Goal: Transaction & Acquisition: Purchase product/service

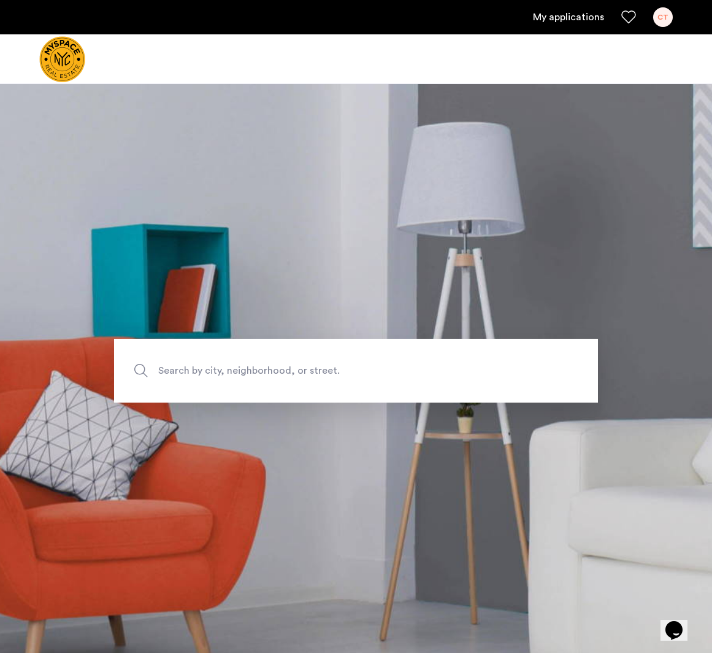
click at [251, 370] on span "Search by city, neighborhood, or street." at bounding box center [327, 371] width 339 height 17
click at [251, 370] on input "Search by city, neighborhood, or street." at bounding box center [356, 371] width 484 height 64
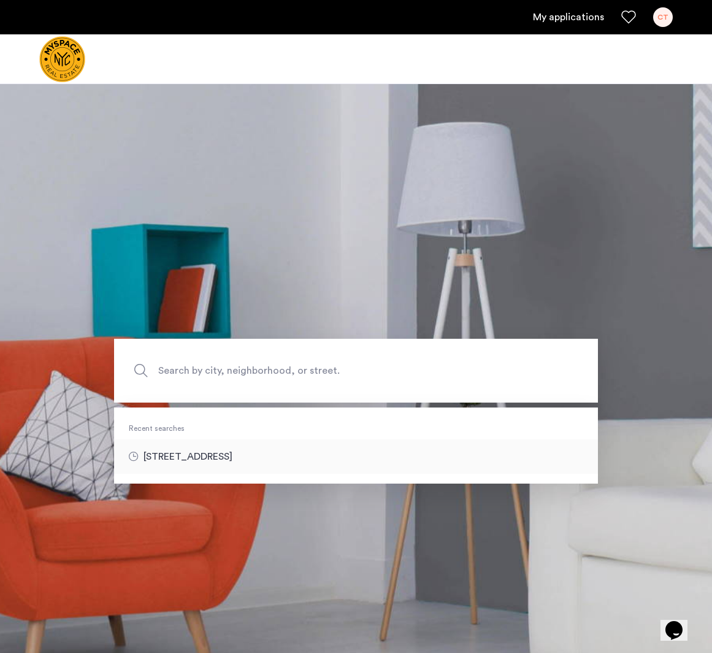
type input "**********"
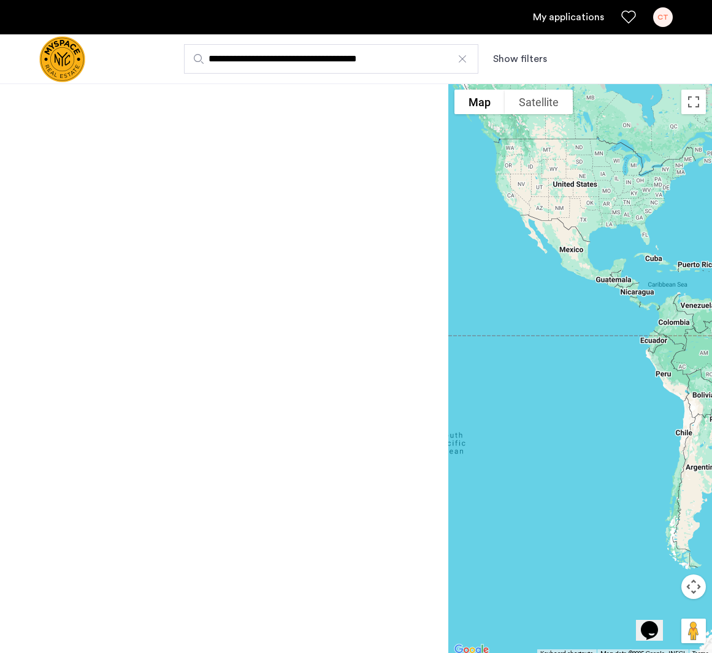
click at [462, 59] on div at bounding box center [462, 59] width 12 height 12
click at [462, 59] on input "**********" at bounding box center [331, 58] width 294 height 29
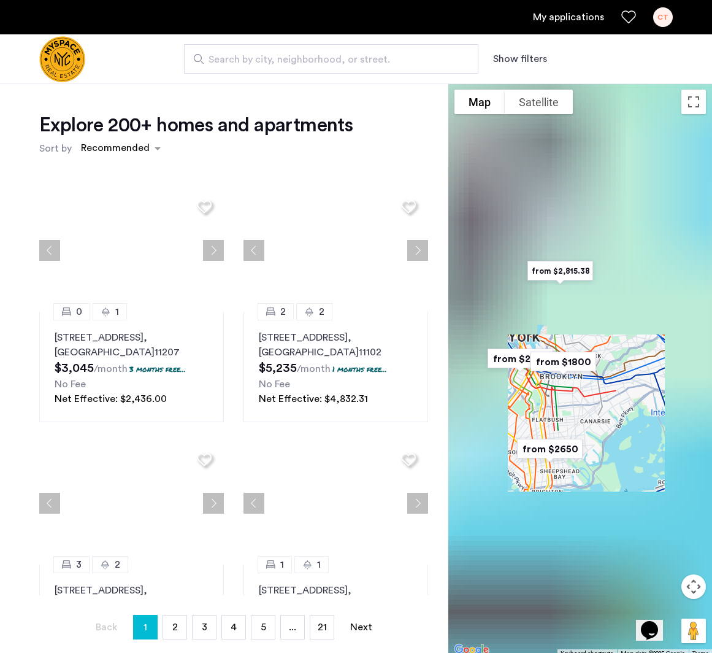
click at [512, 58] on button "Show filters" at bounding box center [520, 59] width 54 height 15
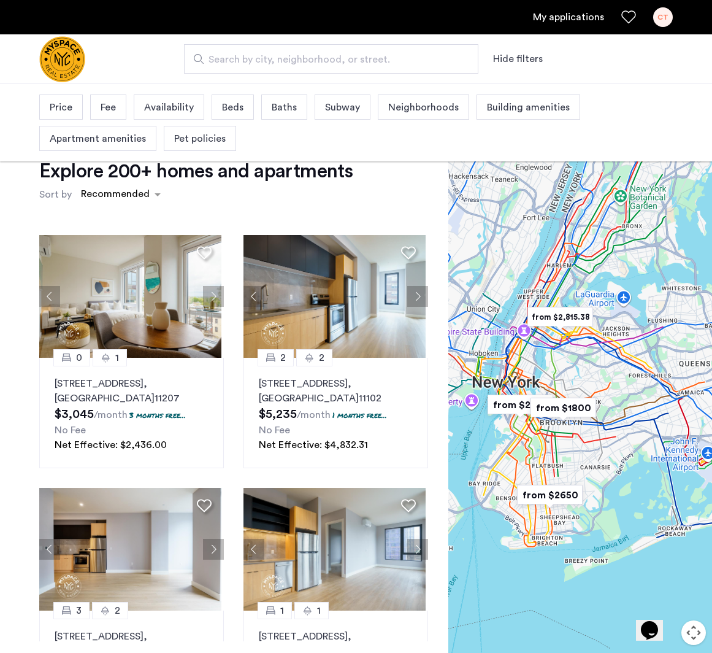
click at [404, 109] on span "Neighborhoods" at bounding box center [423, 107] width 71 height 15
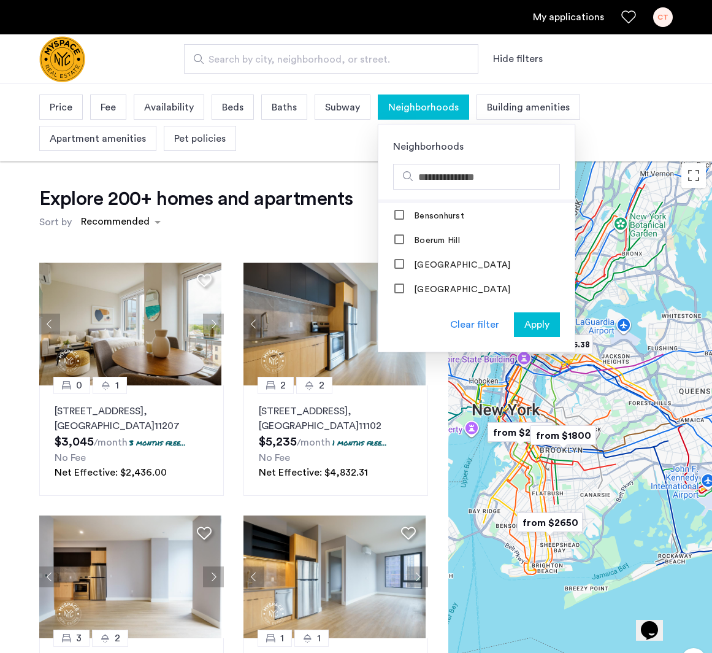
scroll to position [121, 0]
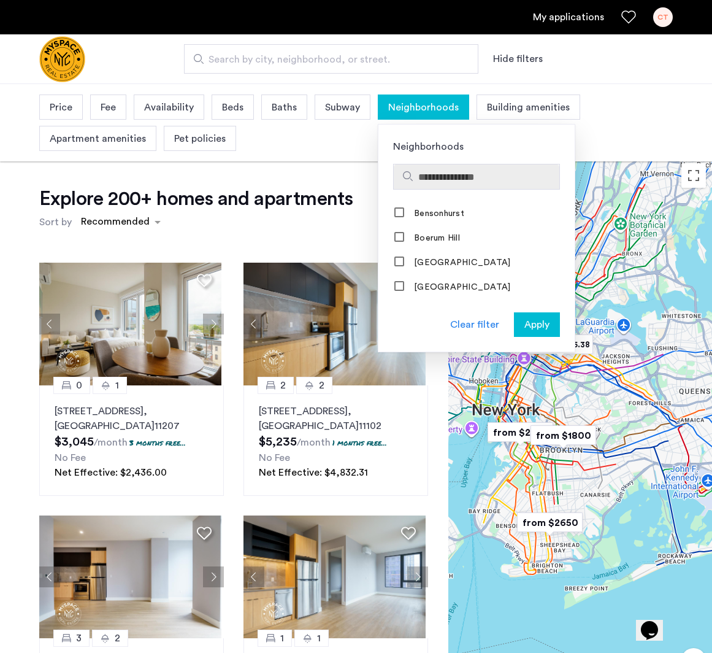
click at [480, 180] on input "Search hoods" at bounding box center [486, 177] width 136 height 15
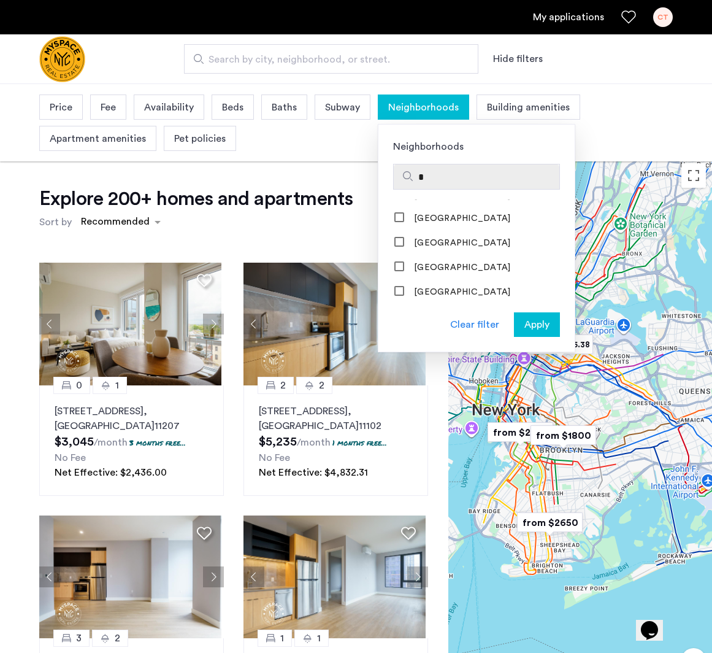
scroll to position [0, 0]
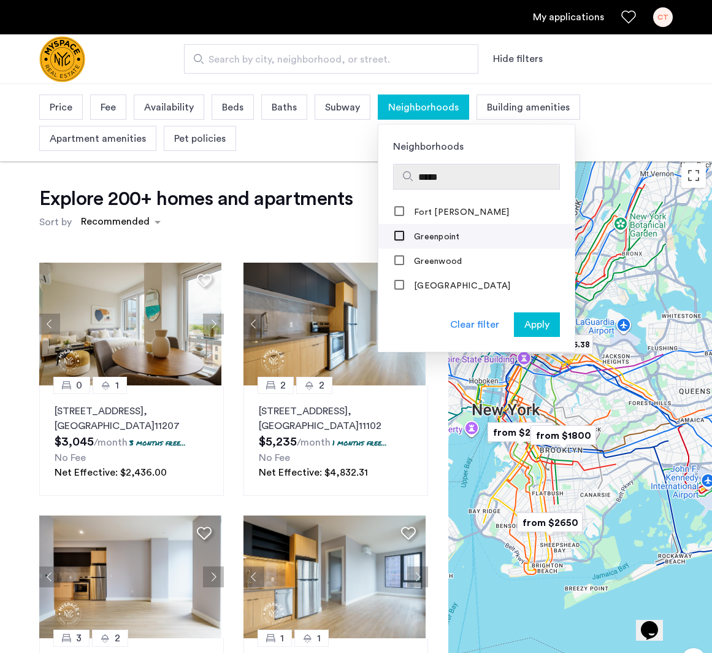
click at [402, 237] on div at bounding box center [400, 237] width 10 height 10
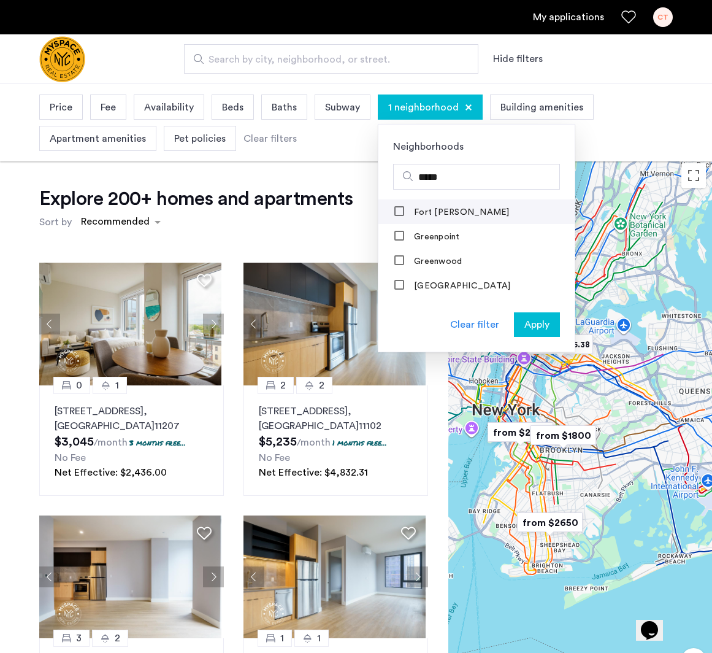
click at [398, 202] on mat-checkbox "Fort Greene" at bounding box center [476, 211] width 196 height 25
click at [448, 177] on input "*****" at bounding box center [486, 177] width 136 height 15
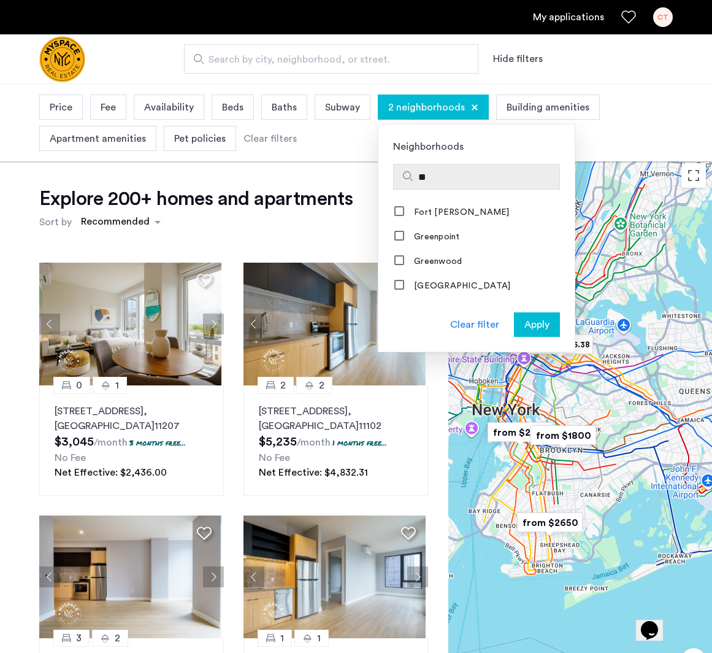
type input "*"
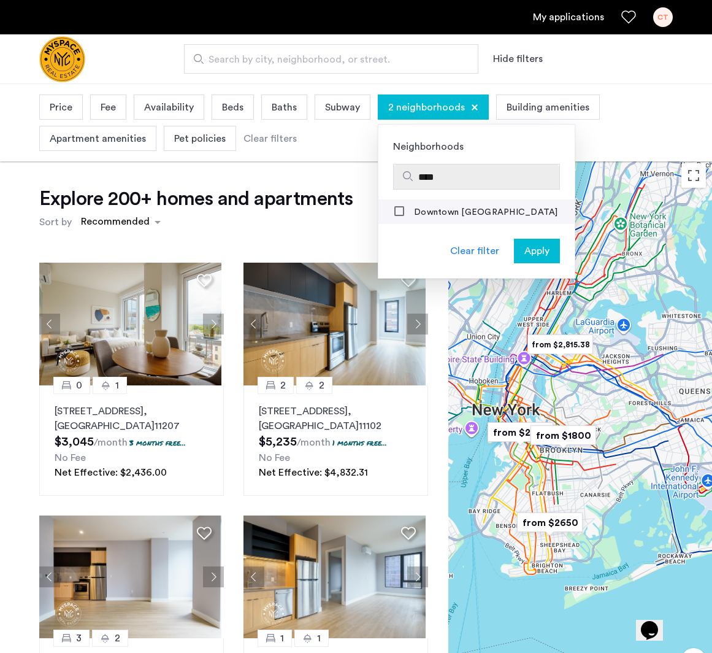
click at [417, 211] on label "Downtown Brooklyn" at bounding box center [485, 212] width 147 height 10
click at [466, 182] on input "****" at bounding box center [486, 177] width 136 height 15
type input "*"
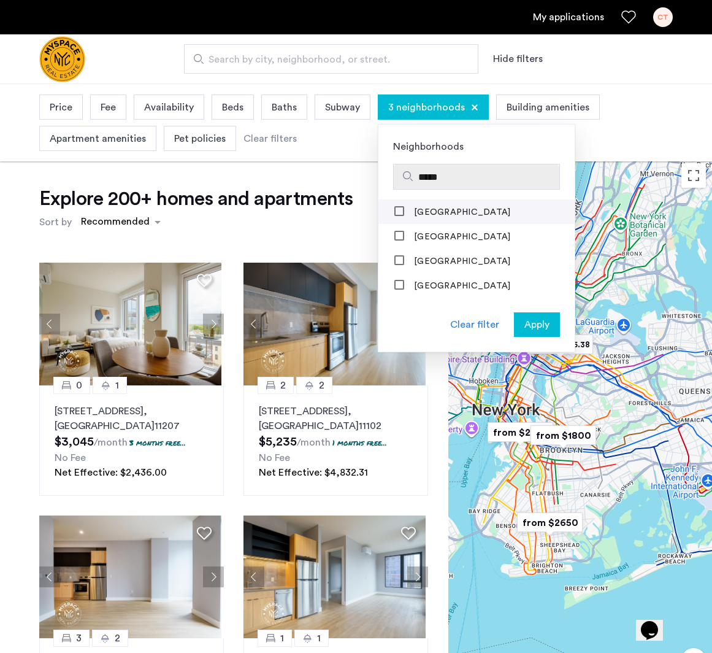
click at [412, 209] on label "Brooklyn Heights" at bounding box center [461, 212] width 99 height 10
drag, startPoint x: 478, startPoint y: 172, endPoint x: 396, endPoint y: 172, distance: 82.8
click at [396, 172] on div "*****" at bounding box center [477, 176] width 166 height 25
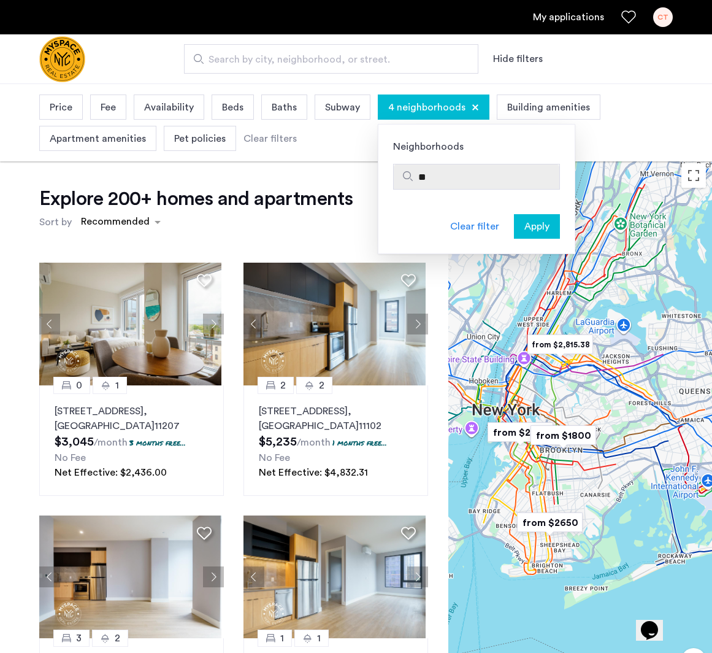
type input "*"
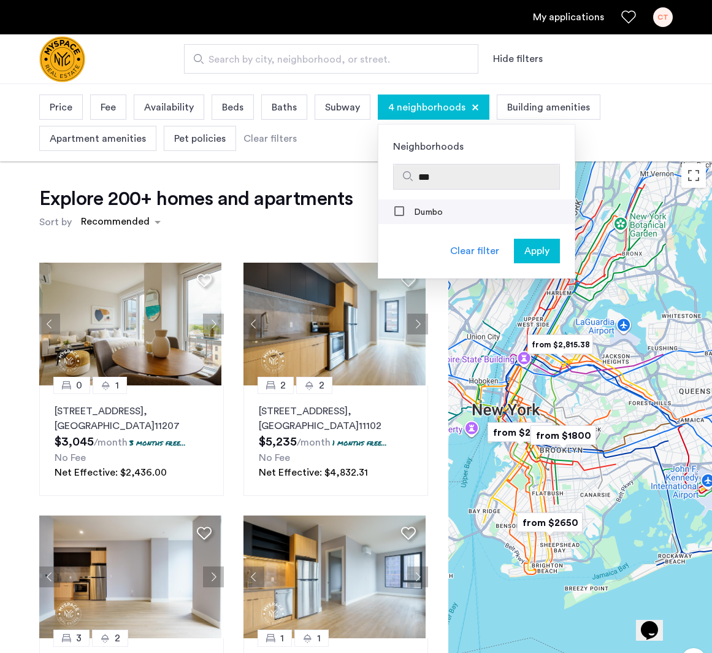
click at [424, 218] on div "Dumbo" at bounding box center [419, 212] width 50 height 12
click at [404, 210] on div "Dumbo" at bounding box center [419, 212] width 50 height 12
drag, startPoint x: 478, startPoint y: 180, endPoint x: 401, endPoint y: 173, distance: 78.2
click at [401, 173] on div "***" at bounding box center [477, 176] width 166 height 25
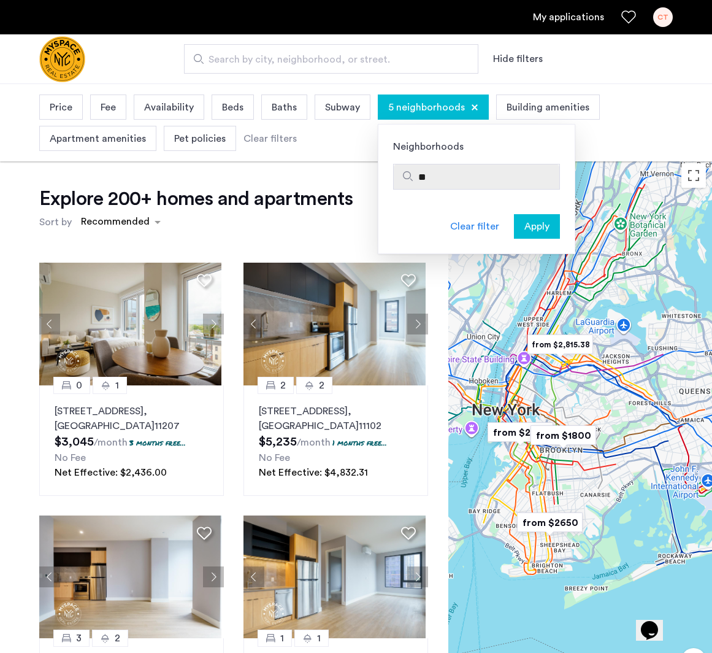
type input "*"
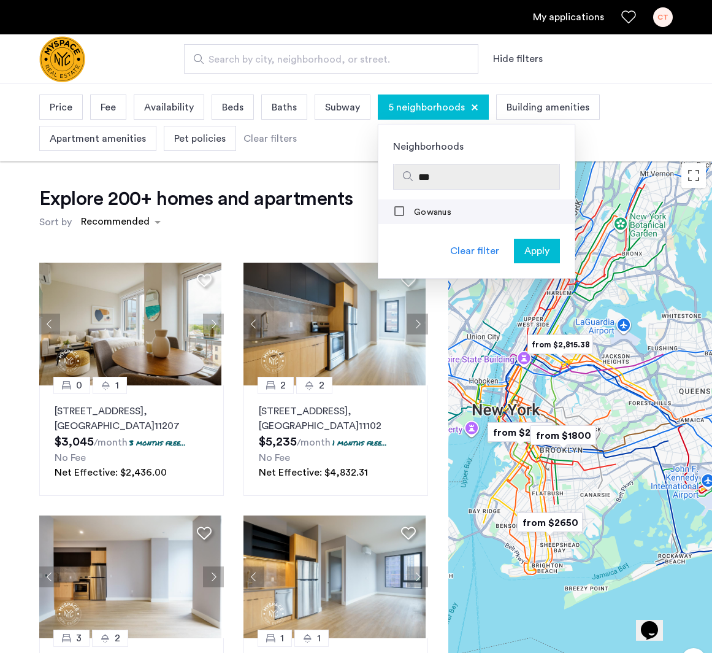
click at [436, 214] on label "Gowanus" at bounding box center [432, 212] width 40 height 10
drag, startPoint x: 463, startPoint y: 185, endPoint x: 423, endPoint y: 175, distance: 41.5
click at [423, 175] on div "***" at bounding box center [477, 176] width 166 height 25
click at [431, 175] on input "***" at bounding box center [486, 177] width 136 height 15
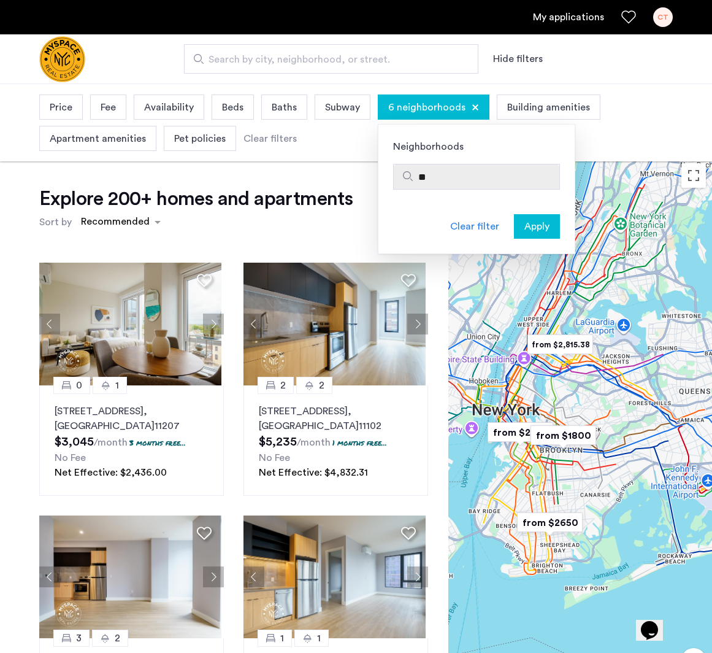
type input "*"
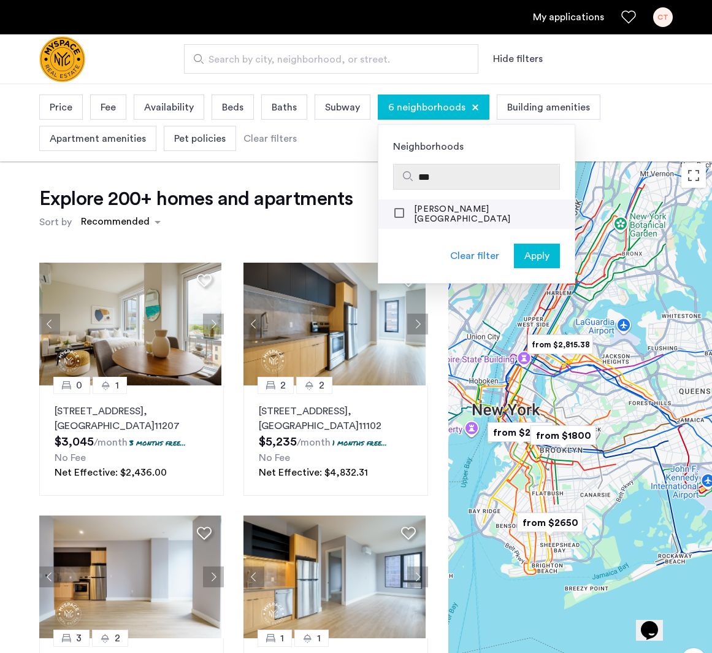
click at [421, 213] on label "Carroll Gardens" at bounding box center [493, 214] width 163 height 20
click at [465, 180] on input "***" at bounding box center [486, 177] width 136 height 15
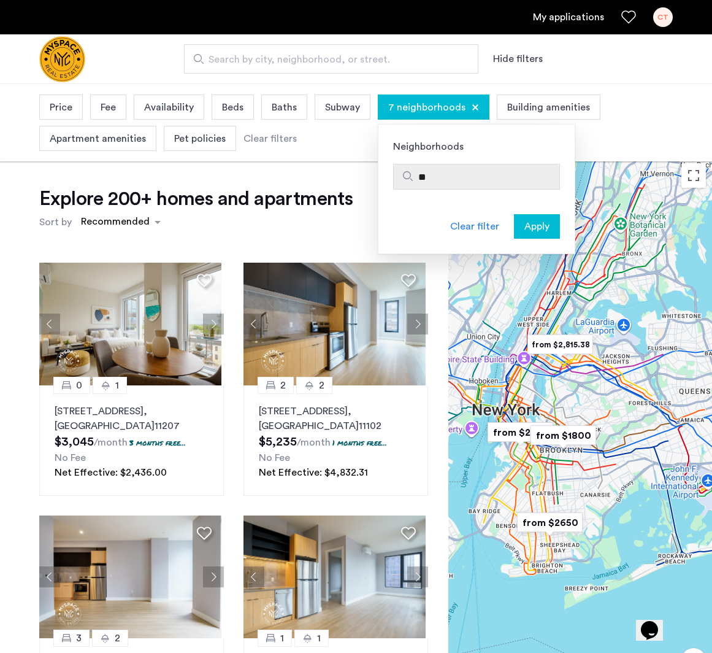
type input "*"
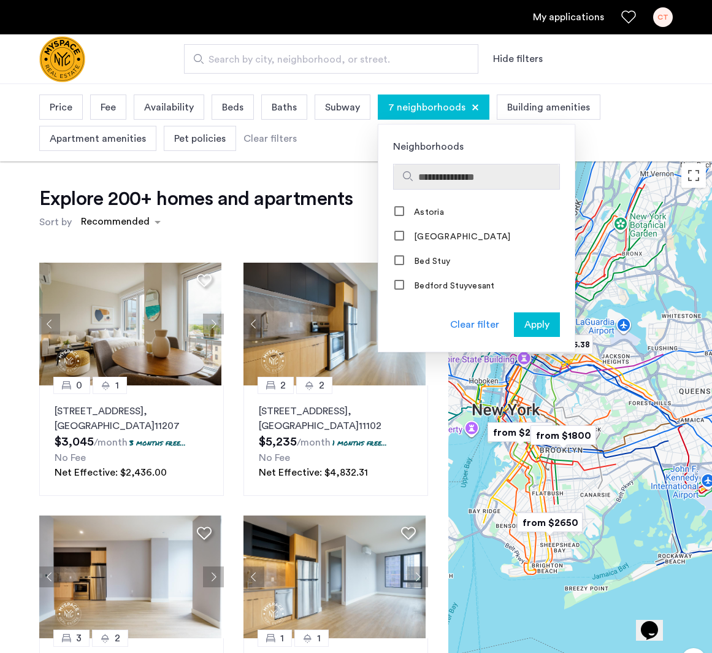
type input "*"
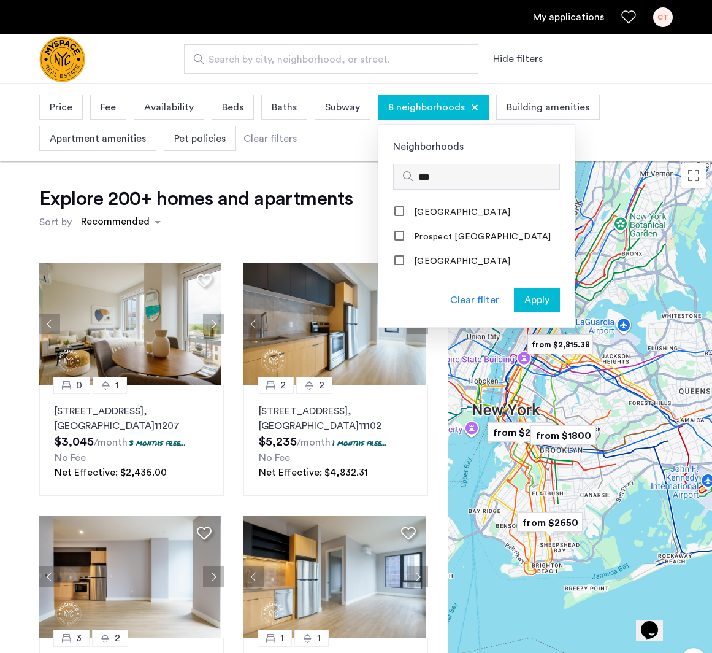
click at [436, 186] on div "***" at bounding box center [477, 176] width 166 height 25
type input "*"
click at [401, 242] on div at bounding box center [399, 237] width 11 height 12
click at [460, 171] on input "**" at bounding box center [486, 177] width 136 height 15
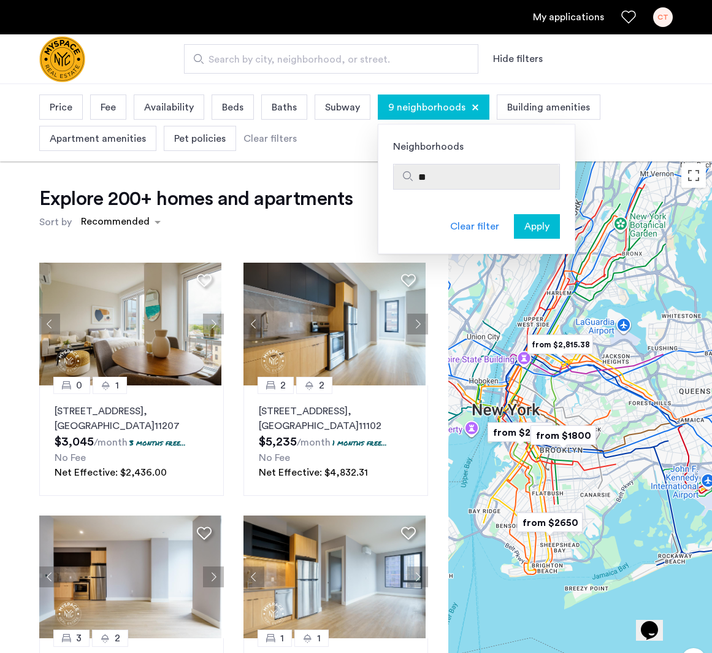
type input "*"
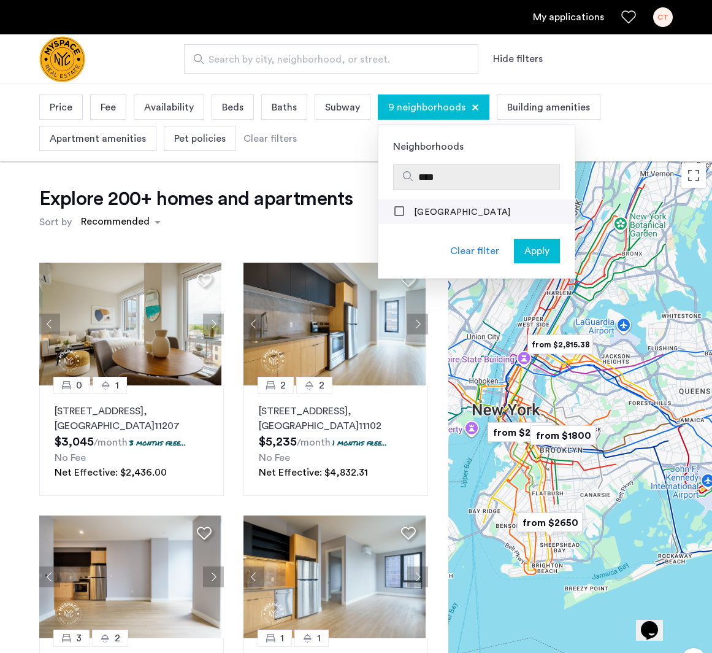
type input "****"
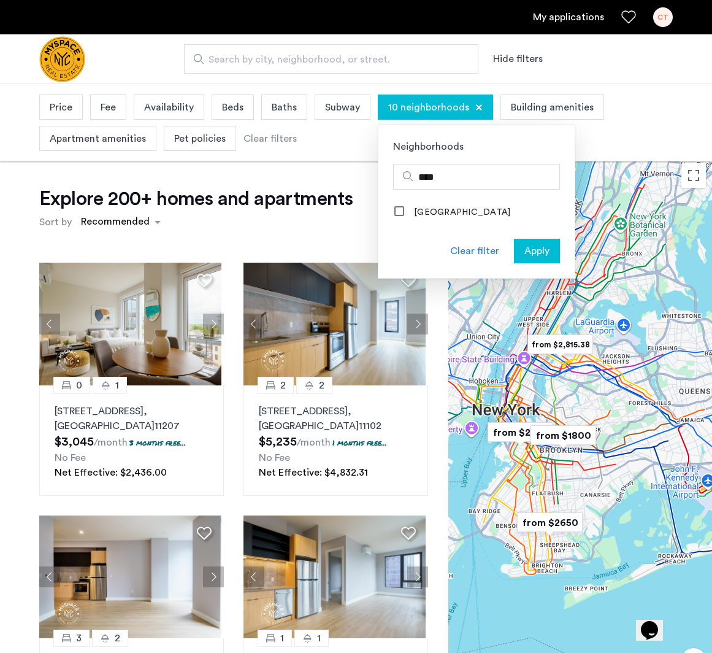
click at [625, 132] on div "Price Fee Availability Beds Baths Subway 10 neighborhoods Neighborhoods **** Lo…" at bounding box center [356, 122] width 634 height 63
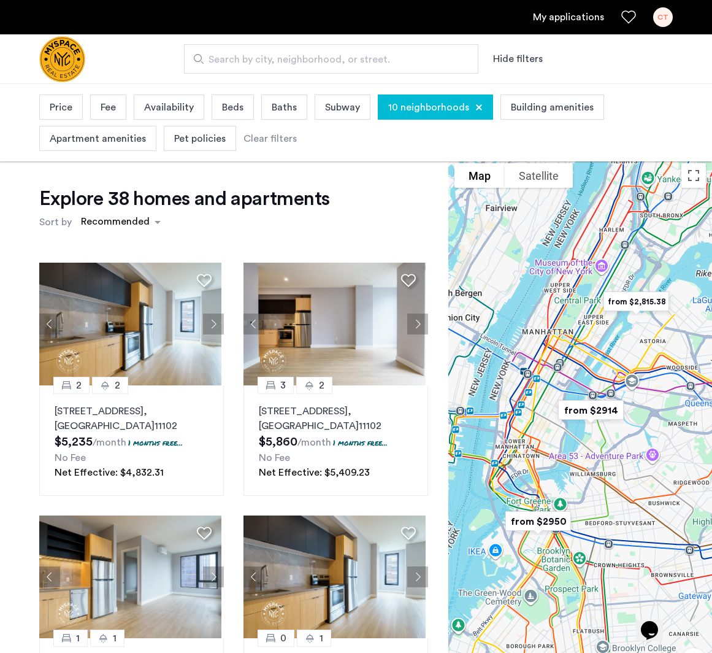
click at [63, 103] on span "Price" at bounding box center [61, 107] width 23 height 15
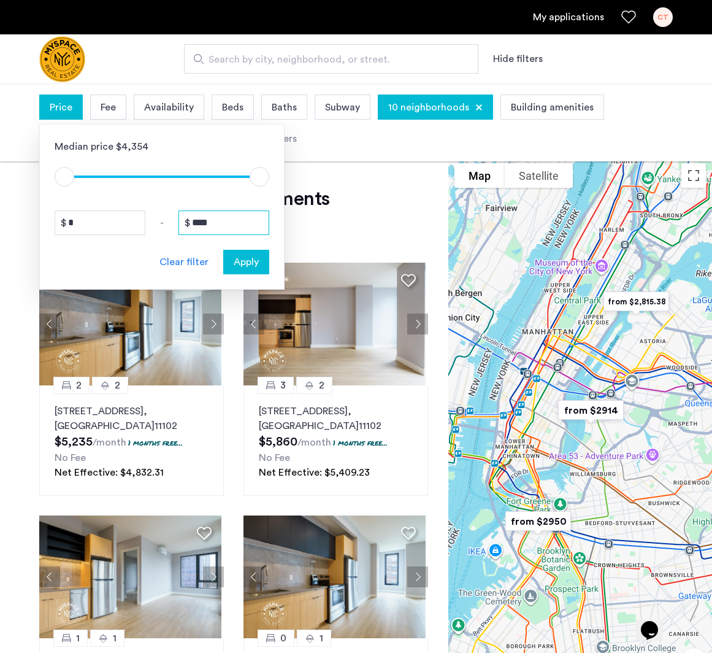
click at [217, 218] on input "****" at bounding box center [223, 222] width 91 height 25
drag, startPoint x: 224, startPoint y: 222, endPoint x: 183, endPoint y: 220, distance: 41.1
click at [183, 220] on input "****" at bounding box center [223, 222] width 91 height 25
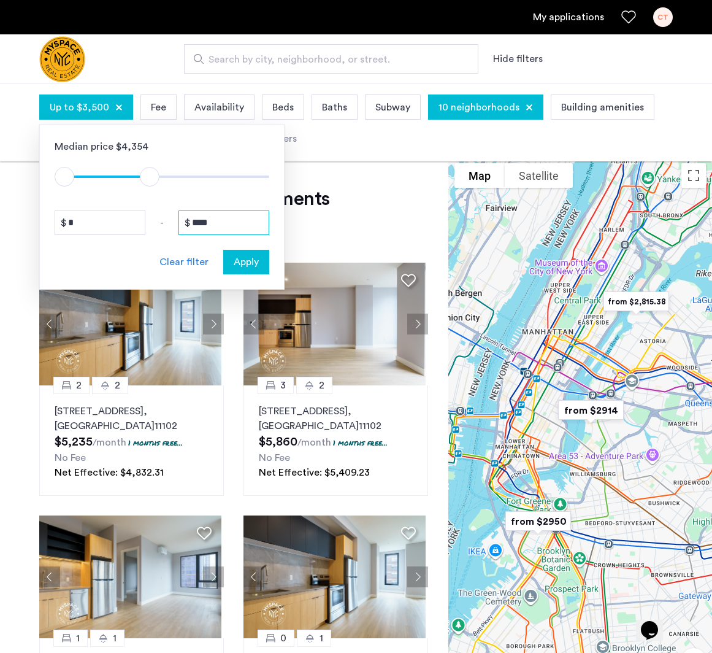
type input "****"
click at [255, 268] on span "Apply" at bounding box center [246, 262] width 25 height 15
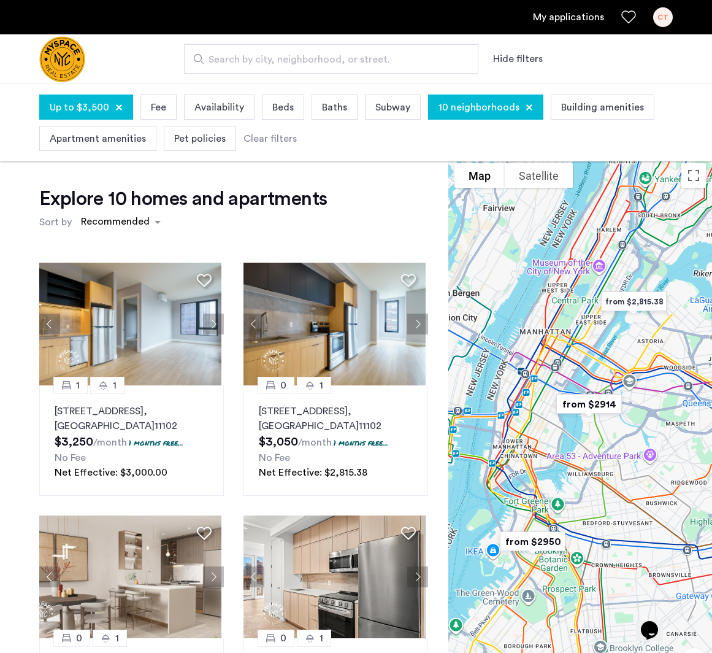
click at [275, 110] on span "Beds" at bounding box center [282, 107] width 21 height 15
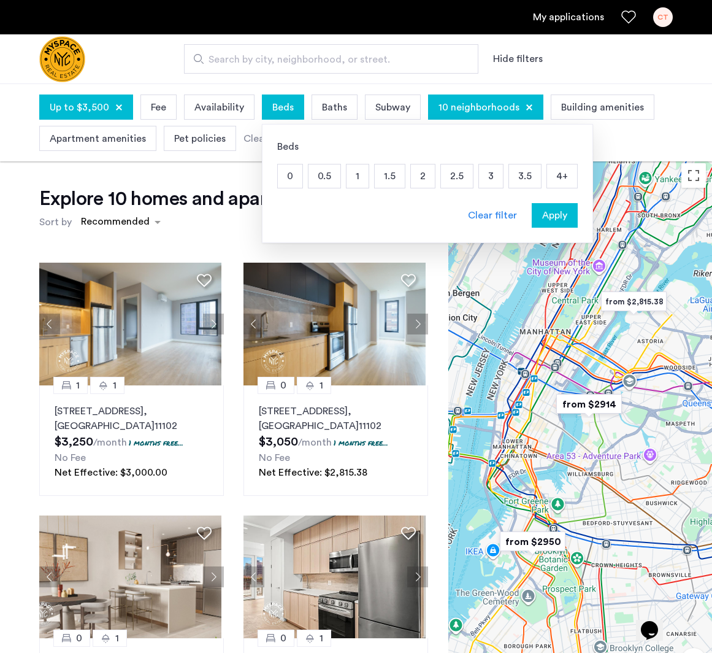
click at [421, 177] on p "2" at bounding box center [423, 175] width 24 height 23
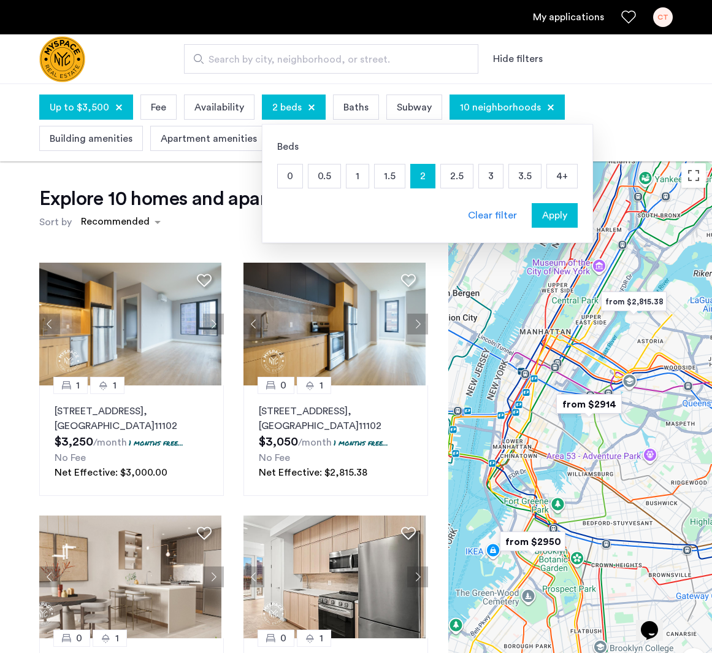
click at [653, 108] on div "Up to $3,500 Fee Availability 2 beds Beds 0 0.5 1 1.5 2 2.5 3 3.5 4+ Clear filt…" at bounding box center [356, 122] width 634 height 63
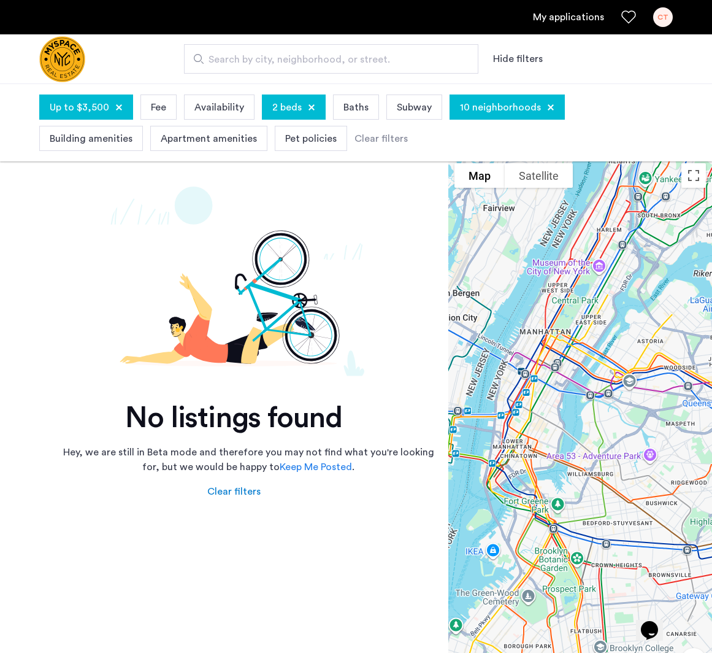
click at [332, 137] on div "Pet policies" at bounding box center [311, 138] width 72 height 25
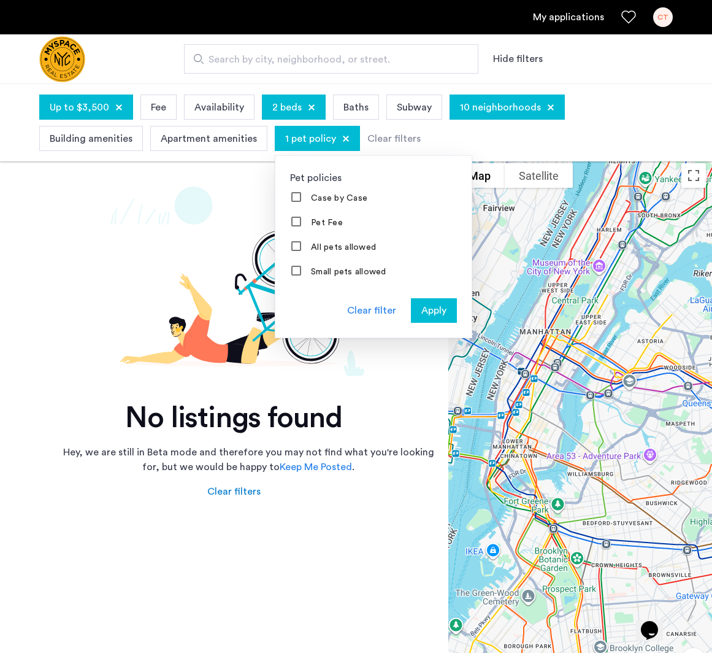
click at [98, 105] on span "Up to $3,500" at bounding box center [79, 107] width 59 height 15
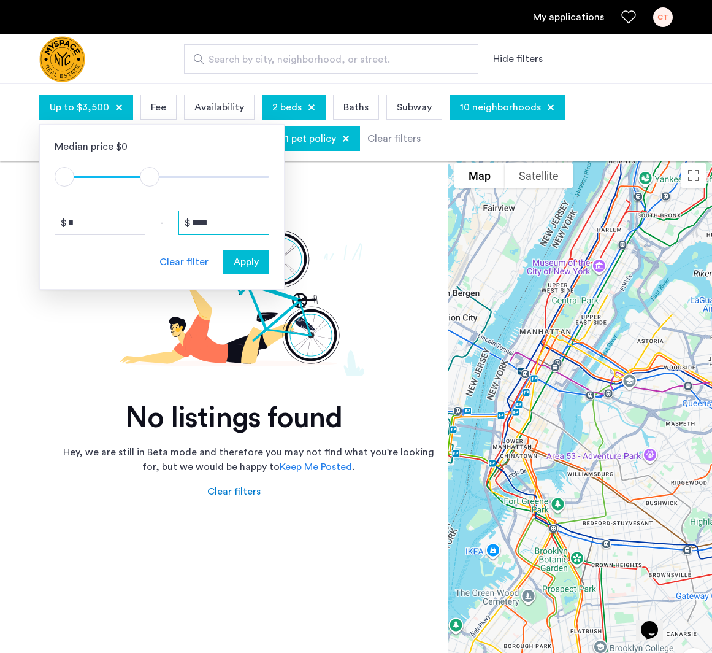
click at [217, 230] on input "****" at bounding box center [223, 222] width 91 height 25
drag, startPoint x: 223, startPoint y: 226, endPoint x: 187, endPoint y: 225, distance: 35.6
click at [187, 225] on div "****" at bounding box center [223, 222] width 91 height 25
type input "****"
click at [242, 263] on span "Apply" at bounding box center [246, 262] width 25 height 15
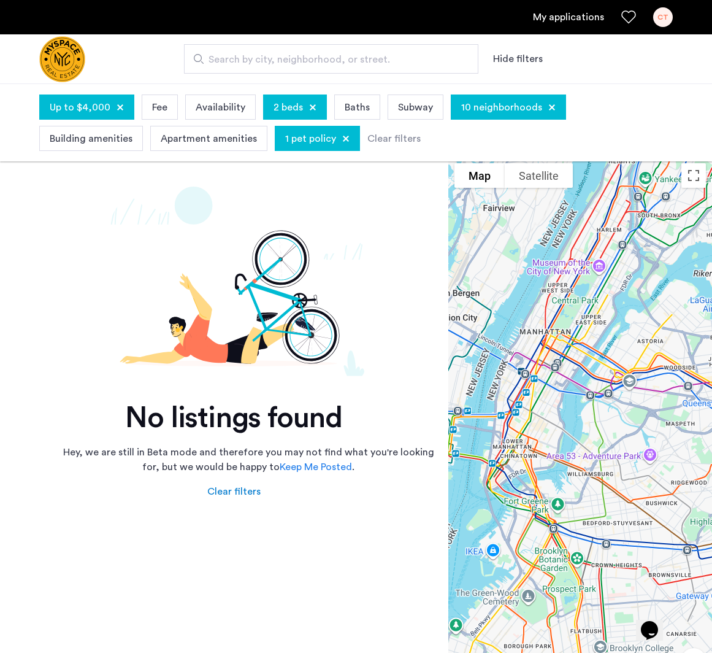
click at [337, 129] on div "1 pet policy" at bounding box center [317, 138] width 85 height 25
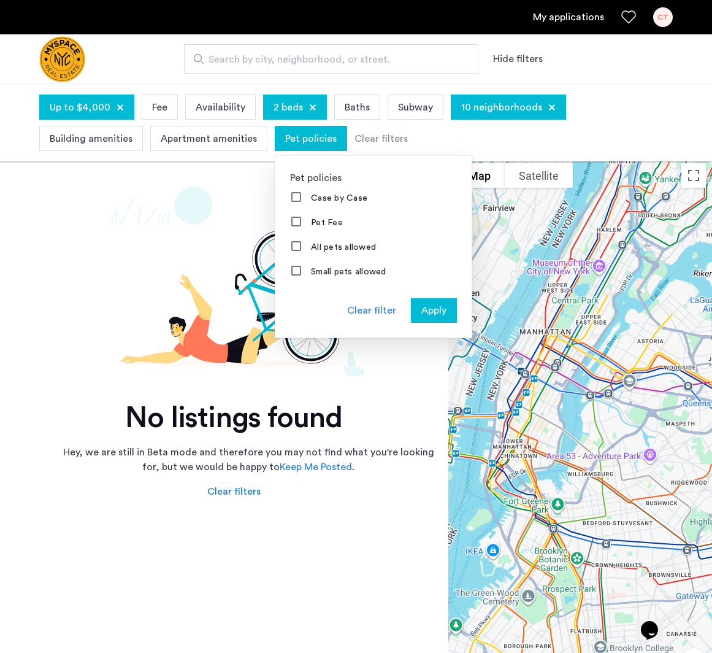
click at [421, 307] on span "Apply" at bounding box center [433, 310] width 25 height 15
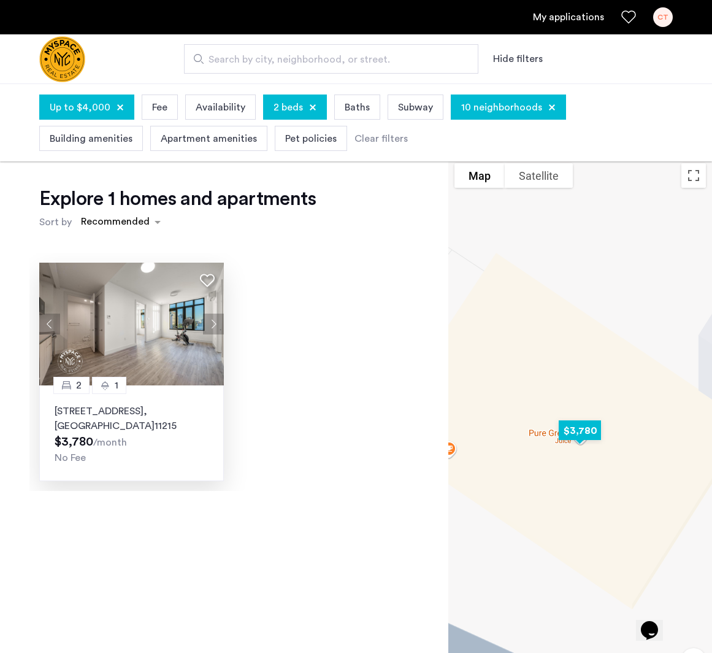
click at [147, 329] on img at bounding box center [131, 324] width 185 height 123
click at [548, 109] on div at bounding box center [551, 107] width 7 height 7
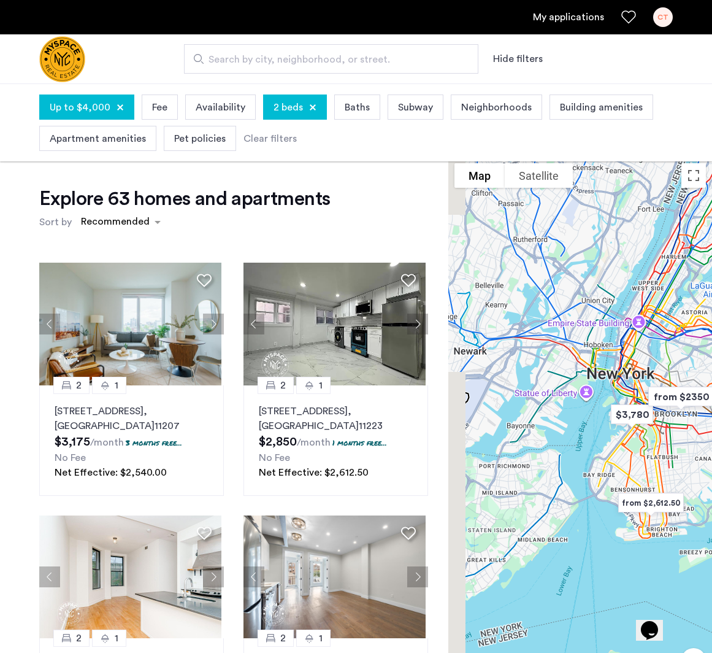
drag, startPoint x: 533, startPoint y: 335, endPoint x: 673, endPoint y: 336, distance: 139.9
click at [673, 336] on div at bounding box center [580, 444] width 264 height 574
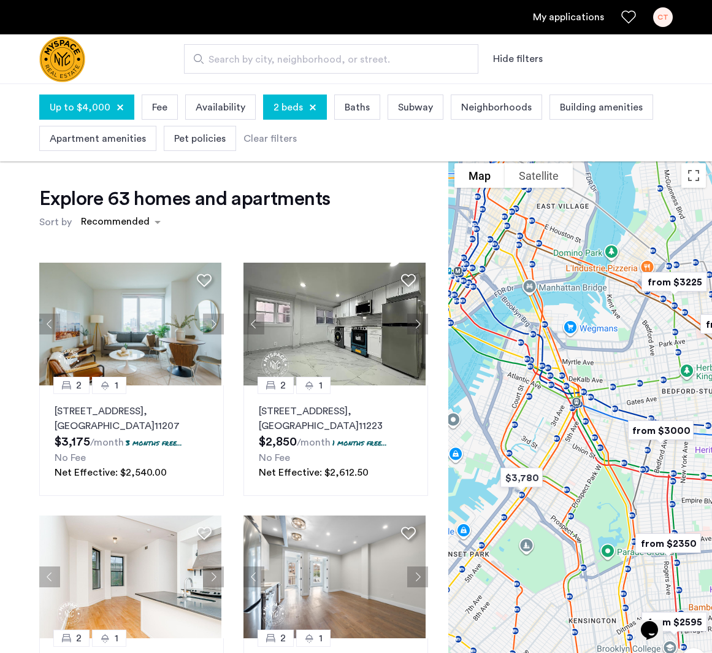
drag, startPoint x: 652, startPoint y: 390, endPoint x: 577, endPoint y: 483, distance: 119.5
click at [577, 483] on div at bounding box center [580, 444] width 264 height 574
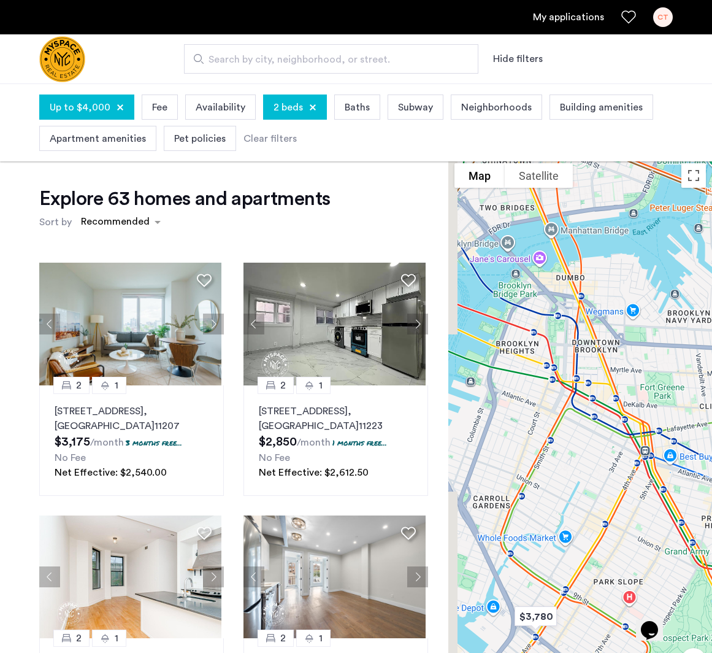
drag, startPoint x: 566, startPoint y: 408, endPoint x: 631, endPoint y: 551, distance: 157.8
click at [631, 551] on div at bounding box center [580, 444] width 264 height 574
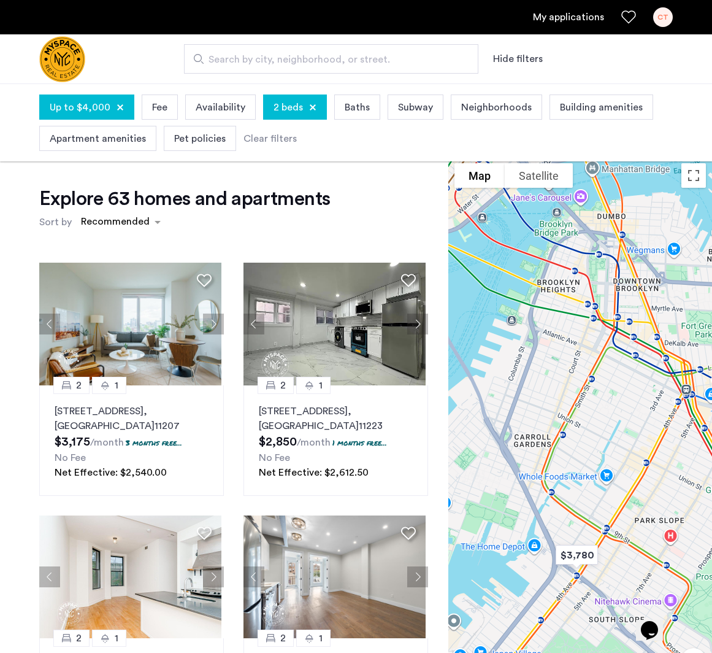
drag, startPoint x: 638, startPoint y: 497, endPoint x: 683, endPoint y: 425, distance: 84.9
click at [683, 425] on div at bounding box center [580, 444] width 264 height 574
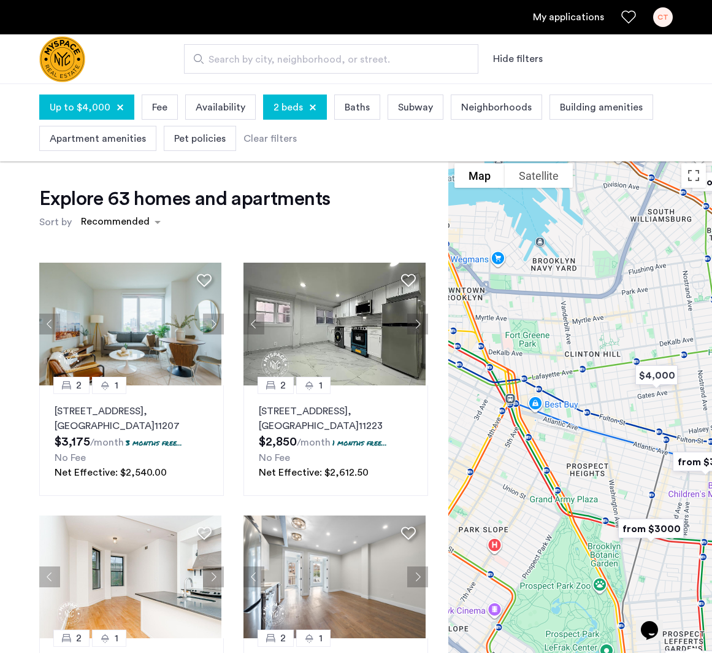
drag, startPoint x: 652, startPoint y: 375, endPoint x: 464, endPoint y: 383, distance: 187.8
click at [464, 383] on div at bounding box center [580, 444] width 264 height 574
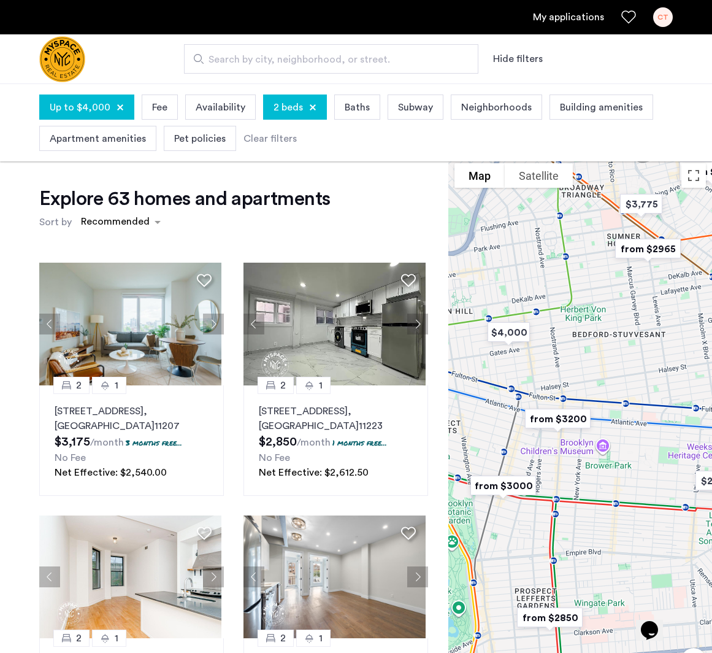
drag, startPoint x: 648, startPoint y: 326, endPoint x: 494, endPoint y: 283, distance: 160.4
click at [494, 283] on div at bounding box center [580, 444] width 264 height 574
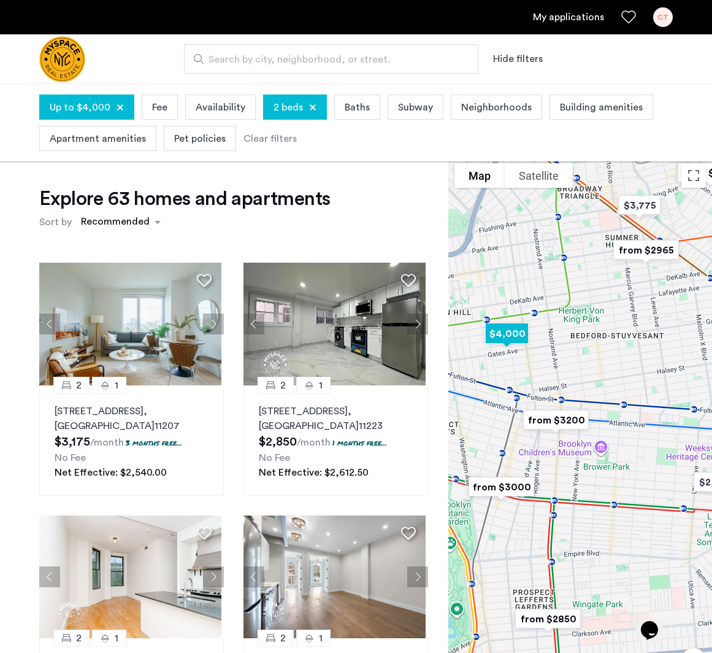
click at [508, 332] on img "$4,000" at bounding box center [507, 333] width 62 height 37
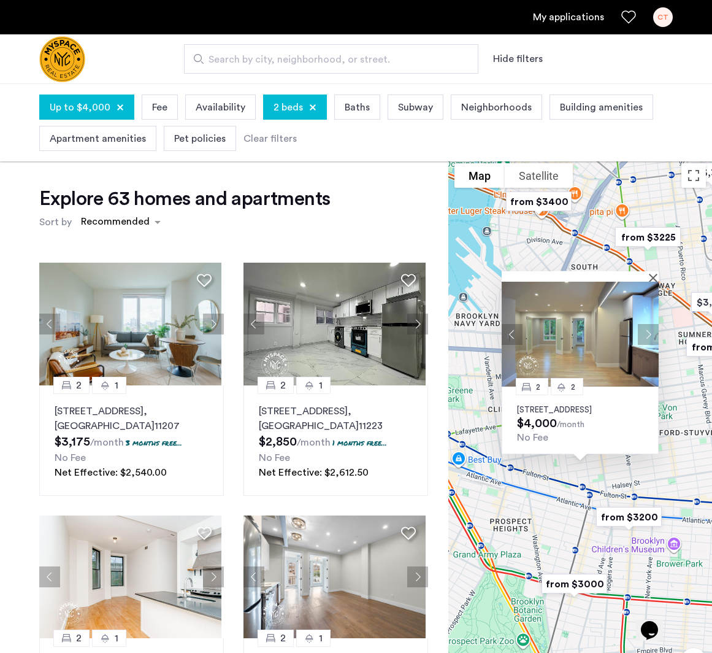
click at [570, 329] on img at bounding box center [580, 334] width 157 height 105
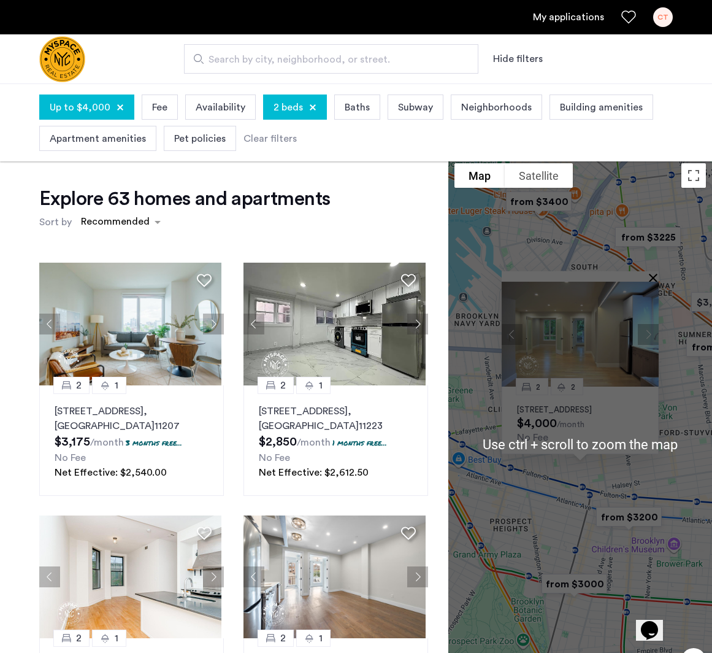
click at [656, 273] on button "Close" at bounding box center [655, 277] width 9 height 9
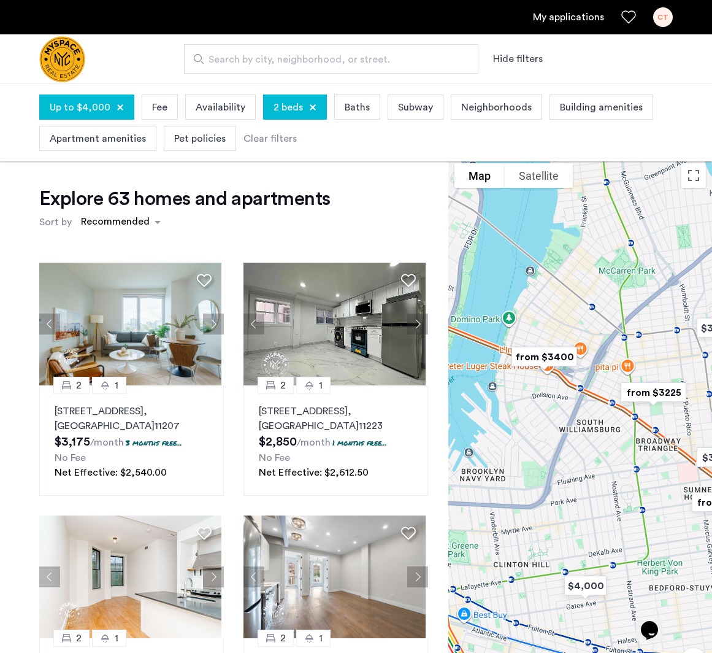
drag, startPoint x: 639, startPoint y: 269, endPoint x: 641, endPoint y: 439, distance: 169.9
click at [641, 439] on div at bounding box center [580, 444] width 264 height 574
click at [549, 354] on img "from $3400" at bounding box center [544, 357] width 85 height 37
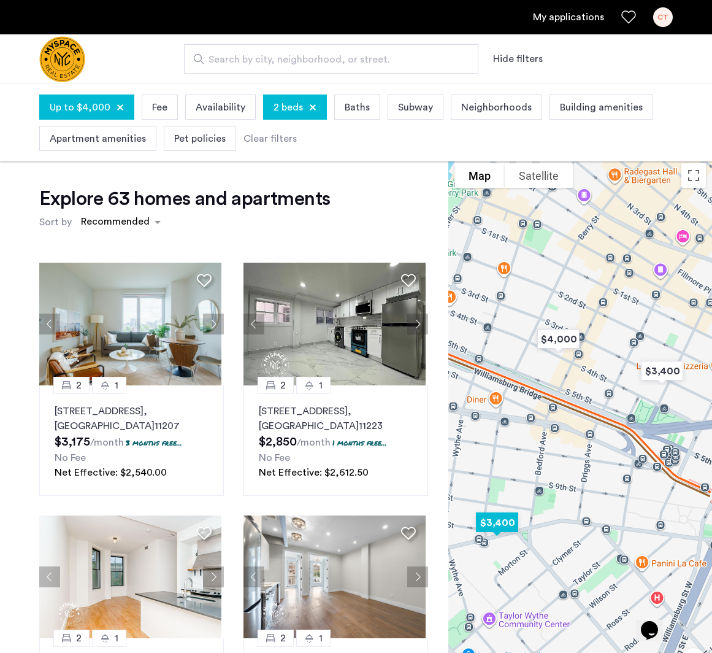
click at [487, 518] on img "$3,400" at bounding box center [497, 522] width 62 height 37
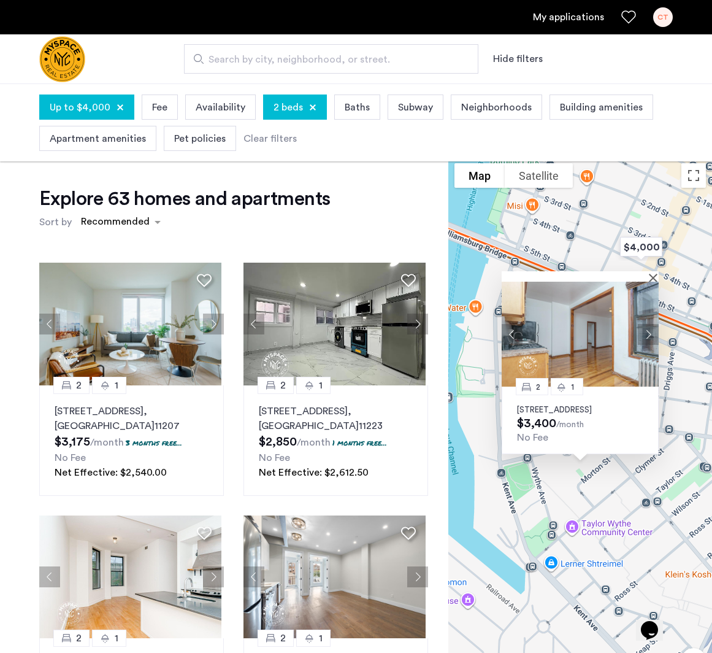
click at [640, 479] on div "2 1 77 Division Ave, Unit 33, Brooklyn, NY 11249 $3,400 /month No Fee" at bounding box center [580, 444] width 264 height 574
drag, startPoint x: 649, startPoint y: 440, endPoint x: 458, endPoint y: 537, distance: 214.0
click at [458, 537] on div "2 1 77 Division Ave, Unit 33, Brooklyn, NY 11249 $3,400 /month No Fee" at bounding box center [580, 444] width 264 height 574
click at [652, 273] on button "Close" at bounding box center [655, 277] width 9 height 9
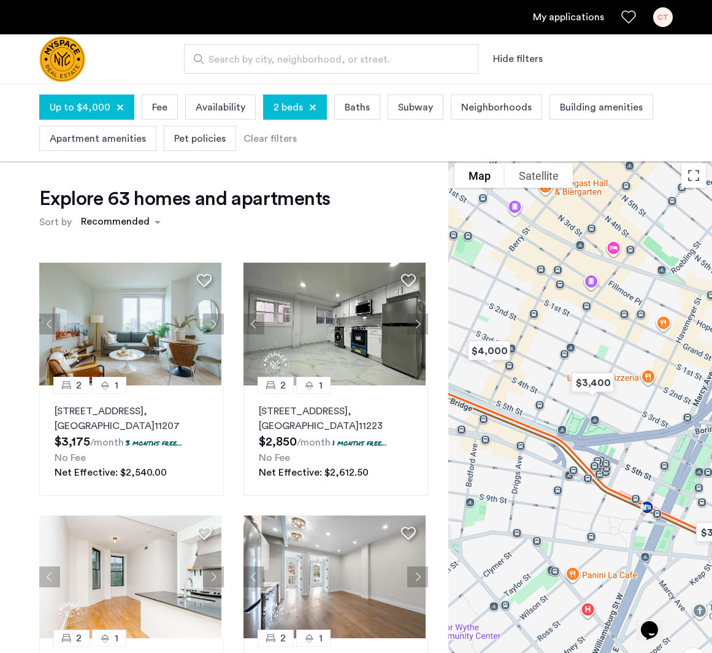
drag, startPoint x: 656, startPoint y: 366, endPoint x: 499, endPoint y: 470, distance: 189.0
click at [499, 470] on div at bounding box center [580, 444] width 264 height 574
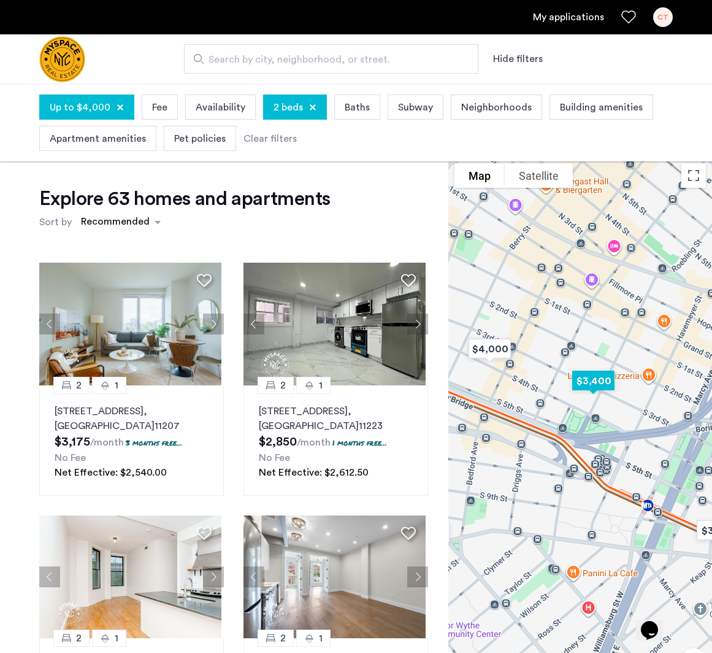
click at [605, 375] on img "$3,400" at bounding box center [593, 380] width 62 height 37
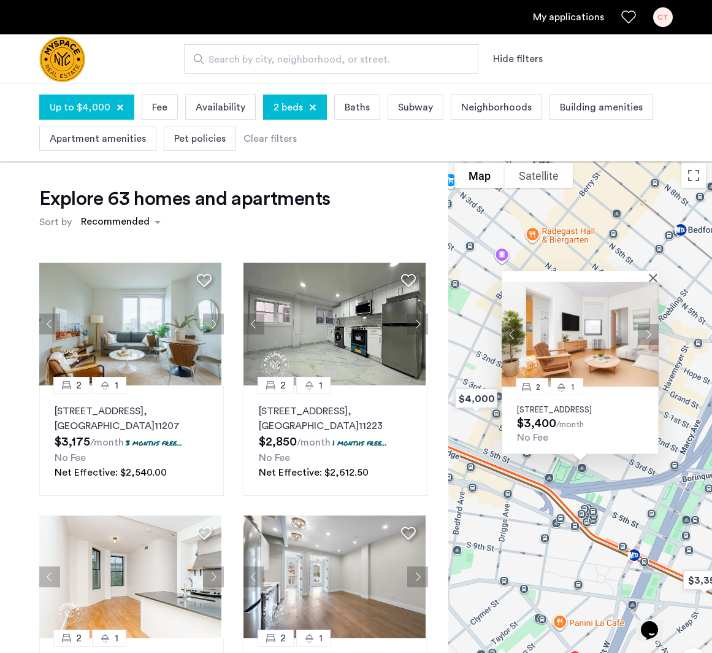
click at [599, 303] on img at bounding box center [580, 334] width 157 height 105
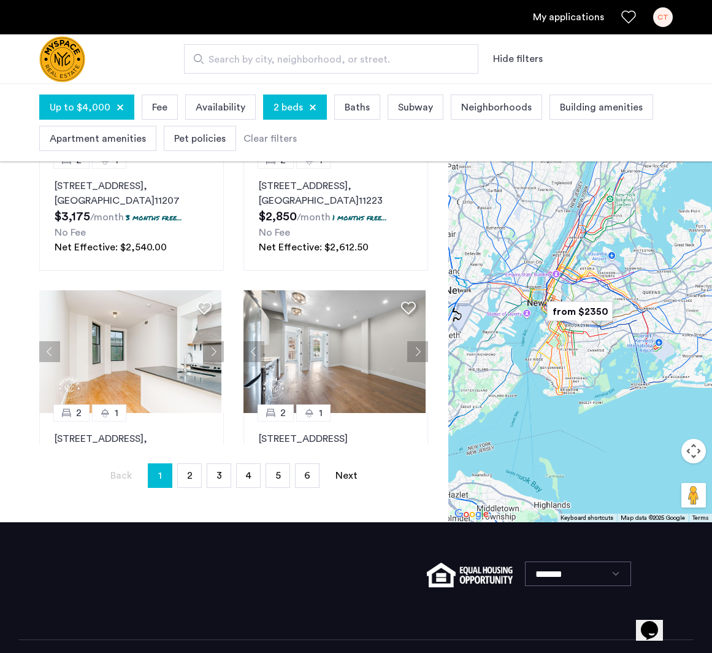
scroll to position [224, 0]
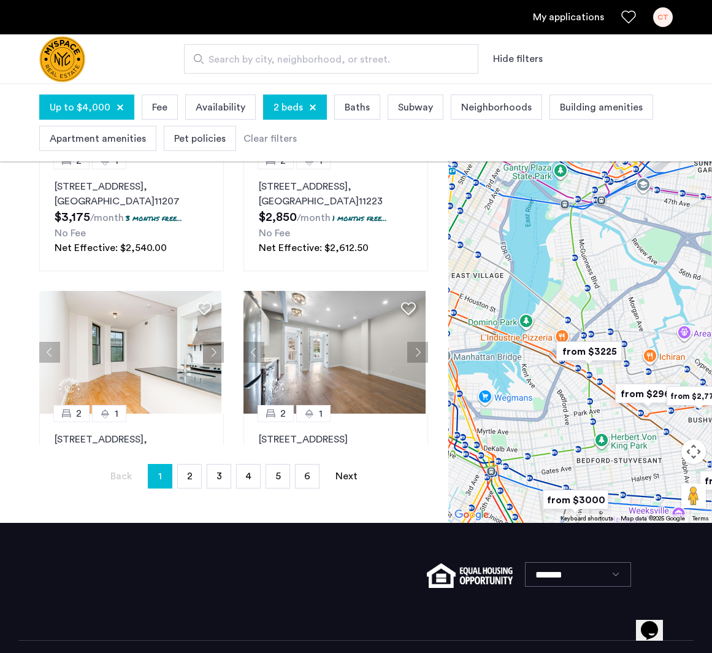
drag, startPoint x: 599, startPoint y: 312, endPoint x: 566, endPoint y: 394, distance: 88.6
click at [566, 394] on div at bounding box center [580, 235] width 264 height 574
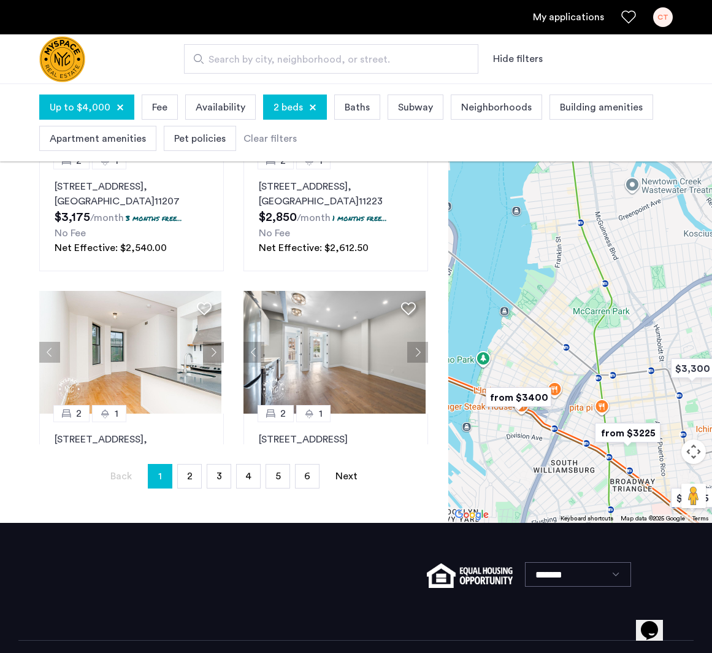
drag, startPoint x: 607, startPoint y: 279, endPoint x: 610, endPoint y: 375, distance: 95.7
click at [610, 375] on div at bounding box center [580, 235] width 264 height 574
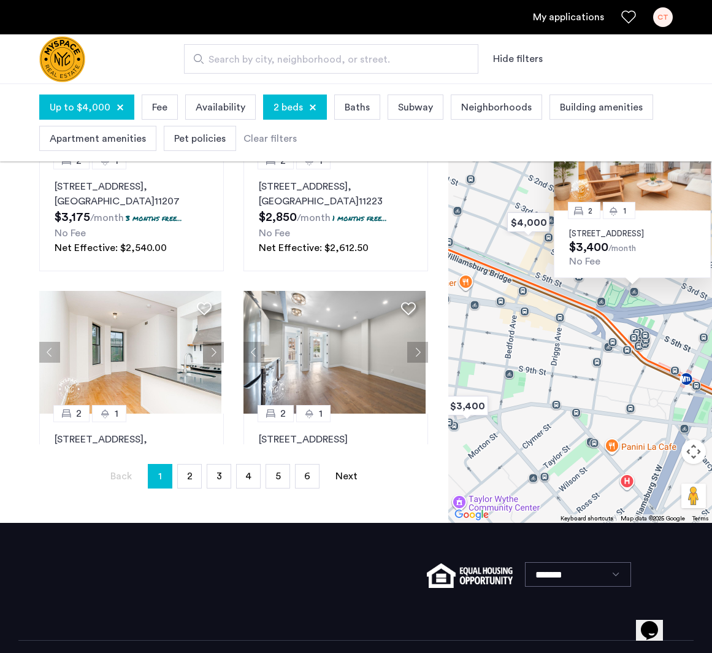
drag, startPoint x: 576, startPoint y: 388, endPoint x: 694, endPoint y: 226, distance: 200.1
click at [694, 226] on div "2 1 244 Roebling St, Unit 21, Brooklyn, NY 11211 $3,400 /month No Fee" at bounding box center [580, 235] width 264 height 574
click at [605, 312] on div "2 1 244 Roebling St, Unit 21, Brooklyn, NY 11211 $3,400 /month No Fee" at bounding box center [580, 235] width 264 height 574
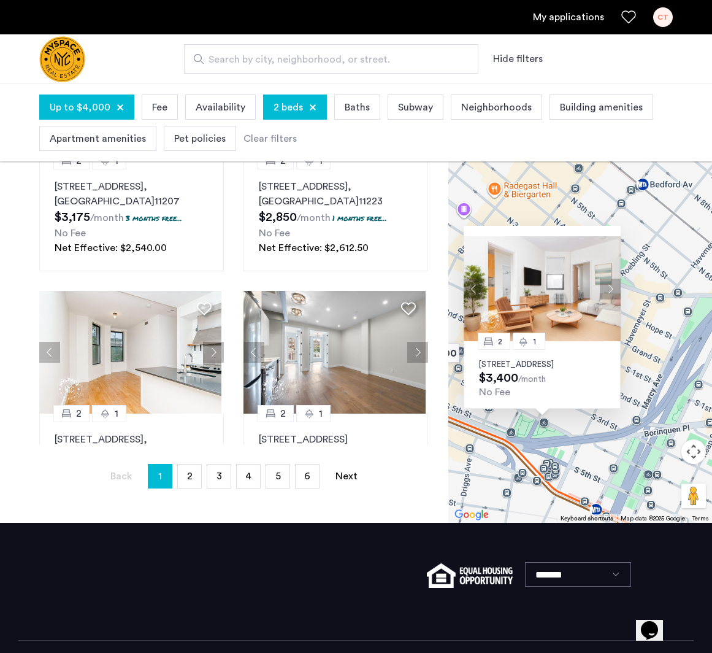
drag, startPoint x: 597, startPoint y: 310, endPoint x: 508, endPoint y: 441, distance: 158.1
click at [508, 441] on div "2 1 244 Roebling St, Unit 21, Brooklyn, NY 11211 $3,400 /month No Fee" at bounding box center [580, 235] width 264 height 574
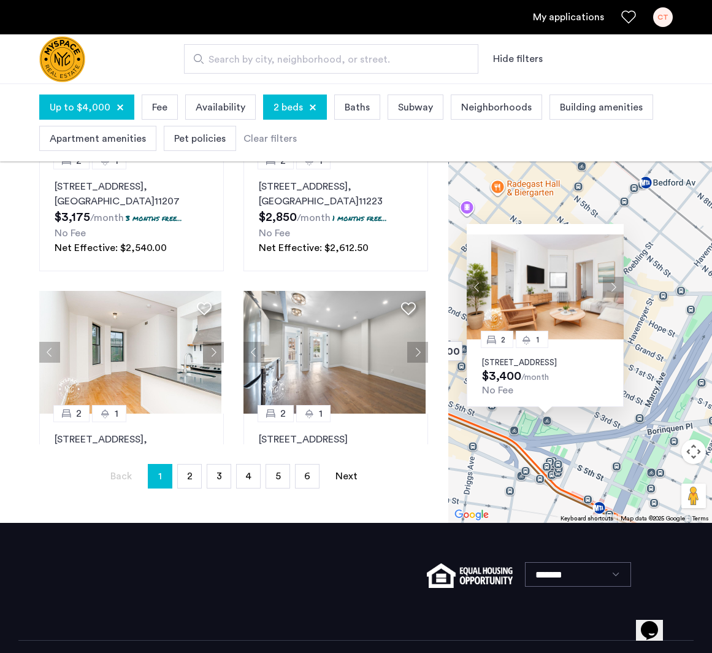
drag, startPoint x: 510, startPoint y: 429, endPoint x: 707, endPoint y: 402, distance: 198.1
click at [707, 402] on div "2 1 244 Roebling St, Unit 21, Brooklyn, NY 11211 $3,400 /month No Fee" at bounding box center [580, 235] width 264 height 574
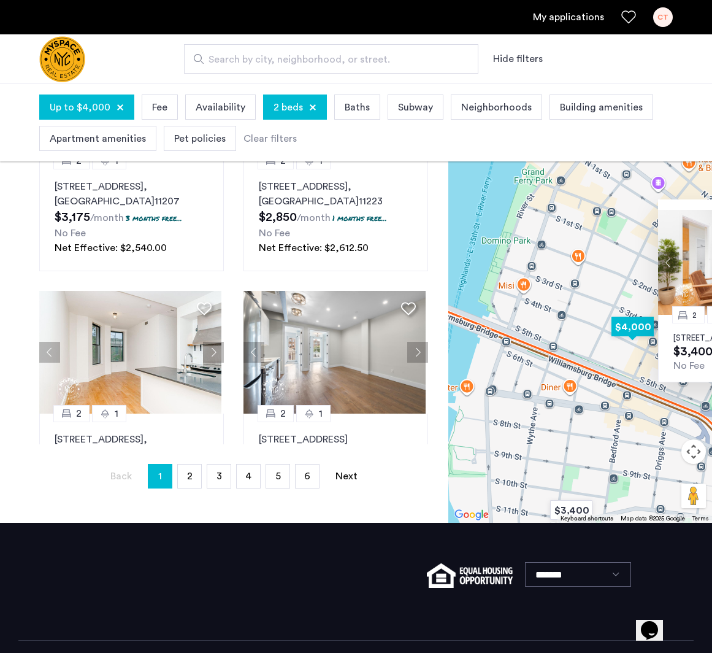
click at [627, 321] on img "$4,000" at bounding box center [633, 326] width 62 height 37
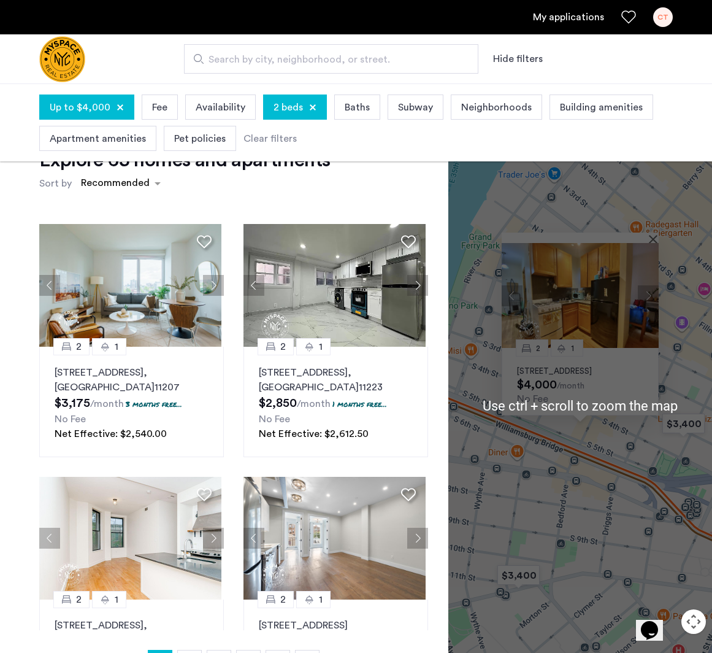
scroll to position [26, 0]
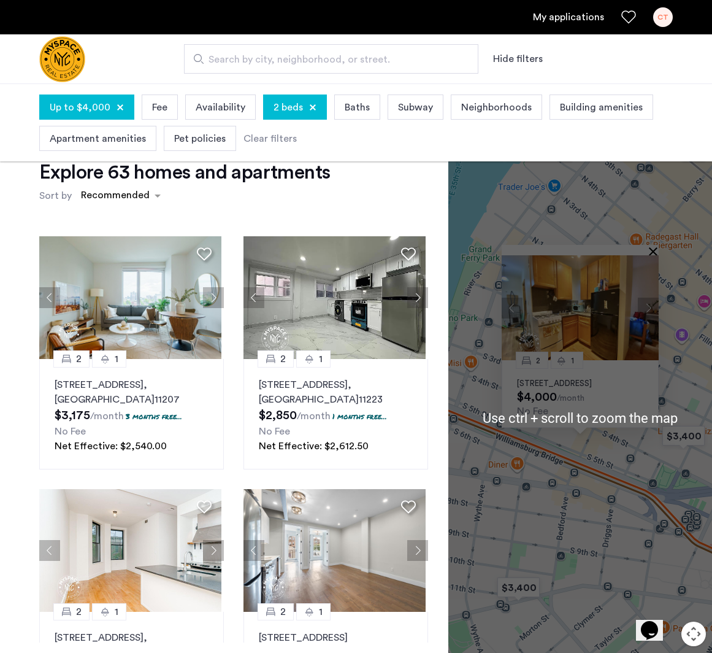
click at [653, 247] on button "Close" at bounding box center [655, 251] width 9 height 9
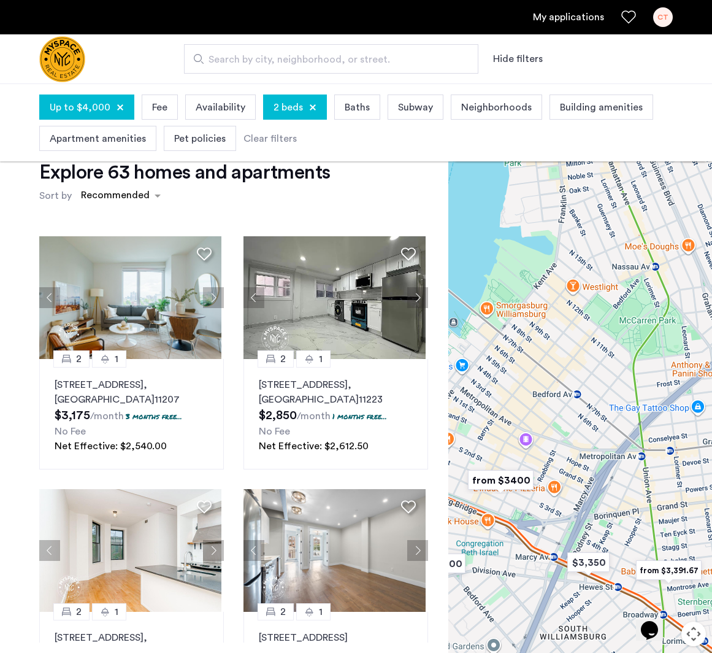
drag, startPoint x: 608, startPoint y: 320, endPoint x: 495, endPoint y: 441, distance: 166.2
click at [495, 441] on div at bounding box center [580, 418] width 264 height 574
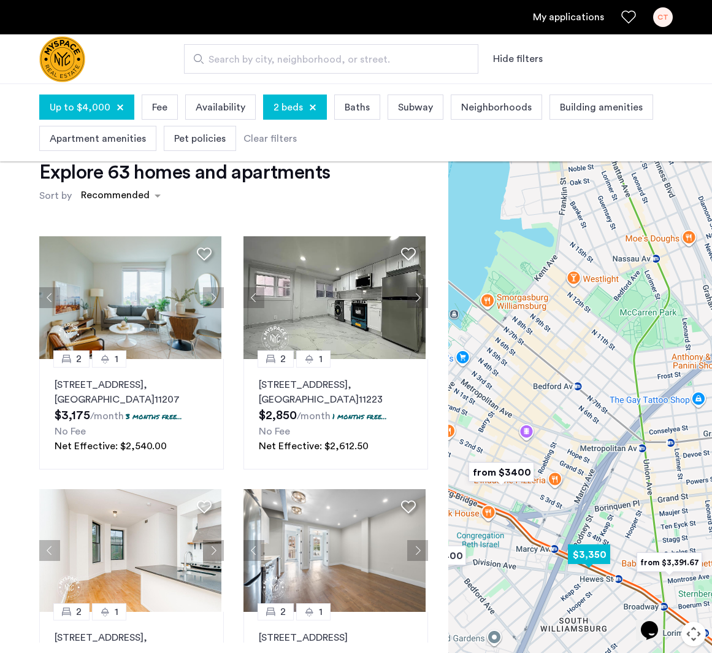
click at [598, 558] on img "$3,350" at bounding box center [589, 553] width 62 height 37
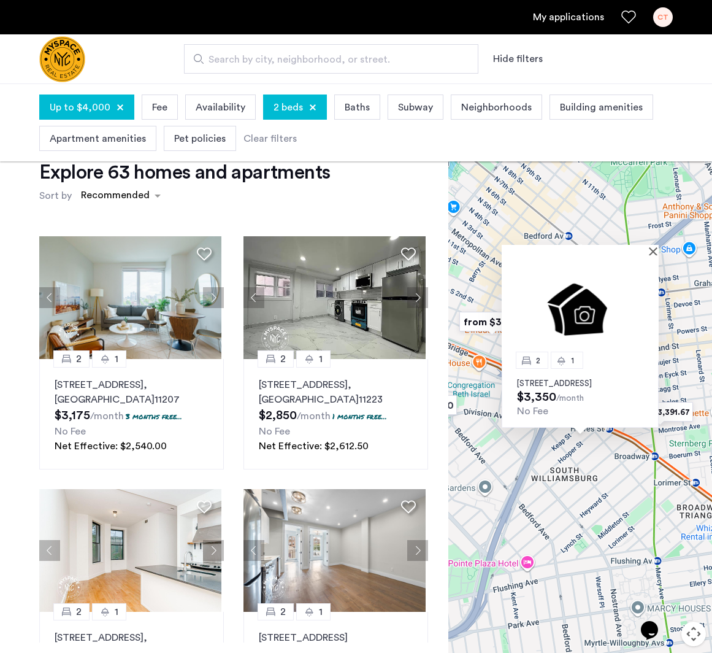
click at [597, 303] on img at bounding box center [580, 307] width 157 height 105
click at [654, 247] on button "Close" at bounding box center [655, 251] width 9 height 9
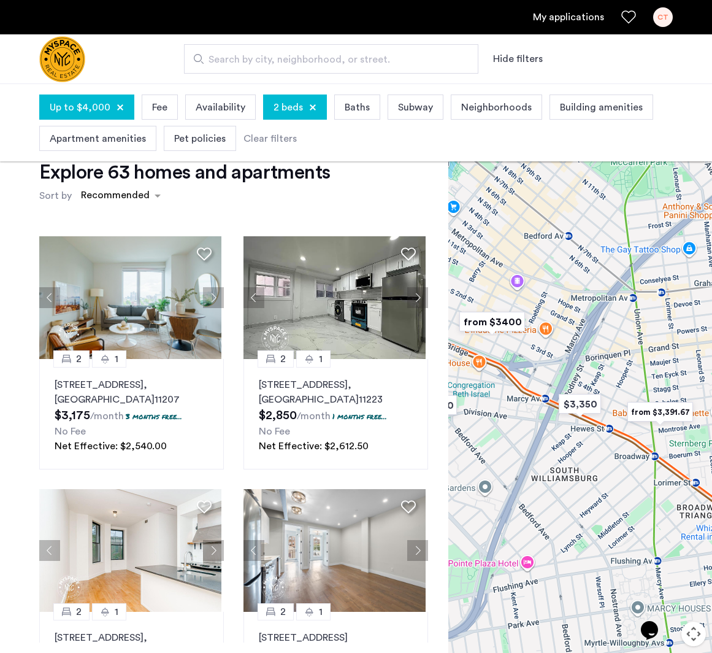
click at [662, 413] on img "from $3,391.67" at bounding box center [660, 411] width 85 height 37
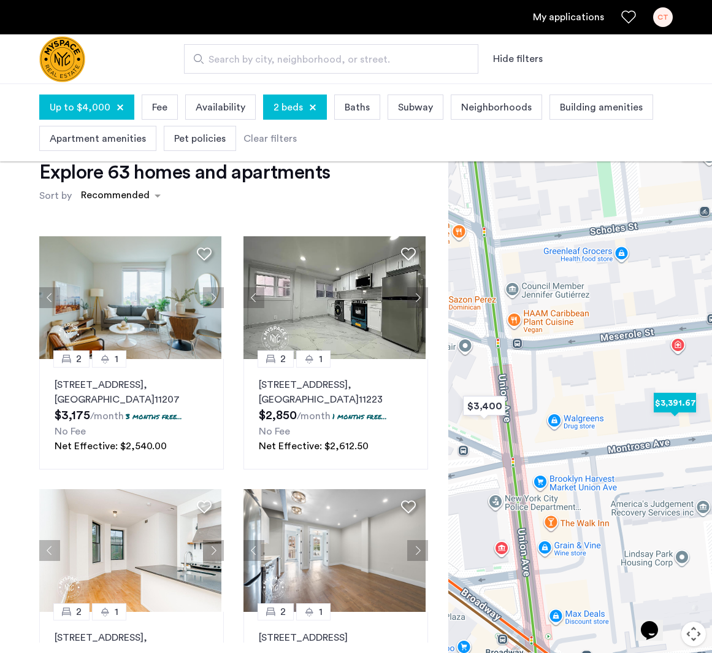
click at [680, 401] on img "$3,391.67" at bounding box center [675, 402] width 62 height 37
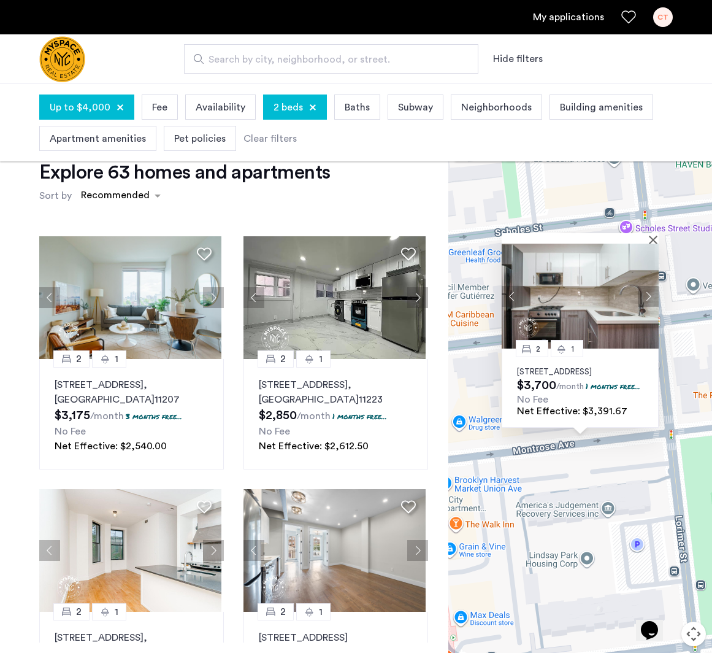
click at [599, 268] on img at bounding box center [580, 296] width 157 height 105
click at [651, 233] on div at bounding box center [580, 238] width 157 height 10
click at [653, 235] on button "Close" at bounding box center [655, 239] width 9 height 9
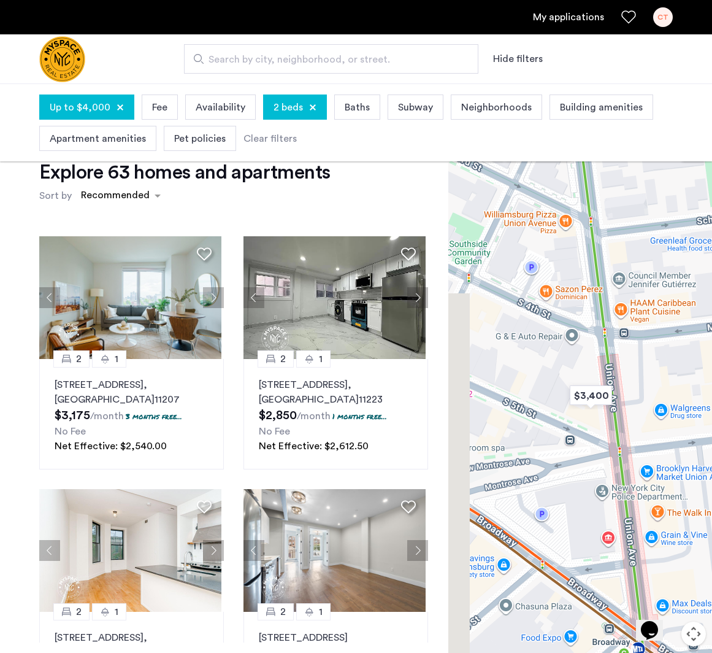
drag, startPoint x: 546, startPoint y: 355, endPoint x: 753, endPoint y: 343, distance: 207.7
click at [712, 343] on html "My applications CT Search by city, neighborhood, or street. Hide filters Up to …" at bounding box center [356, 300] width 712 height 653
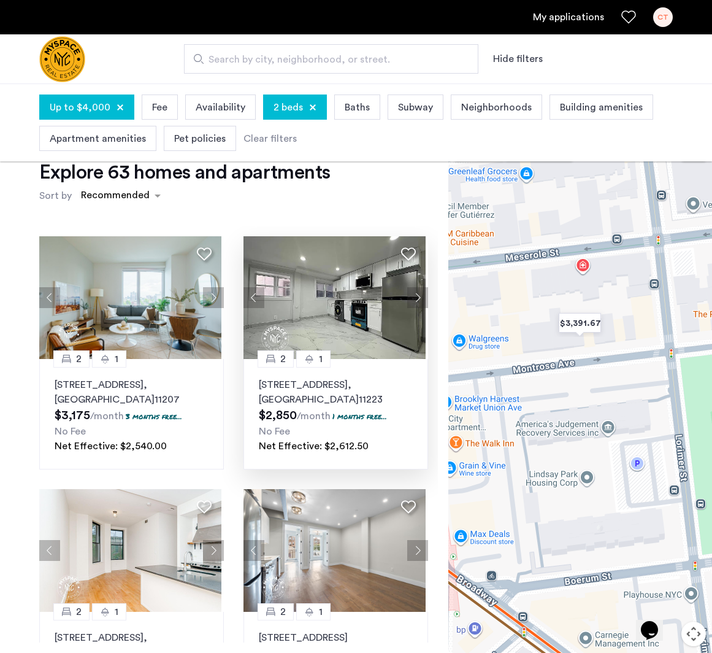
drag, startPoint x: 654, startPoint y: 367, endPoint x: 397, endPoint y: 291, distance: 267.9
click at [397, 291] on div "Explore 63 homes and apartments Sort by Recommended 2 1 2840 Atlantic Avenue, U…" at bounding box center [356, 426] width 712 height 590
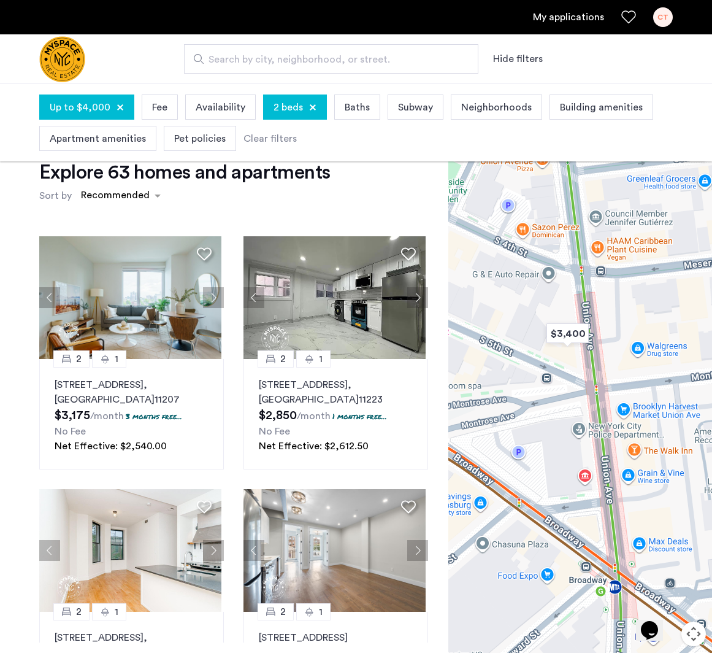
drag, startPoint x: 476, startPoint y: 291, endPoint x: 645, endPoint y: 294, distance: 169.3
click at [645, 294] on div at bounding box center [580, 418] width 264 height 574
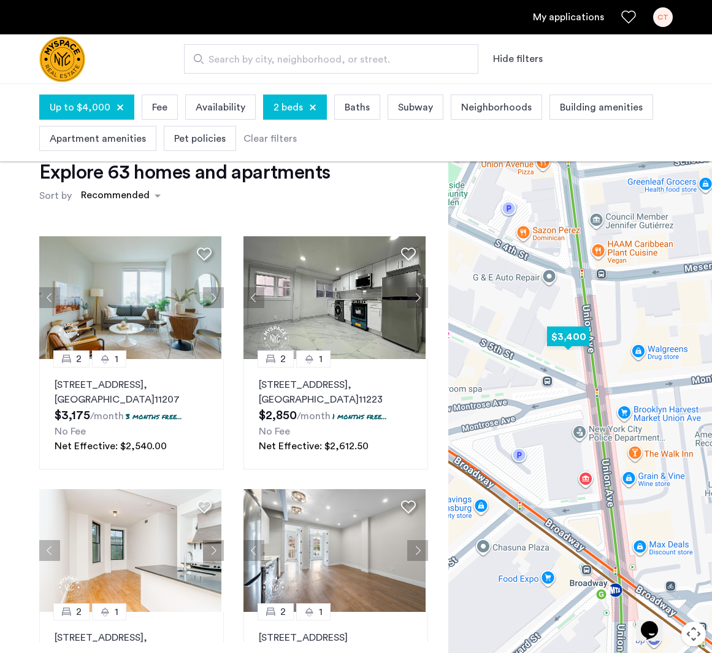
click at [572, 336] on img "$3,400" at bounding box center [568, 336] width 62 height 37
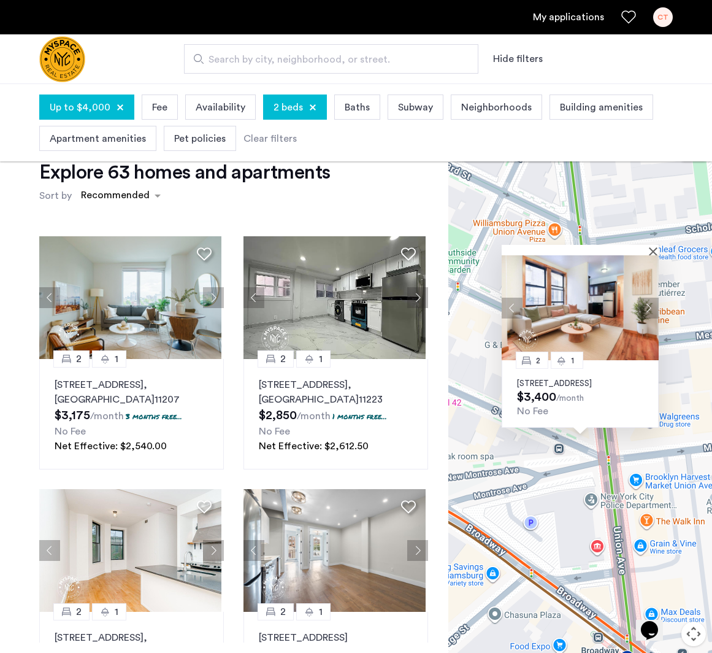
click at [591, 301] on img at bounding box center [580, 307] width 157 height 105
click at [657, 247] on button "Close" at bounding box center [655, 251] width 9 height 9
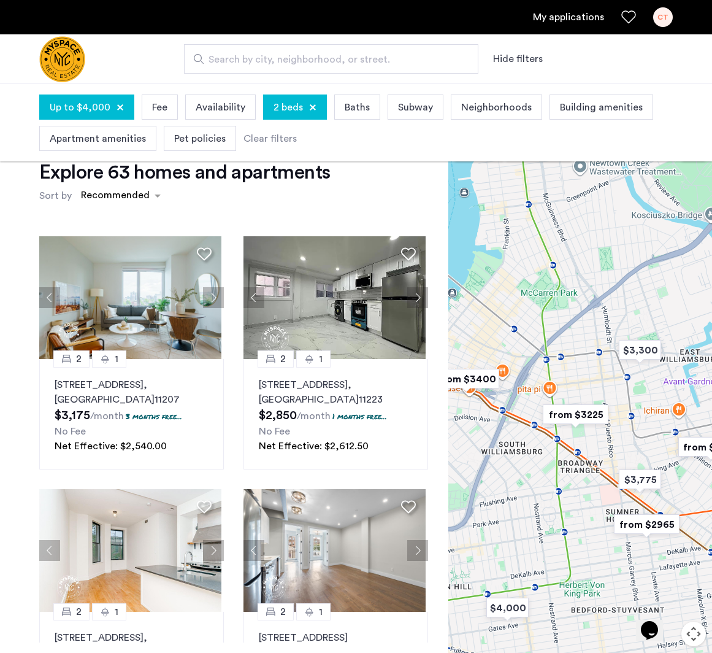
drag, startPoint x: 607, startPoint y: 339, endPoint x: 555, endPoint y: 443, distance: 115.8
click at [555, 443] on div at bounding box center [580, 418] width 264 height 574
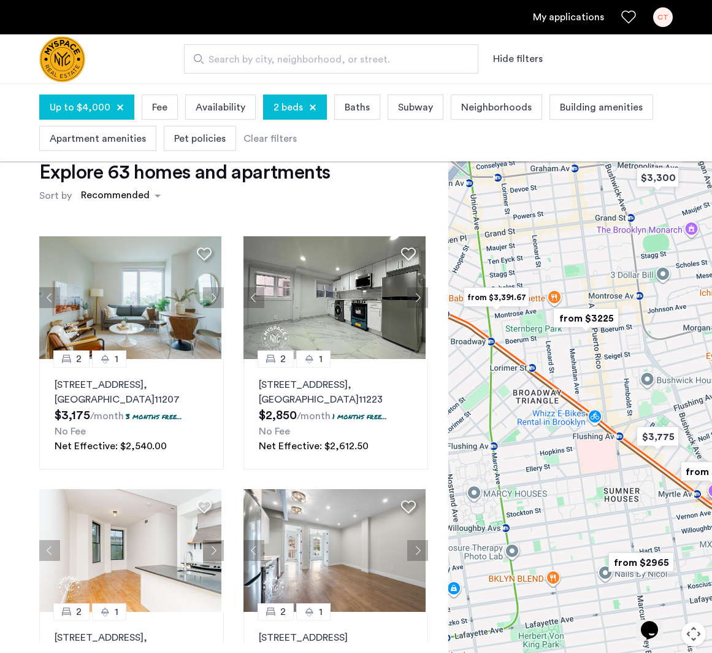
drag, startPoint x: 646, startPoint y: 470, endPoint x: 646, endPoint y: 278, distance: 192.0
click at [646, 278] on div at bounding box center [580, 418] width 264 height 574
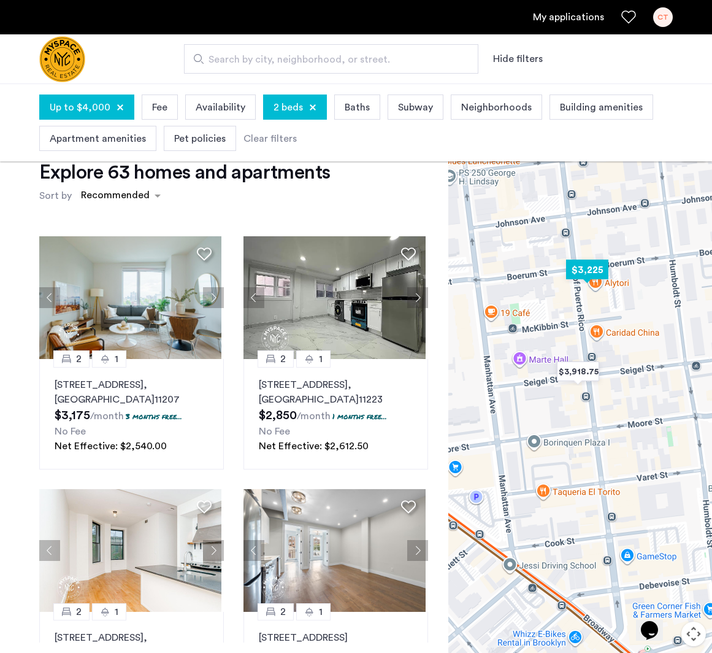
click at [589, 276] on img "$3,225" at bounding box center [587, 269] width 62 height 37
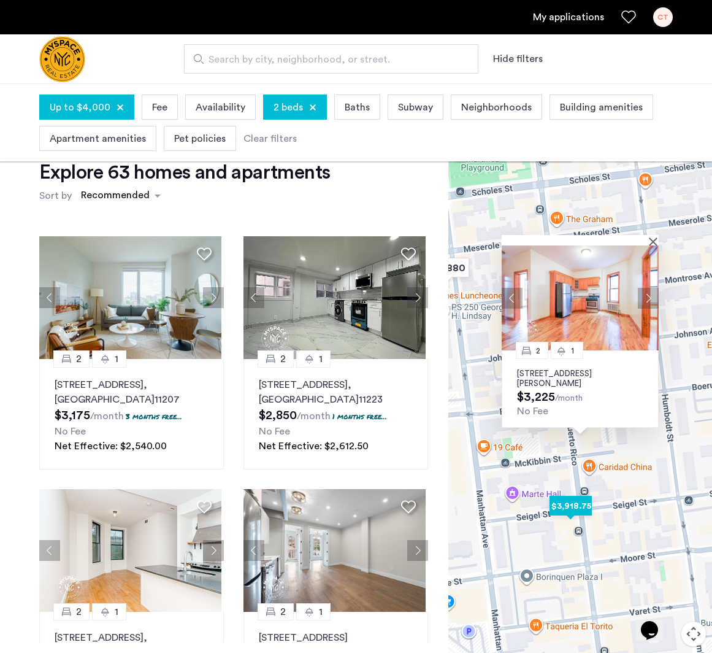
click at [570, 499] on img "$3,918.75" at bounding box center [571, 505] width 62 height 37
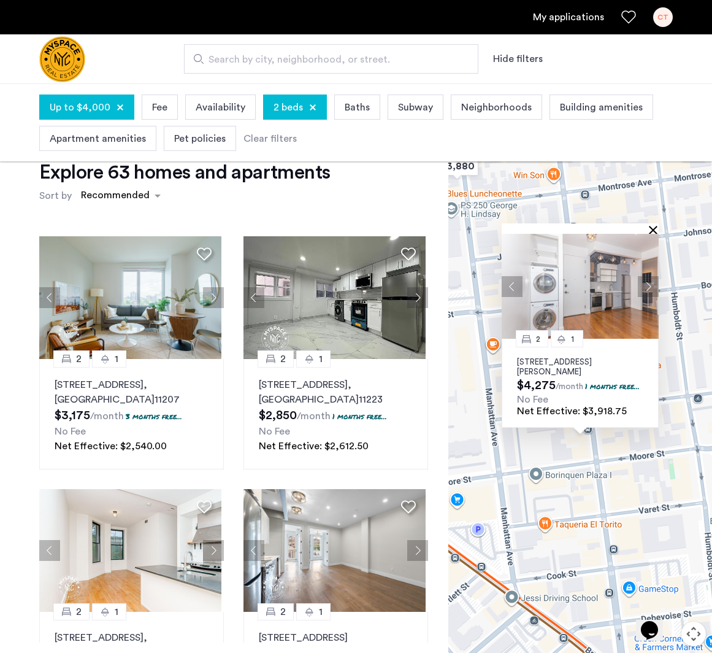
click at [653, 231] on button "Close" at bounding box center [655, 229] width 9 height 9
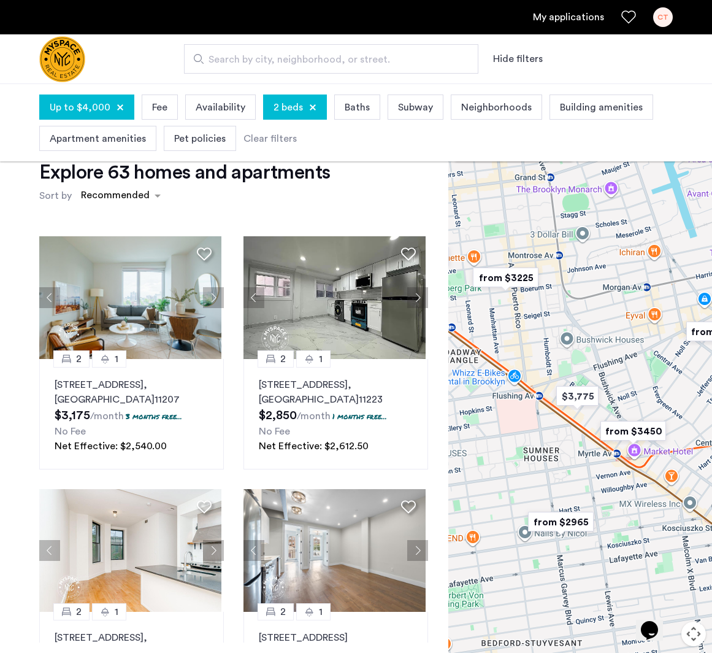
drag, startPoint x: 664, startPoint y: 351, endPoint x: 513, endPoint y: 341, distance: 151.3
click at [513, 341] on div at bounding box center [580, 418] width 264 height 574
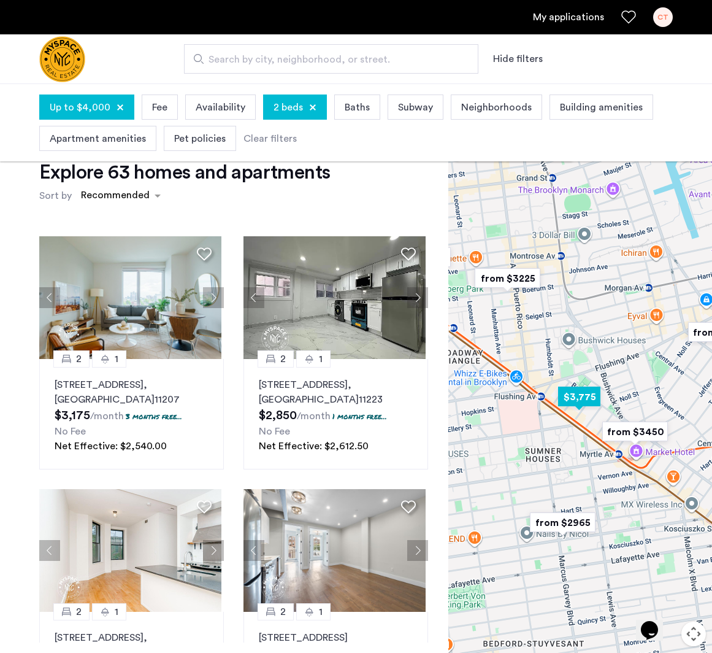
click at [580, 394] on img "$3,775" at bounding box center [579, 396] width 62 height 37
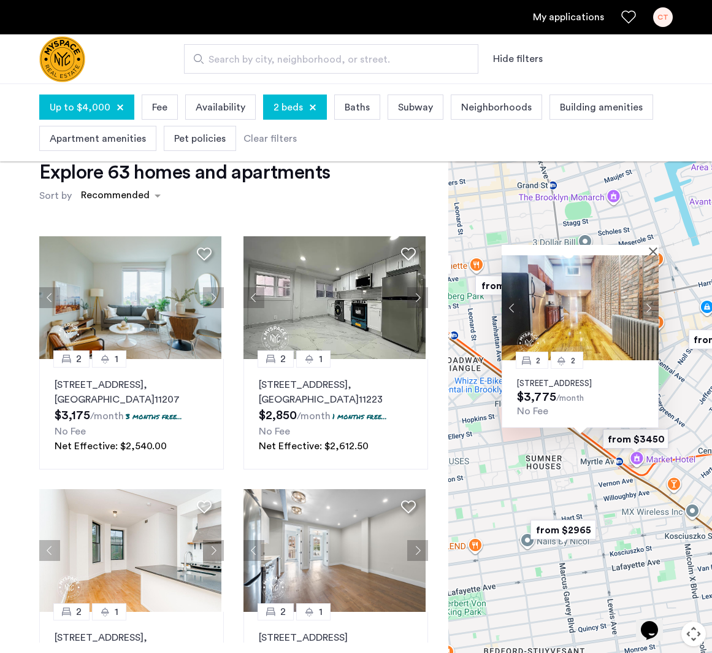
click at [651, 245] on div at bounding box center [580, 250] width 157 height 10
click at [648, 245] on div at bounding box center [576, 250] width 148 height 10
click at [652, 245] on div at bounding box center [580, 250] width 157 height 10
click at [654, 247] on button "Close" at bounding box center [655, 251] width 9 height 9
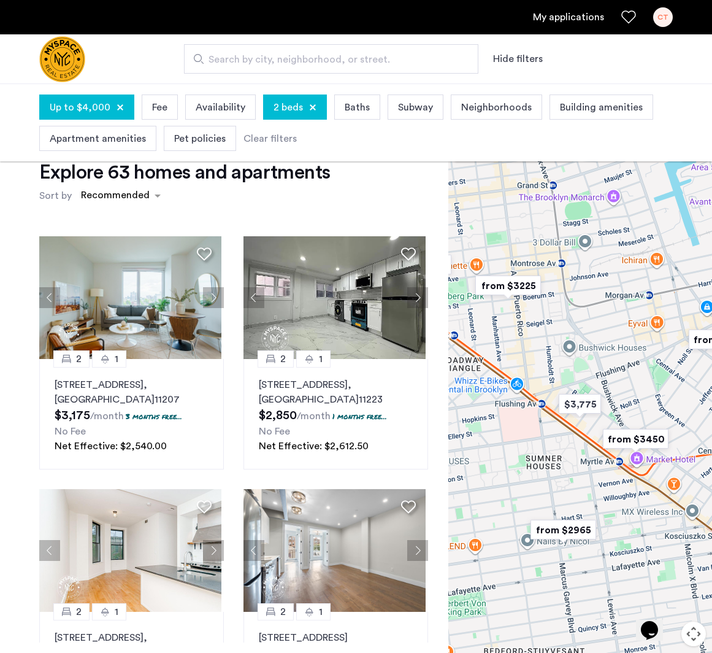
click at [90, 110] on span "Up to $4,000" at bounding box center [80, 107] width 61 height 15
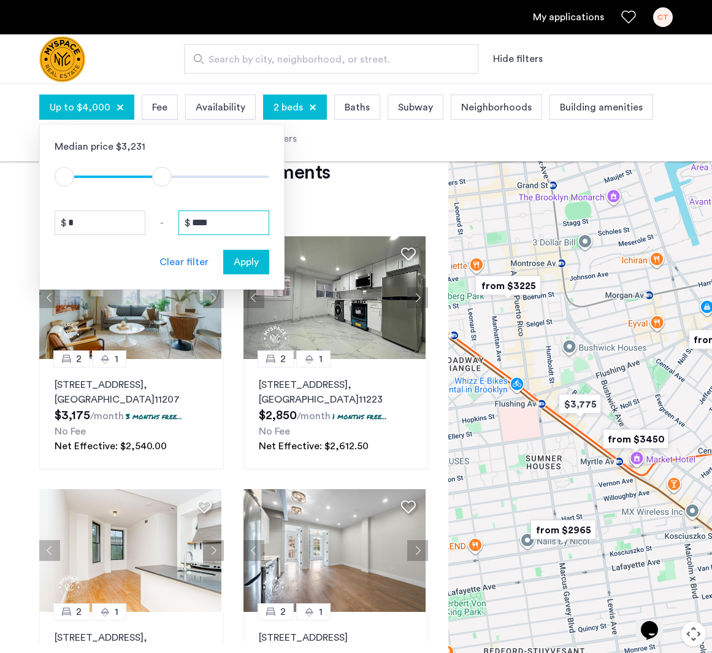
drag, startPoint x: 226, startPoint y: 223, endPoint x: 195, endPoint y: 222, distance: 30.7
click at [195, 222] on input "****" at bounding box center [223, 222] width 91 height 25
click at [152, 56] on div at bounding box center [99, 58] width 120 height 49
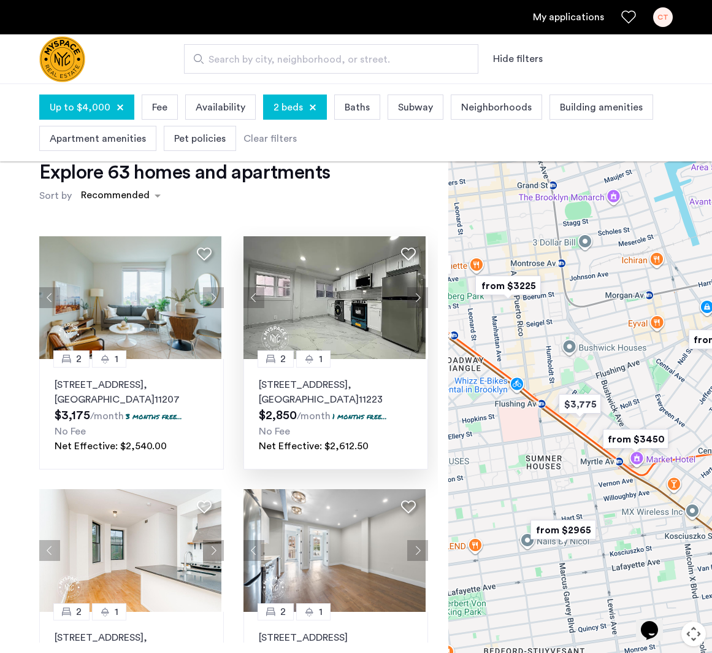
scroll to position [0, 0]
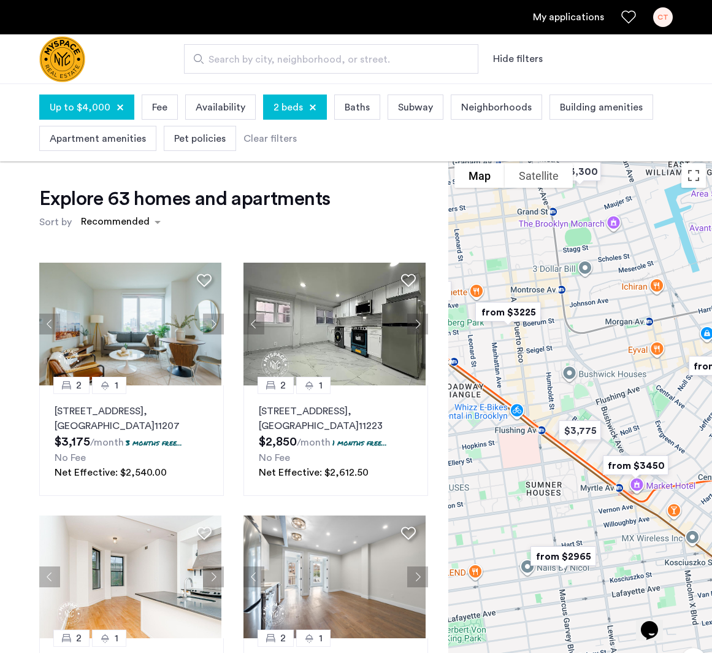
click at [89, 107] on span "Up to $4,000" at bounding box center [80, 107] width 61 height 15
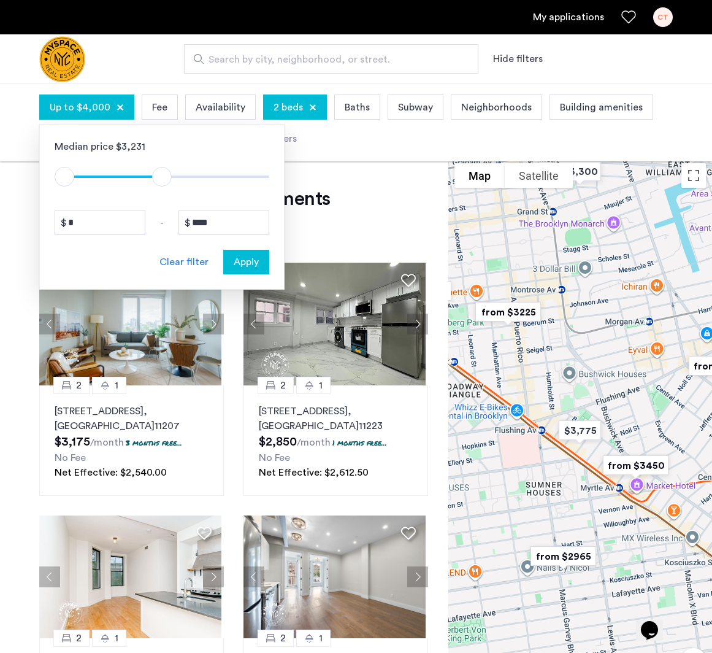
click at [393, 176] on app-root "My applications CT Search by city, neighborhood, or street. Hide filters Up to …" at bounding box center [356, 463] width 712 height 926
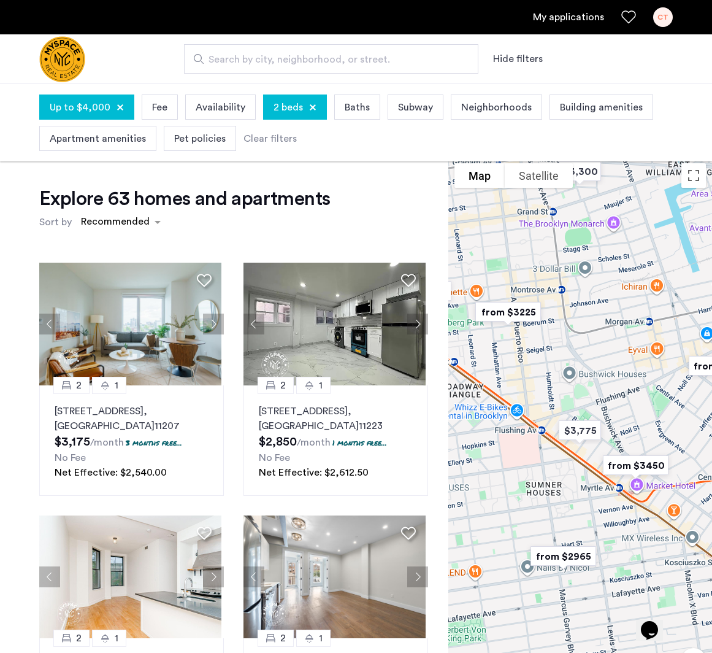
click at [414, 104] on span "Subway" at bounding box center [415, 107] width 35 height 15
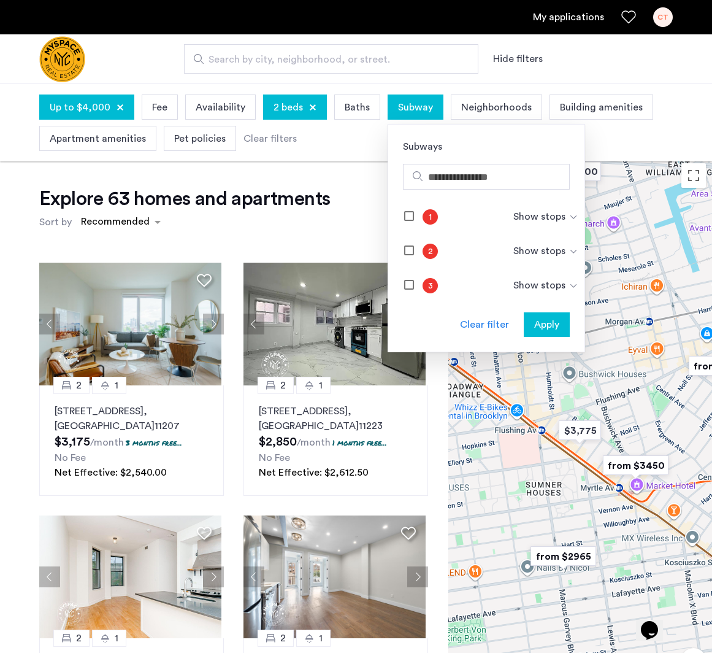
click at [413, 104] on span "Subway" at bounding box center [415, 107] width 35 height 15
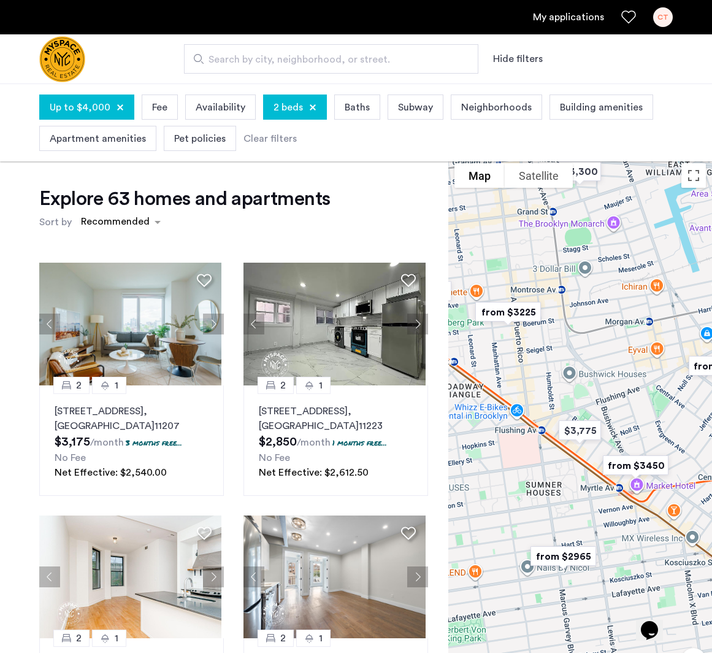
click at [196, 137] on span "Pet policies" at bounding box center [200, 138] width 52 height 15
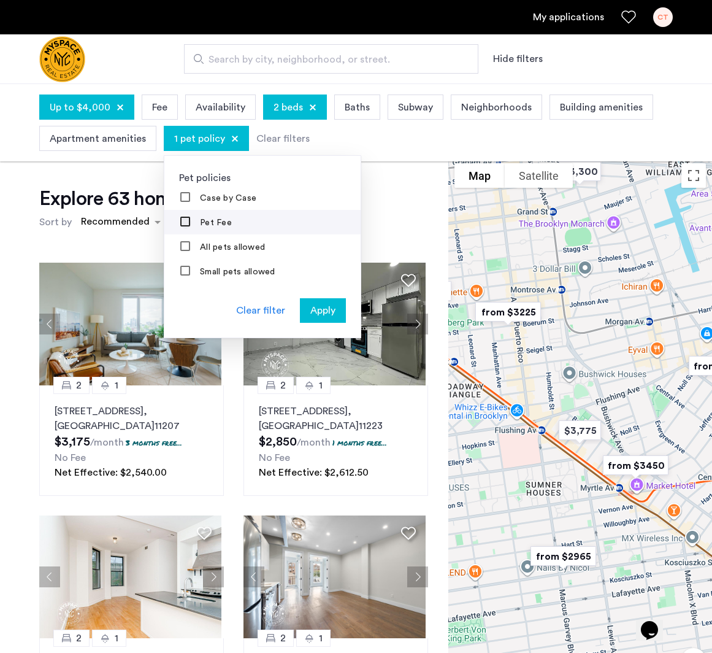
click at [181, 226] on div at bounding box center [186, 223] width 10 height 10
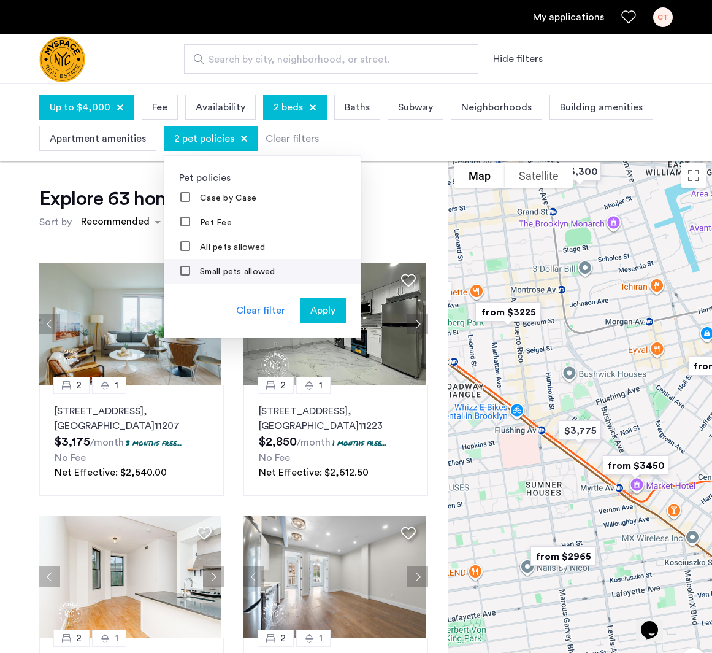
click at [198, 272] on label "Small pets allowed" at bounding box center [237, 272] width 78 height 10
click at [320, 309] on span "Apply" at bounding box center [322, 310] width 25 height 15
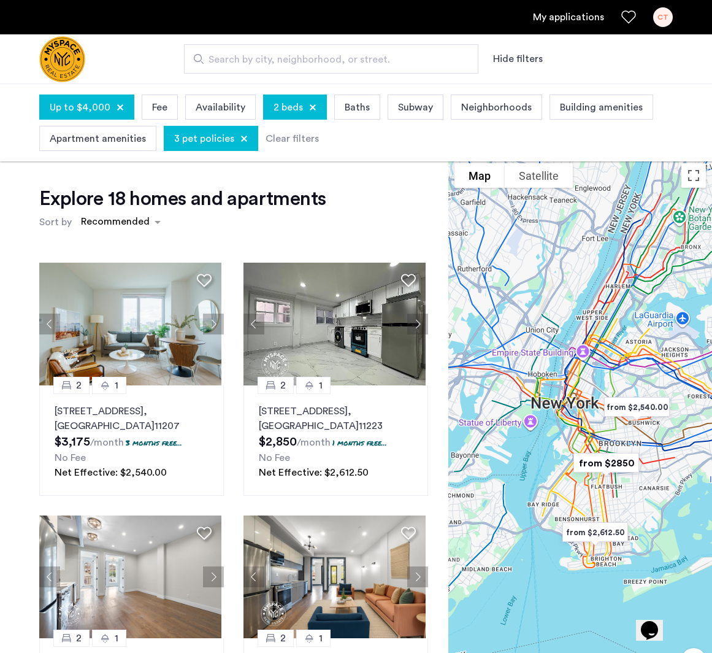
drag, startPoint x: 511, startPoint y: 404, endPoint x: 596, endPoint y: 439, distance: 92.2
click at [596, 439] on div at bounding box center [580, 444] width 264 height 574
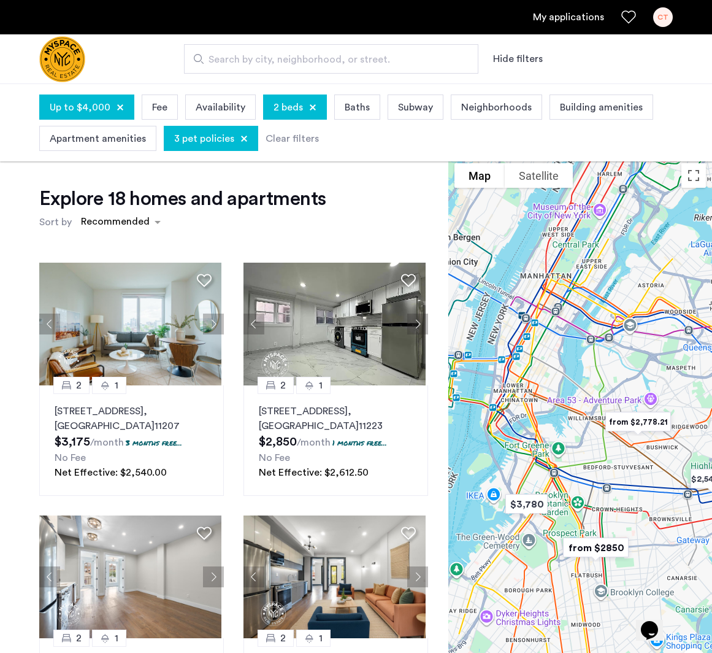
drag, startPoint x: 624, startPoint y: 440, endPoint x: 593, endPoint y: 470, distance: 43.8
click at [593, 470] on div at bounding box center [580, 444] width 264 height 574
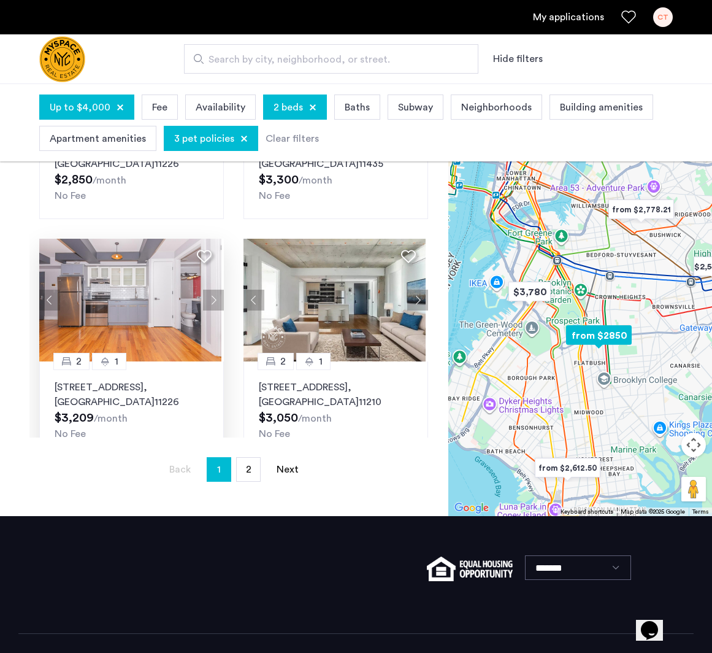
scroll to position [230, 0]
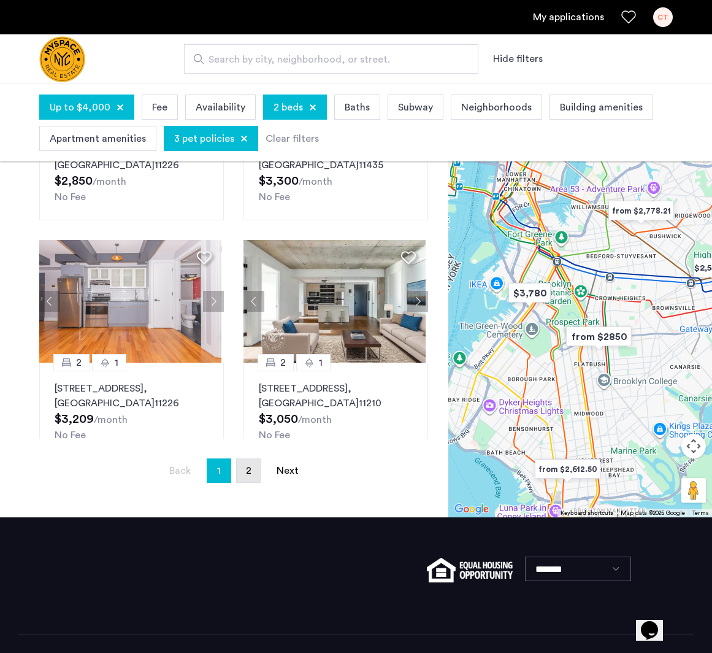
click at [244, 473] on link "page 2" at bounding box center [248, 470] width 23 height 23
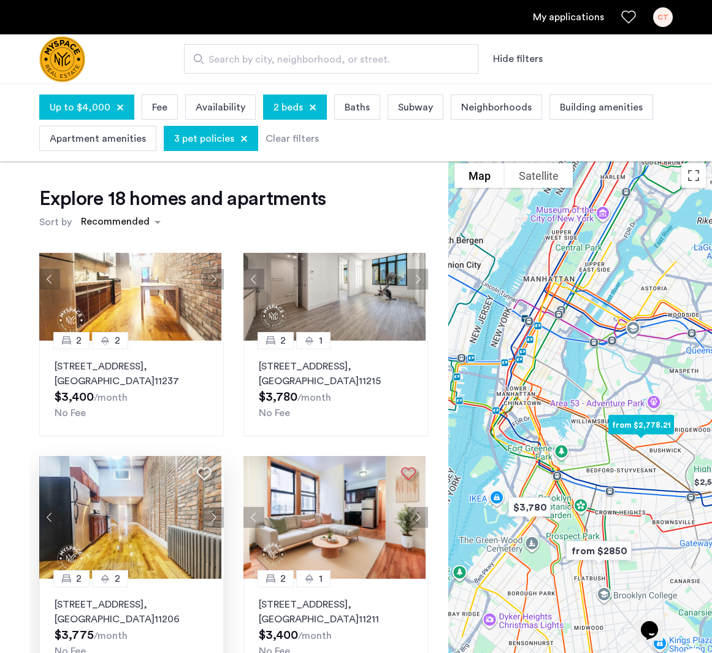
scroll to position [313, 0]
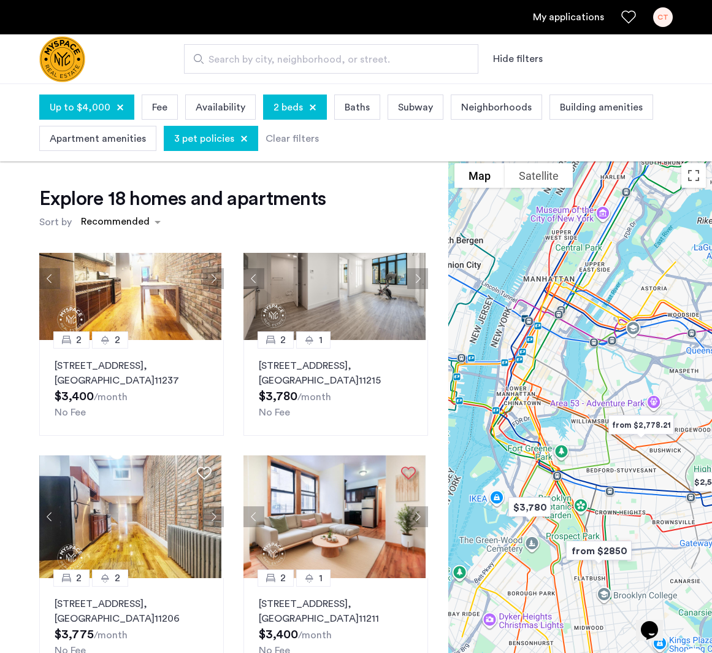
drag, startPoint x: 122, startPoint y: 491, endPoint x: 185, endPoint y: 204, distance: 293.8
click at [185, 204] on h1 "Explore 18 homes and apartments" at bounding box center [182, 198] width 286 height 25
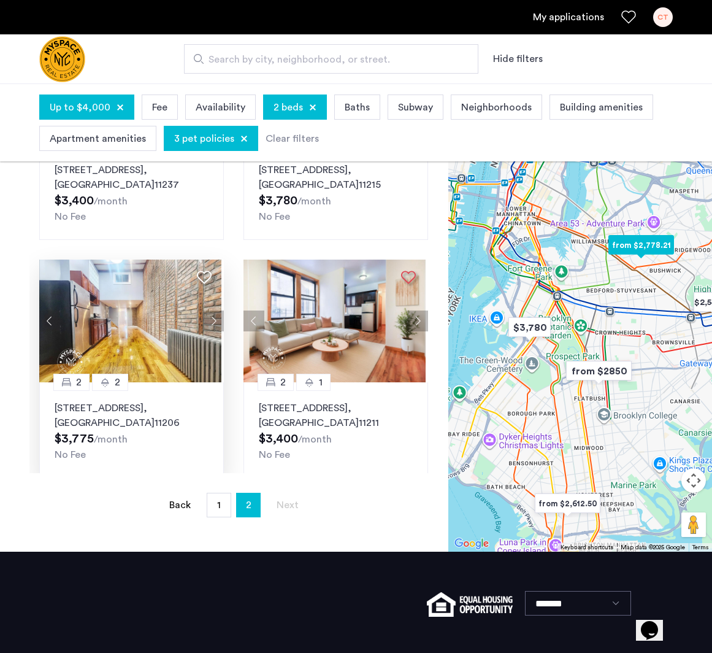
scroll to position [196, 0]
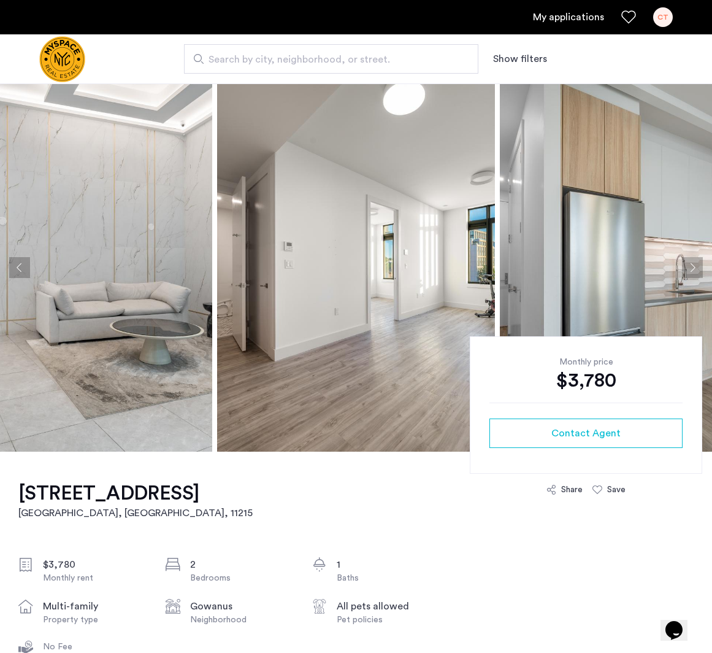
click at [343, 275] on img at bounding box center [356, 267] width 278 height 368
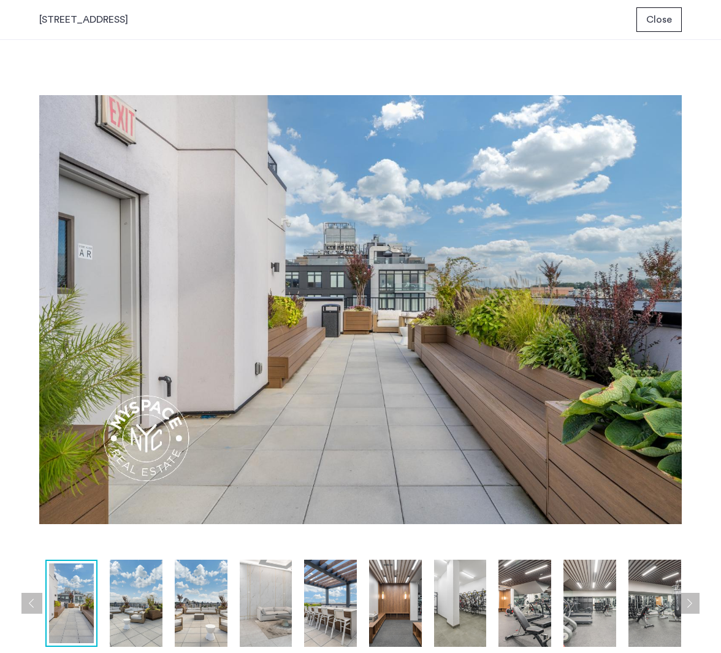
click at [658, 21] on span "Close" at bounding box center [660, 19] width 26 height 15
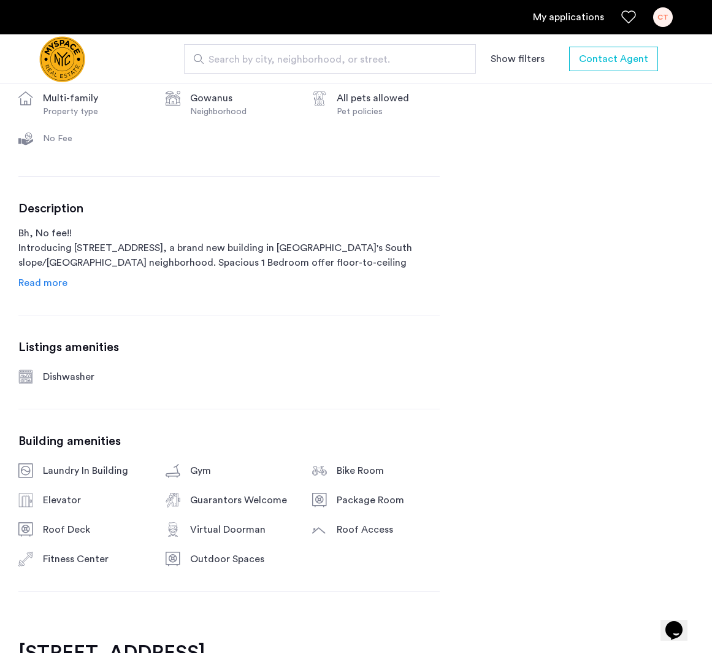
scroll to position [507, 0]
click at [57, 284] on span "Read more" at bounding box center [42, 284] width 49 height 10
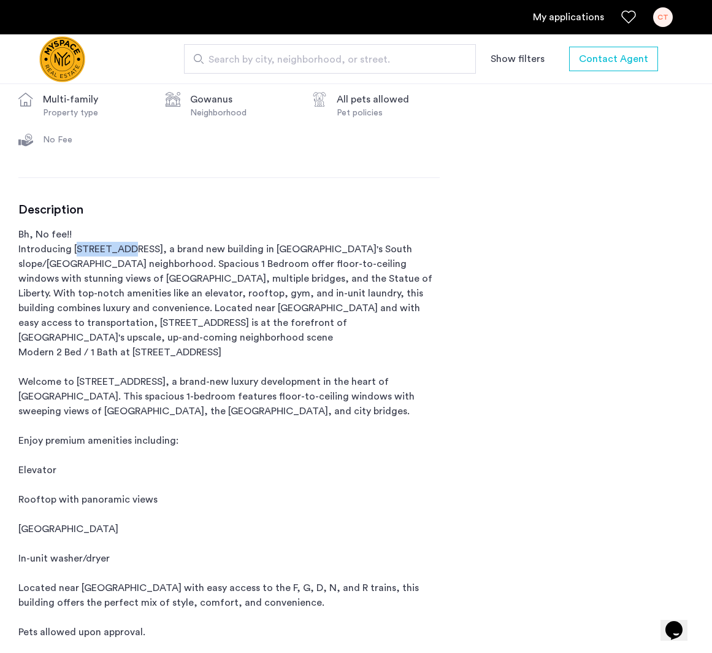
drag, startPoint x: 125, startPoint y: 247, endPoint x: 75, endPoint y: 248, distance: 49.7
click at [75, 248] on p "Bh, No fee!! Introducing [STREET_ADDRESS], a brand new building in [GEOGRAPHIC_…" at bounding box center [228, 448] width 421 height 442
click at [155, 307] on p "Bh, No fee!! Introducing [STREET_ADDRESS], a brand new building in [GEOGRAPHIC_…" at bounding box center [228, 448] width 421 height 442
drag, startPoint x: 123, startPoint y: 247, endPoint x: 72, endPoint y: 247, distance: 50.3
click at [72, 247] on p "Bh, No fee!! Introducing [STREET_ADDRESS], a brand new building in [GEOGRAPHIC_…" at bounding box center [228, 448] width 421 height 442
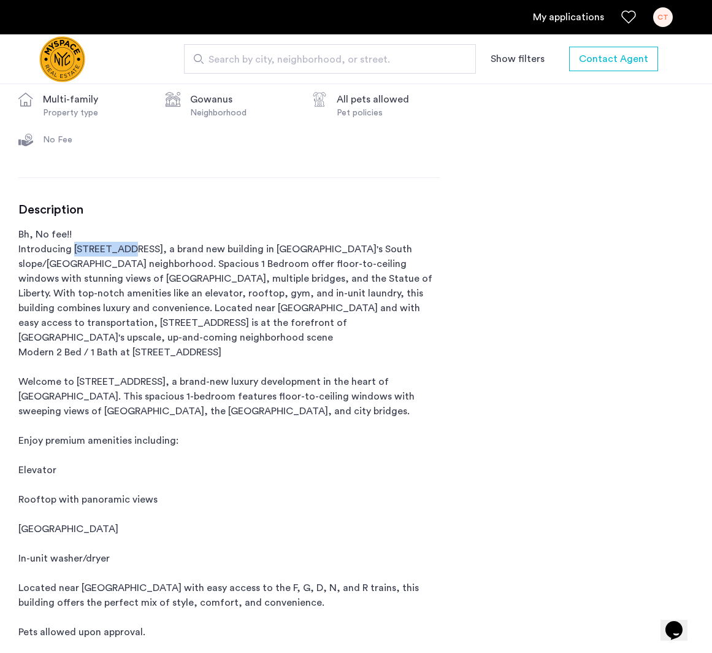
copy p "[GEOGRAPHIC_DATA]"
click at [72, 247] on p "Bh, No fee!! Introducing [STREET_ADDRESS], a brand new building in [GEOGRAPHIC_…" at bounding box center [228, 448] width 421 height 442
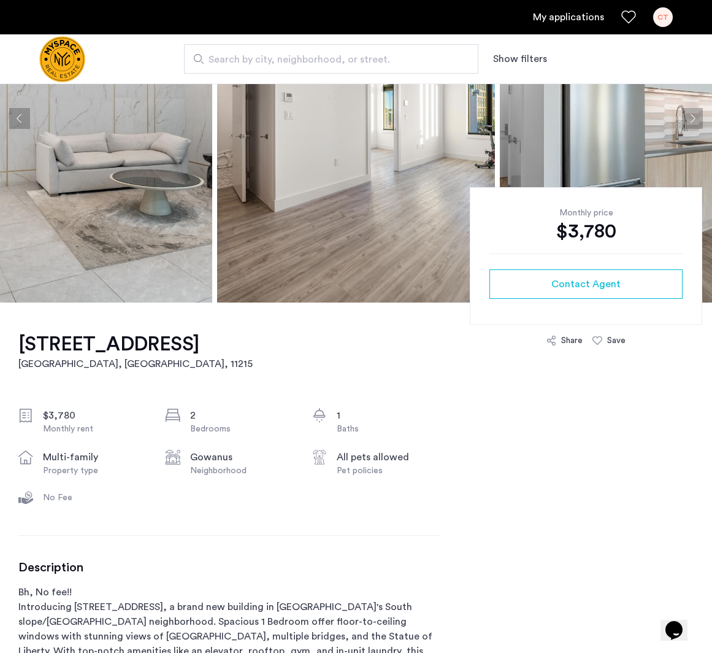
scroll to position [0, 0]
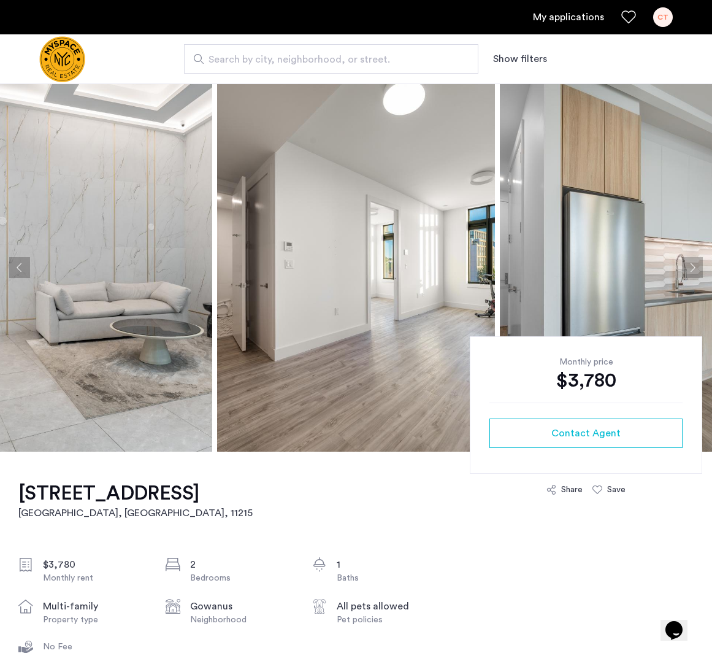
click at [303, 321] on img at bounding box center [356, 267] width 278 height 368
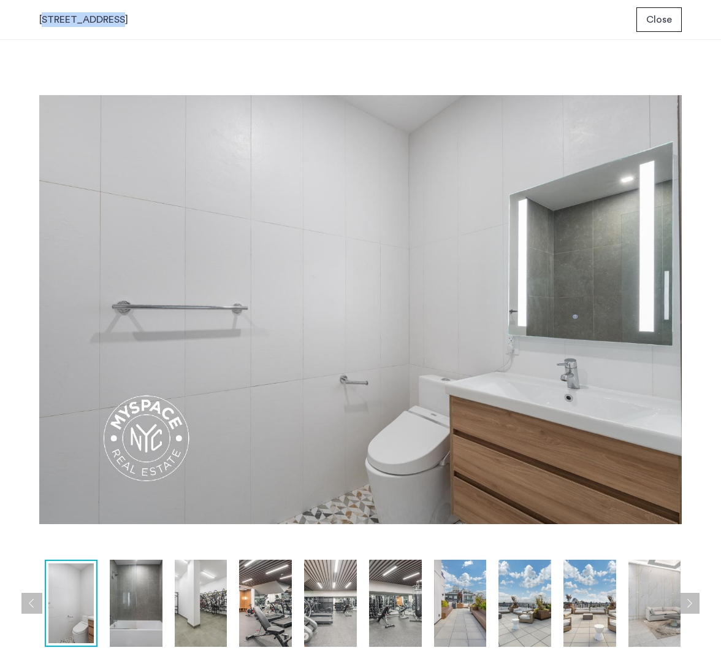
drag, startPoint x: 106, startPoint y: 18, endPoint x: 34, endPoint y: 15, distance: 72.4
click at [34, 15] on div "584 4th Avenue, Unit 405 Close" at bounding box center [360, 20] width 721 height 40
copy div "584 4th Avenue"
click at [657, 19] on span "Close" at bounding box center [660, 19] width 26 height 15
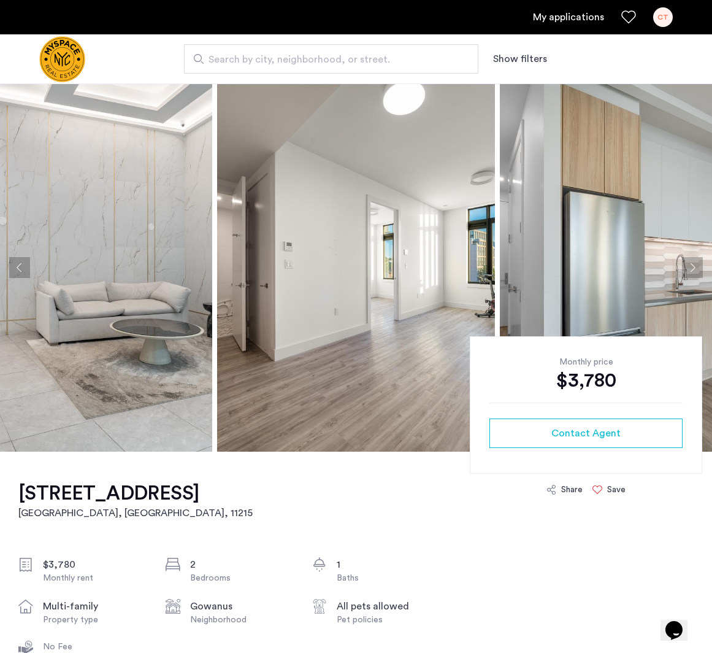
click at [607, 489] on div "Save" at bounding box center [609, 489] width 33 height 12
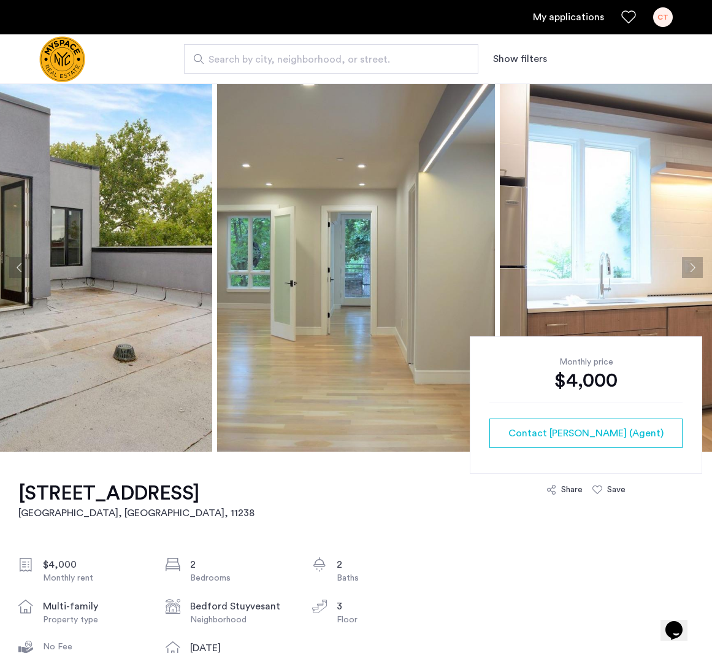
click at [114, 271] on img at bounding box center [73, 267] width 278 height 368
click at [321, 299] on img at bounding box center [356, 267] width 278 height 368
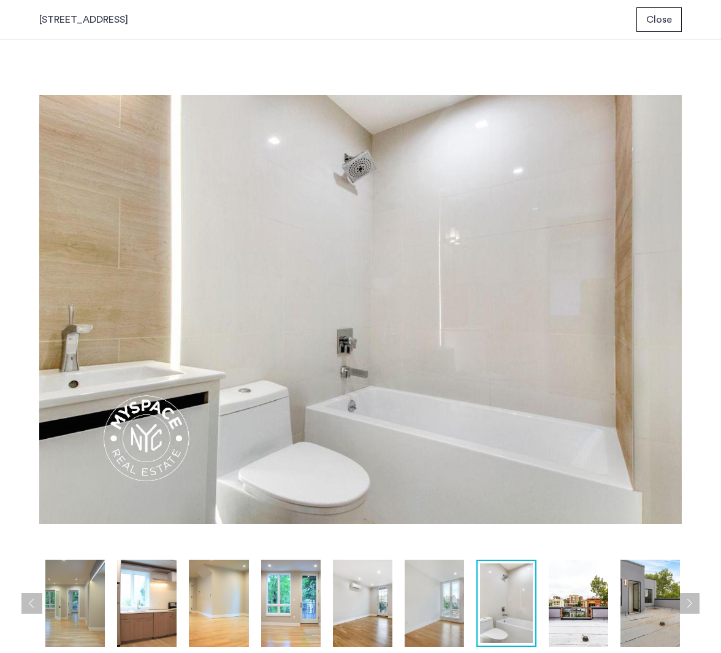
click at [655, 20] on span "Close" at bounding box center [660, 19] width 26 height 15
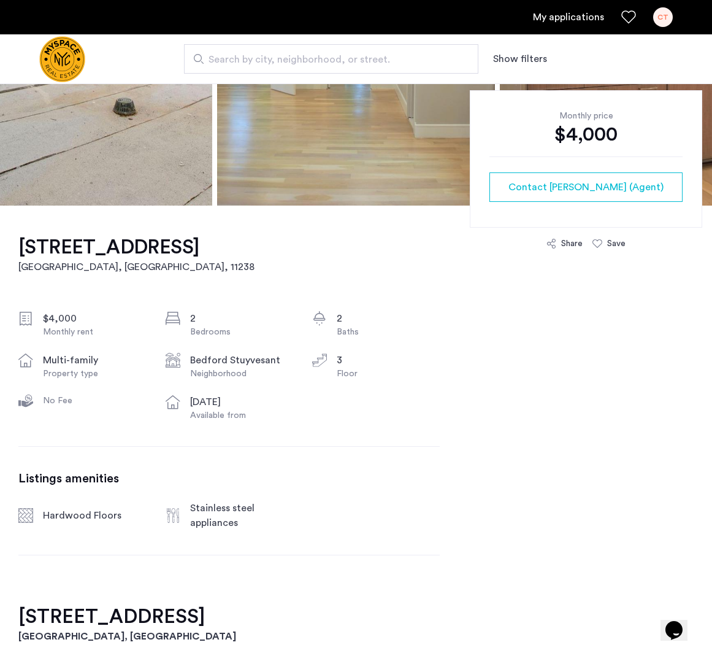
scroll to position [247, 0]
click at [599, 241] on icon at bounding box center [598, 243] width 10 height 10
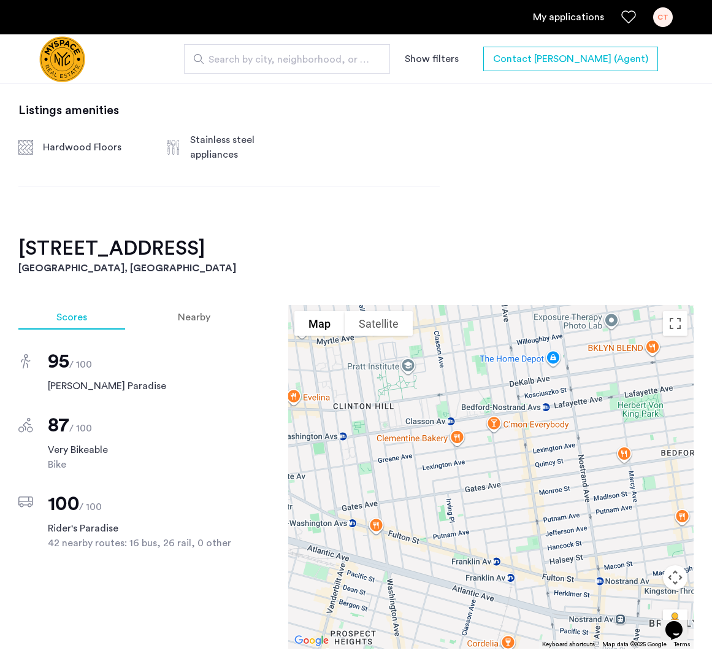
scroll to position [613, 0]
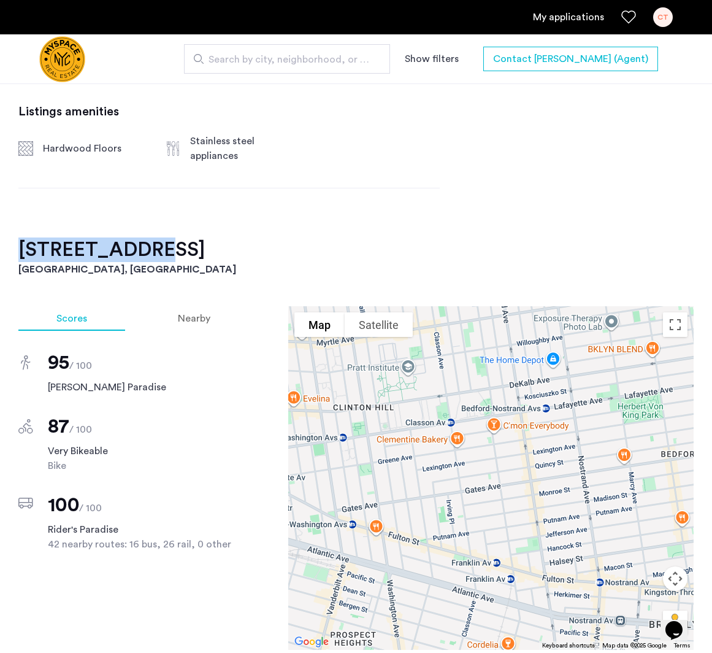
drag, startPoint x: 140, startPoint y: 246, endPoint x: 12, endPoint y: 250, distance: 128.9
click at [12, 250] on div "102 Quincy St, Unit 3R Brooklyn, NY , 11238 $4,000 Monthly rent 2 Bedrooms 2 Ba…" at bounding box center [356, 440] width 712 height 1202
copy h2 "102 Quincy St"
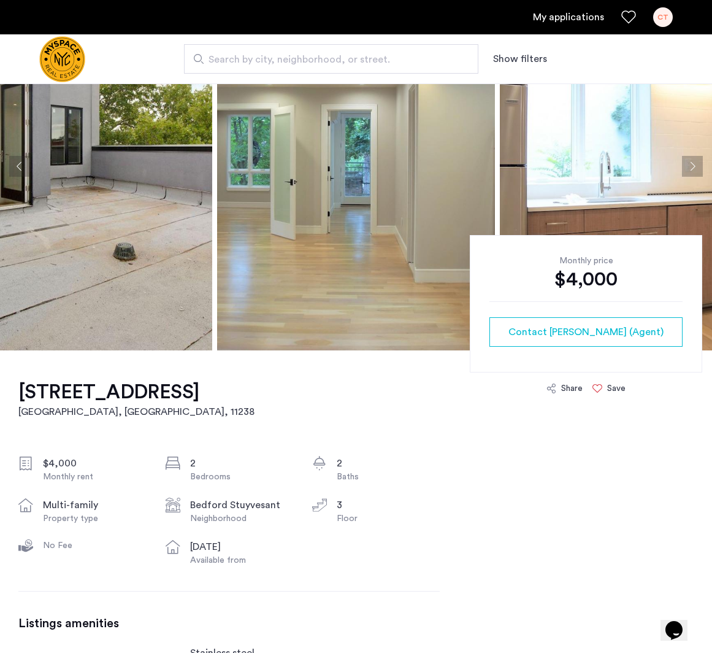
scroll to position [0, 0]
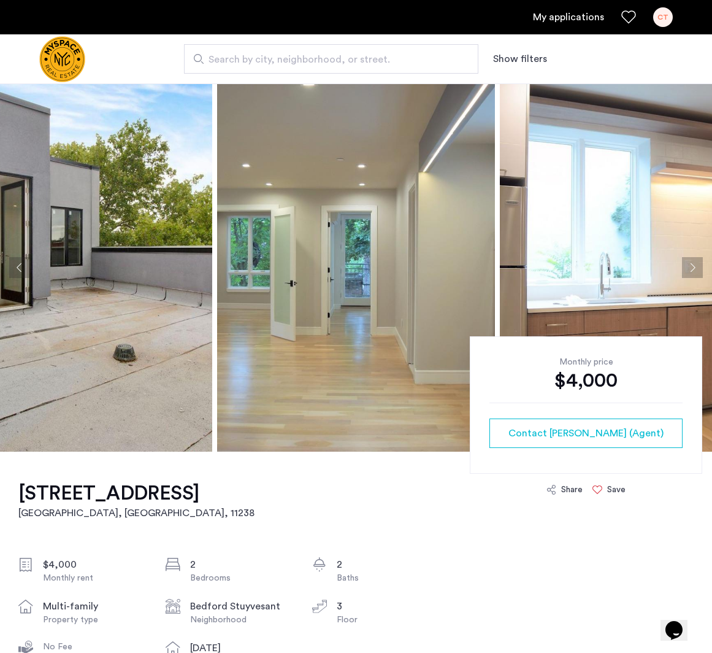
click at [599, 493] on icon at bounding box center [598, 490] width 10 height 10
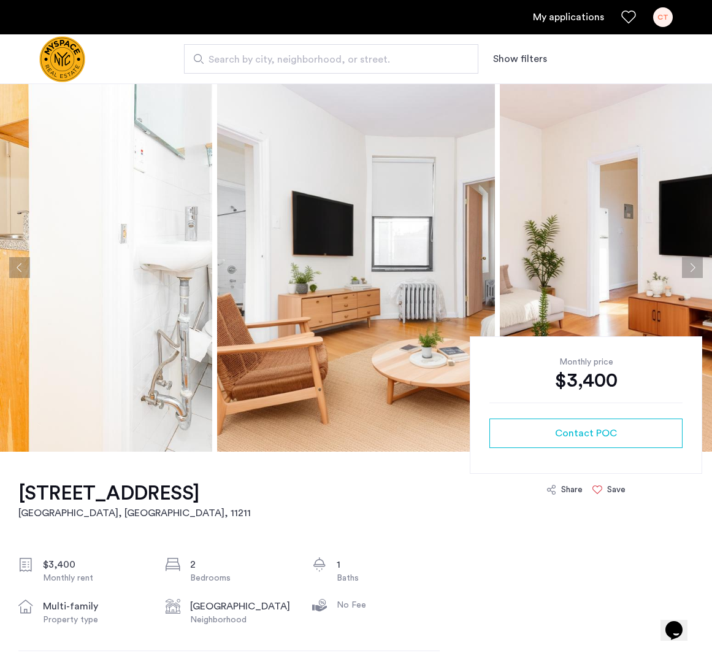
click at [601, 487] on icon at bounding box center [598, 490] width 10 height 10
click at [322, 269] on img at bounding box center [356, 267] width 278 height 368
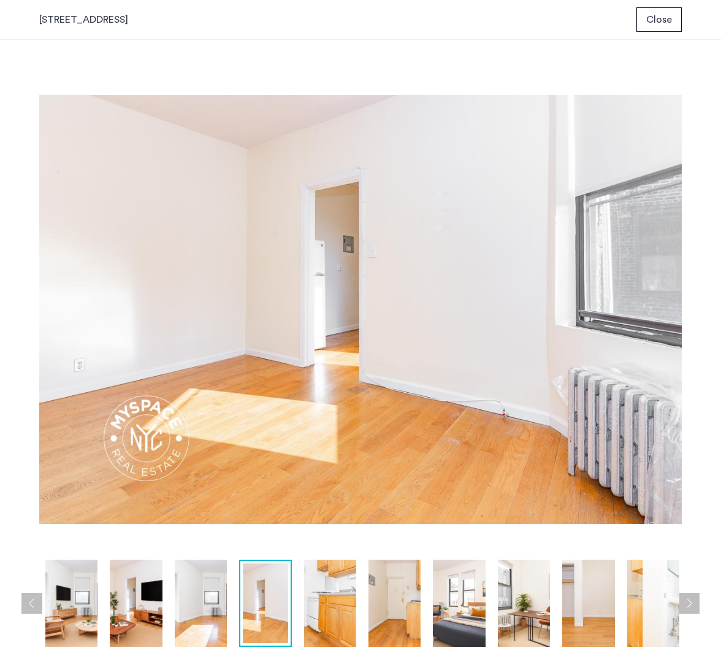
click at [658, 6] on div "244 Roebling St, Unit 21 Close" at bounding box center [360, 20] width 721 height 40
click at [654, 17] on span "Close" at bounding box center [660, 19] width 26 height 15
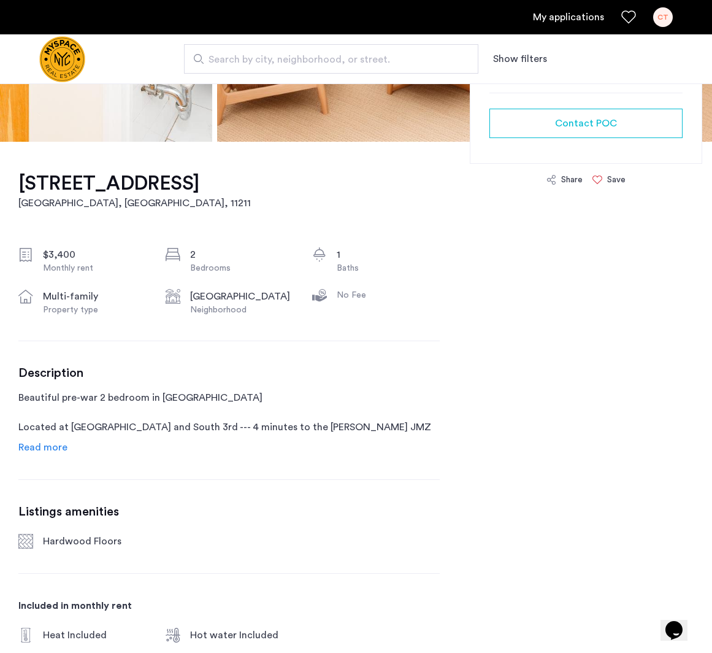
scroll to position [310, 0]
click at [55, 450] on span "Read more" at bounding box center [42, 447] width 49 height 10
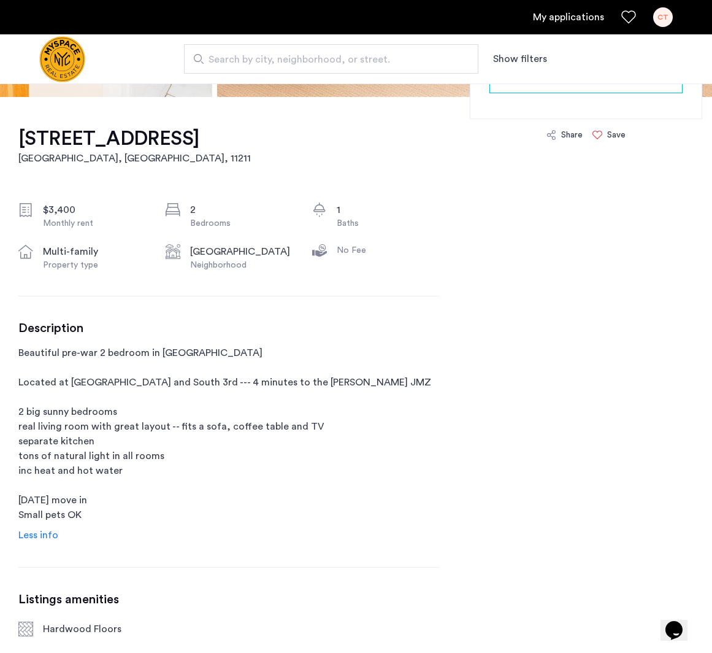
scroll to position [0, 0]
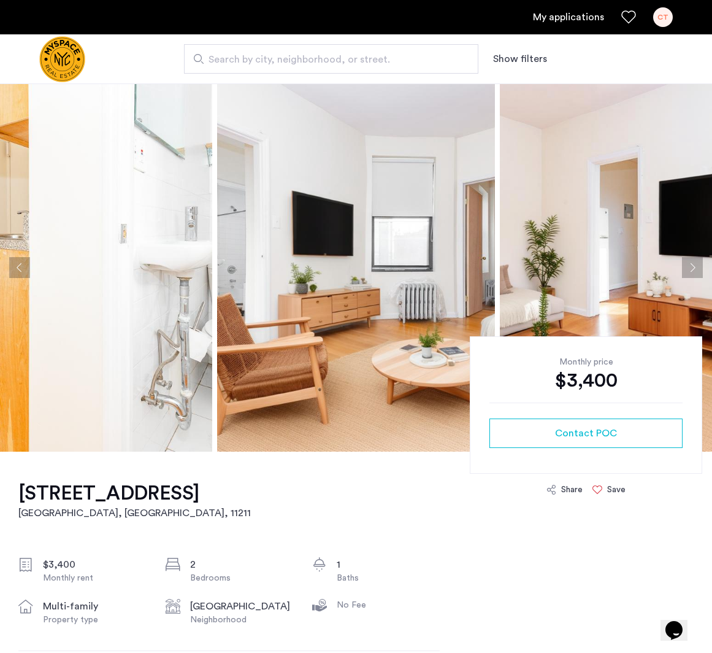
click at [598, 489] on icon at bounding box center [598, 490] width 10 height 10
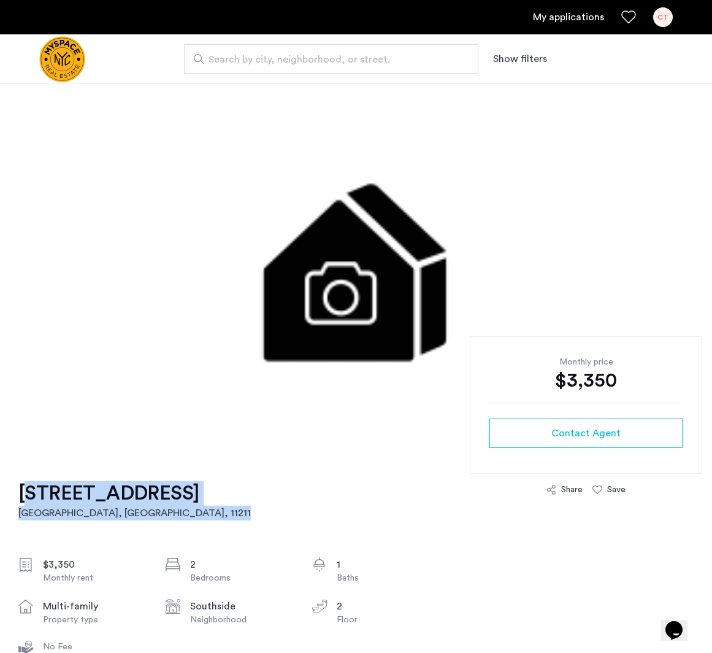
drag, startPoint x: 175, startPoint y: 497, endPoint x: 21, endPoint y: 494, distance: 154.0
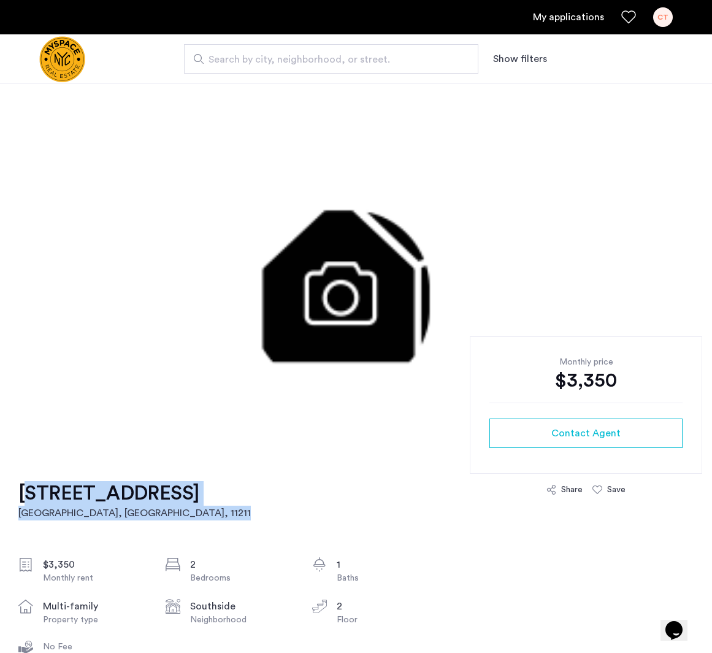
click at [21, 494] on div "[STREET_ADDRESS] $3,350 Monthly rent 2 Bedrooms 1 Baths multi-family Property t…" at bounding box center [228, 592] width 421 height 282
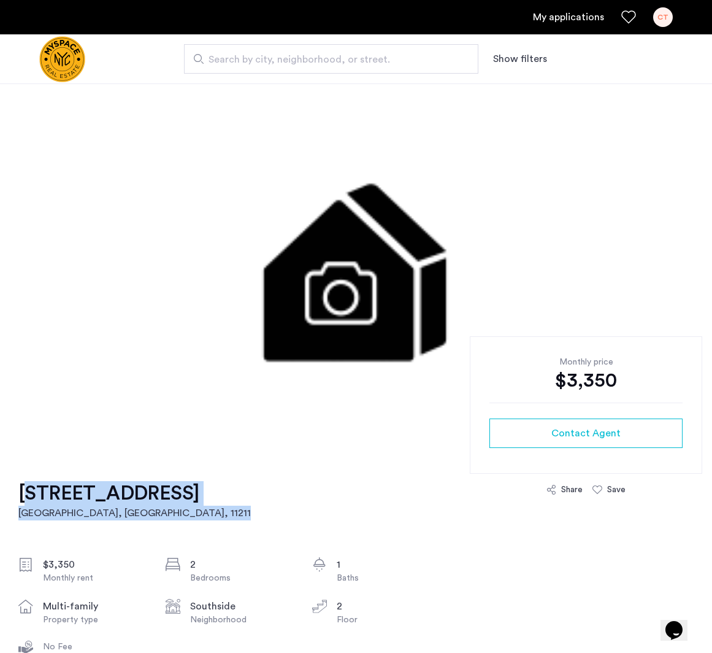
copy link "[STREET_ADDRESS]"
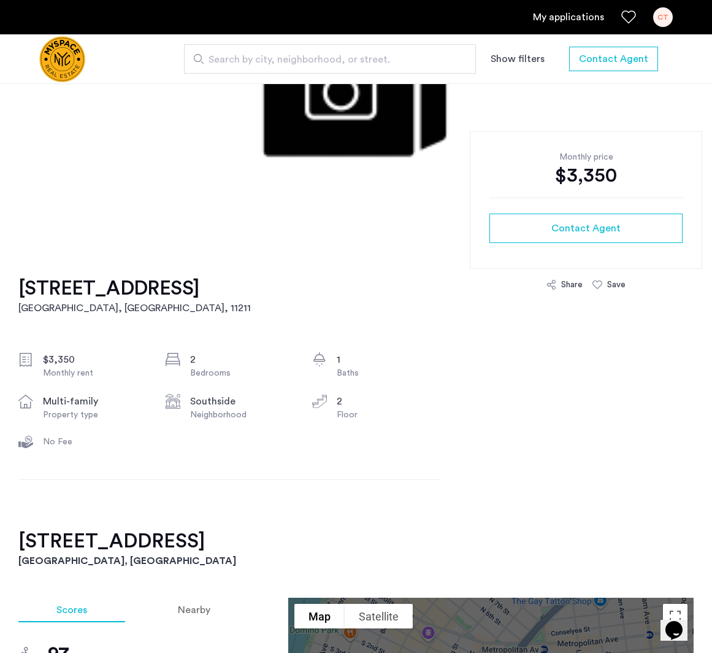
scroll to position [80, 0]
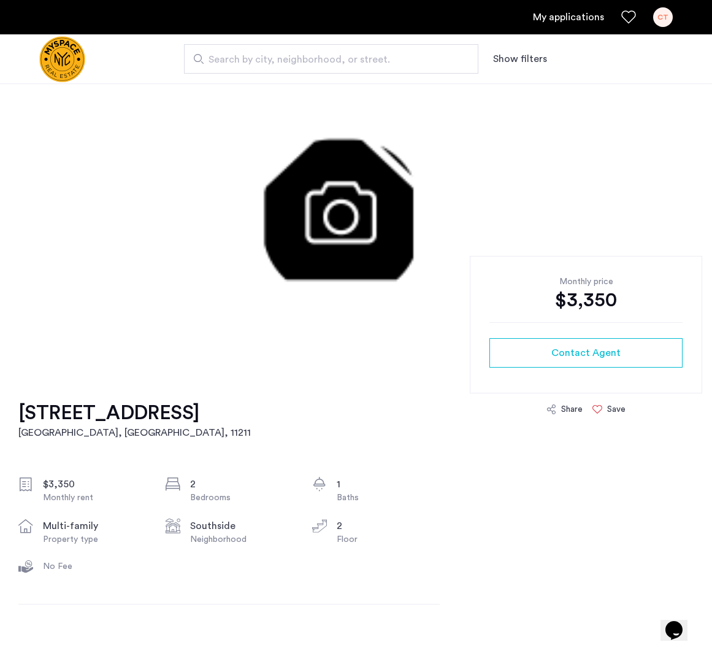
click at [599, 412] on icon at bounding box center [598, 409] width 10 height 10
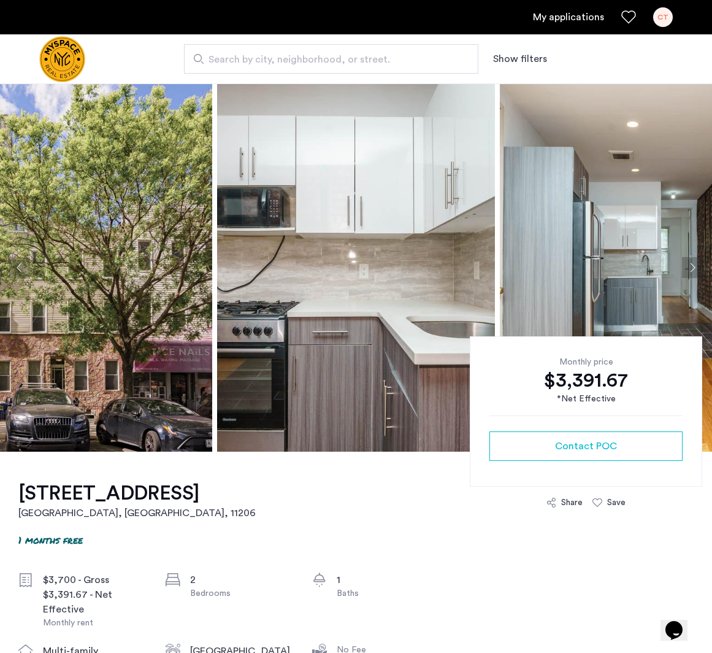
click at [320, 277] on img at bounding box center [356, 267] width 278 height 368
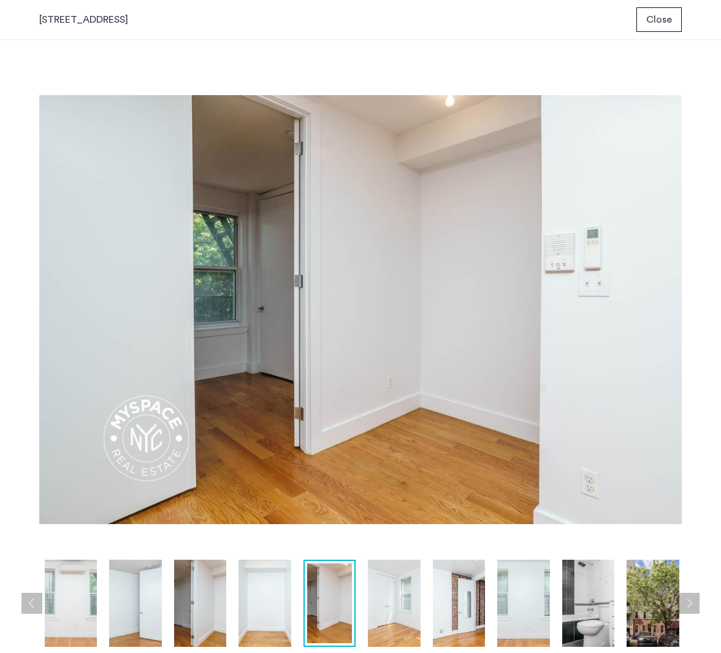
click at [669, 34] on div "31 Montrose Ave, Unit 2L Close" at bounding box center [360, 20] width 721 height 40
click at [662, 24] on span "Close" at bounding box center [660, 19] width 26 height 15
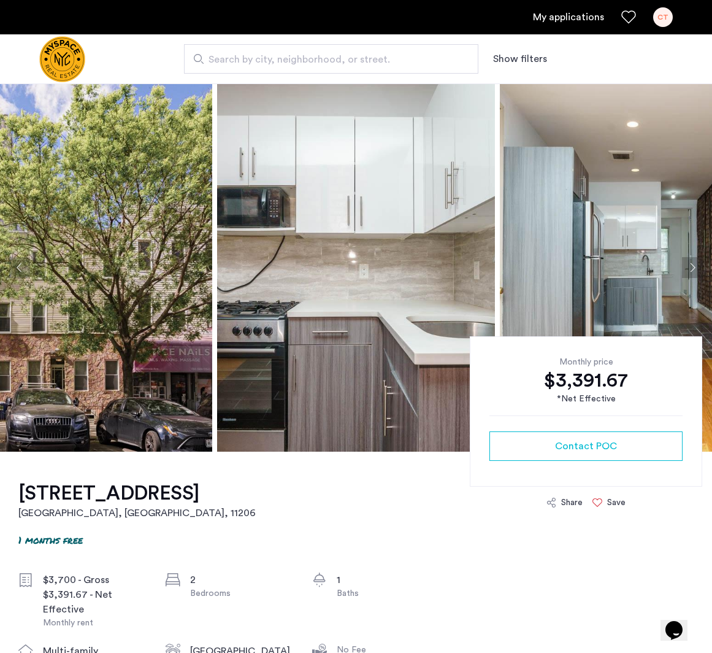
click at [602, 498] on icon at bounding box center [598, 502] width 10 height 10
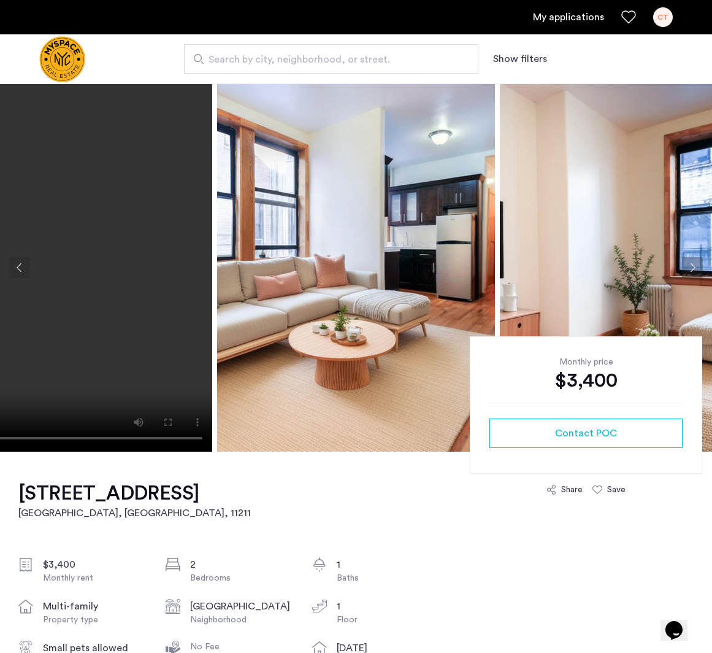
click at [357, 210] on img at bounding box center [356, 267] width 278 height 368
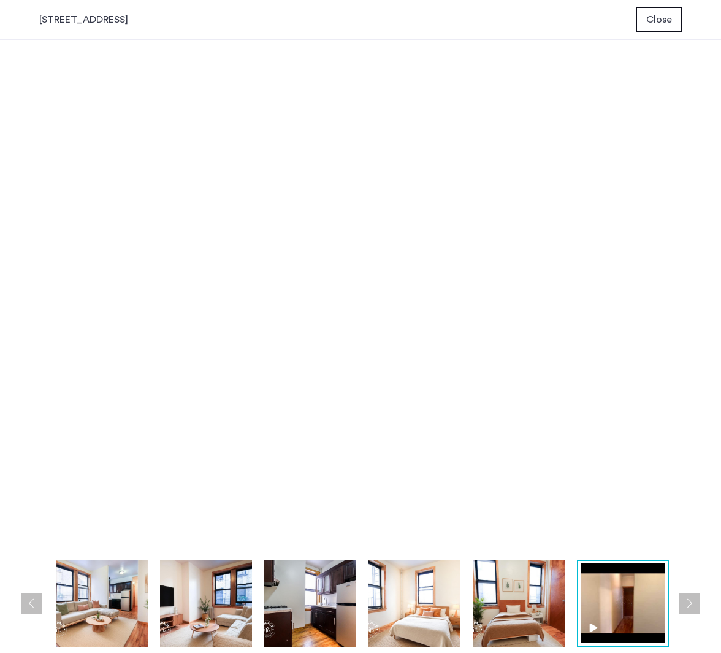
click at [663, 21] on span "Close" at bounding box center [660, 19] width 26 height 15
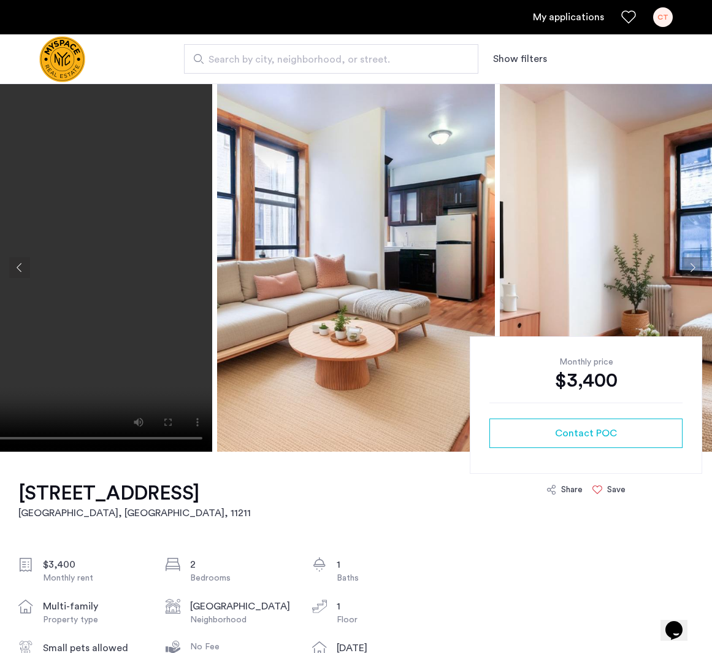
click at [604, 493] on div "Save" at bounding box center [609, 489] width 33 height 12
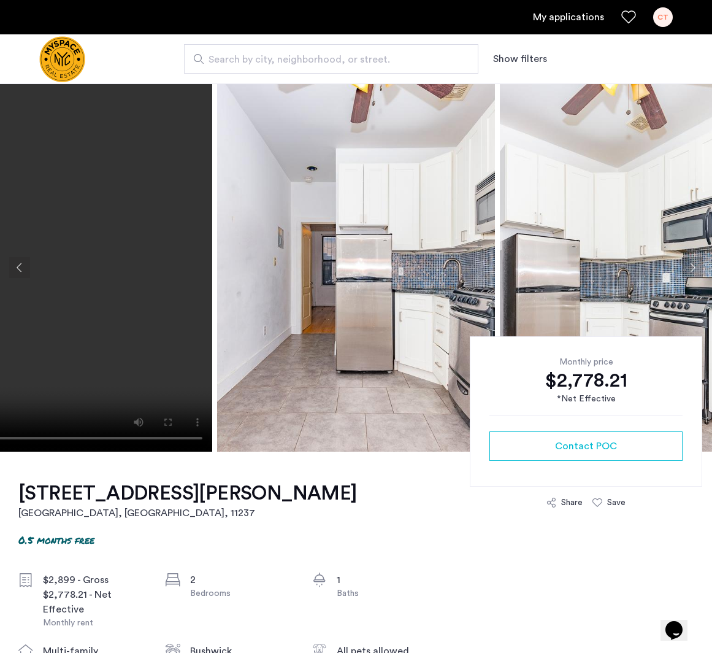
click at [360, 250] on img at bounding box center [356, 267] width 278 height 368
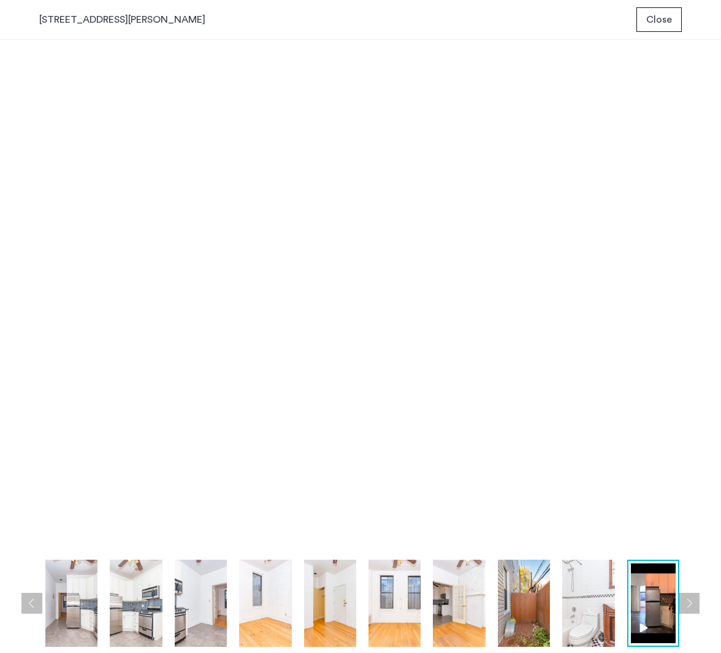
click at [677, 25] on button "Close" at bounding box center [659, 19] width 45 height 25
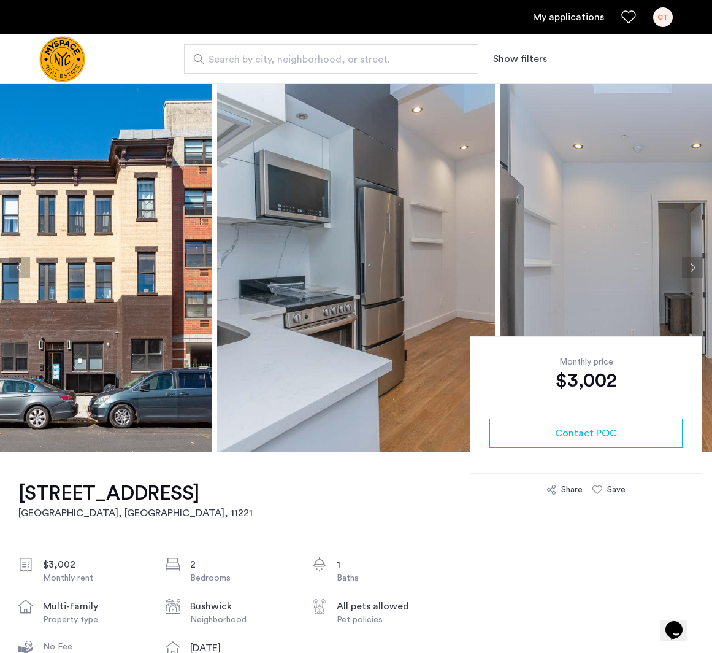
click at [264, 275] on img at bounding box center [356, 267] width 278 height 368
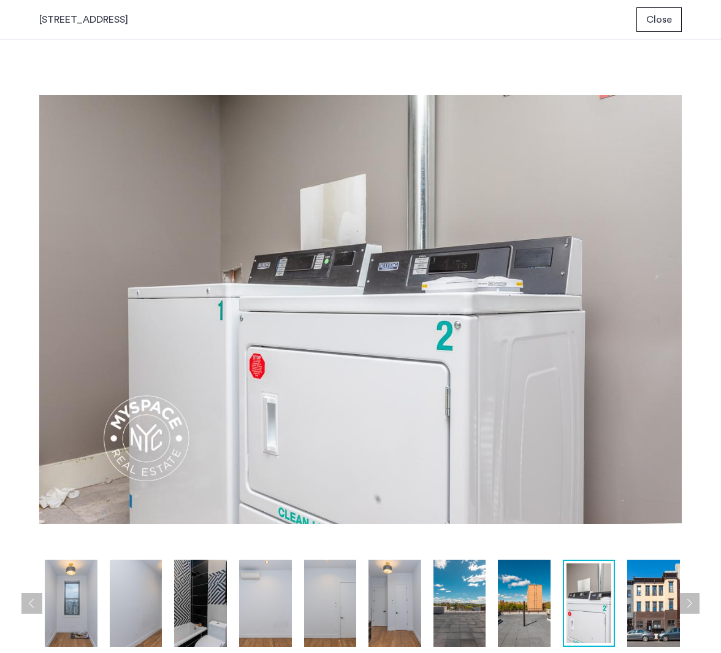
click at [661, 28] on button "Close" at bounding box center [659, 19] width 45 height 25
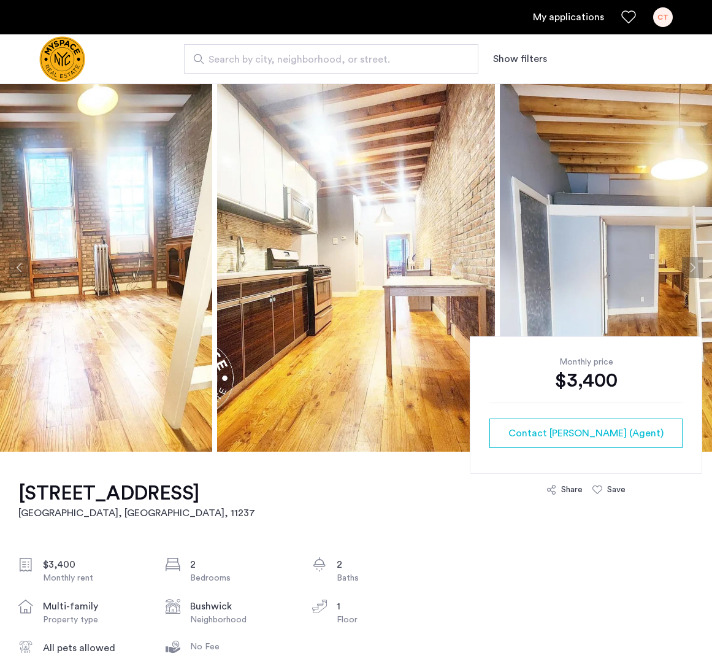
click at [375, 249] on img at bounding box center [356, 267] width 278 height 368
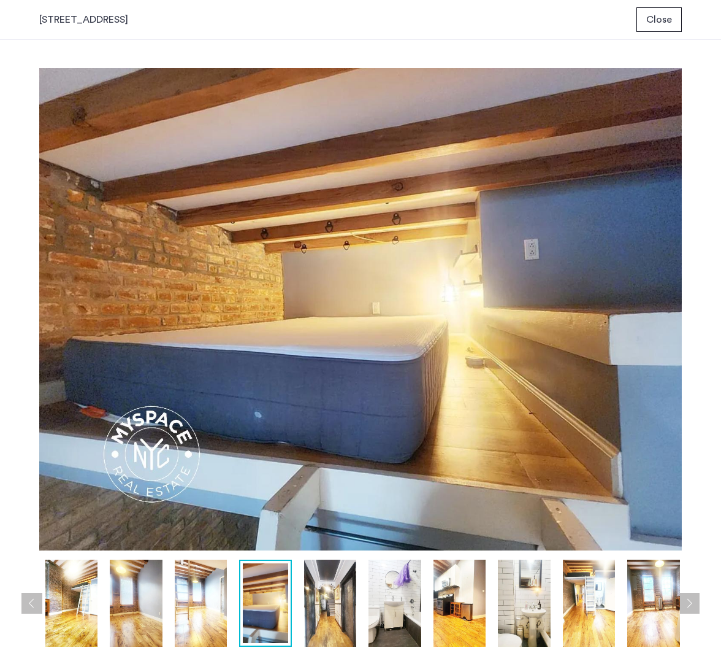
click at [650, 22] on span "Close" at bounding box center [660, 19] width 26 height 15
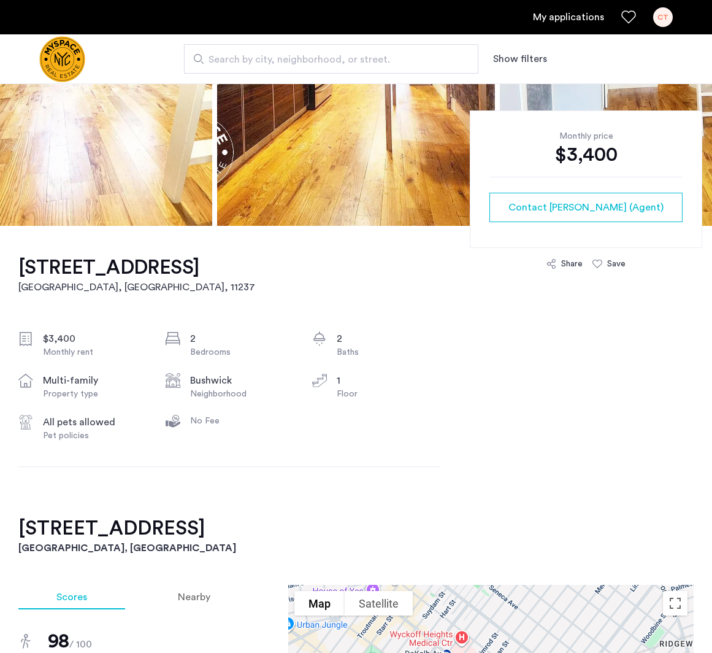
scroll to position [164, 0]
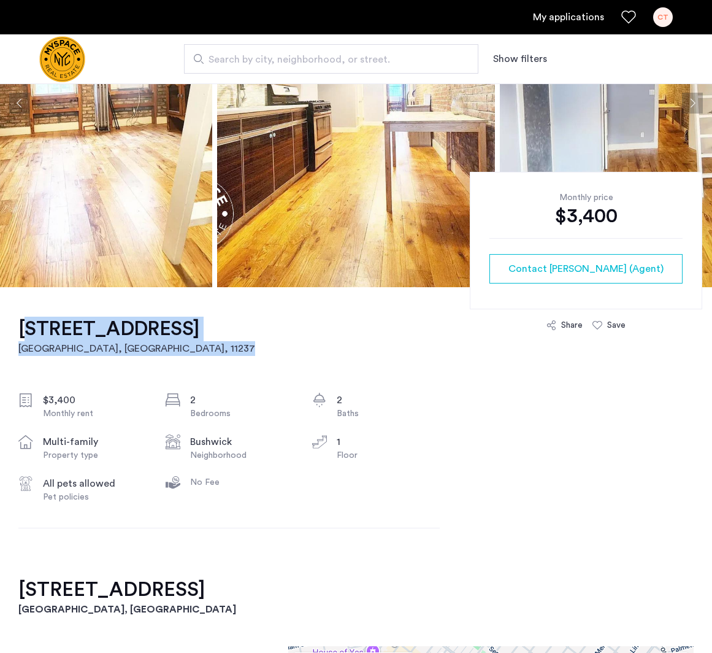
drag, startPoint x: 237, startPoint y: 328, endPoint x: 7, endPoint y: 324, distance: 229.4
copy link "300 Grove Street, Unit 1R Brooklyn, NY , 11237"
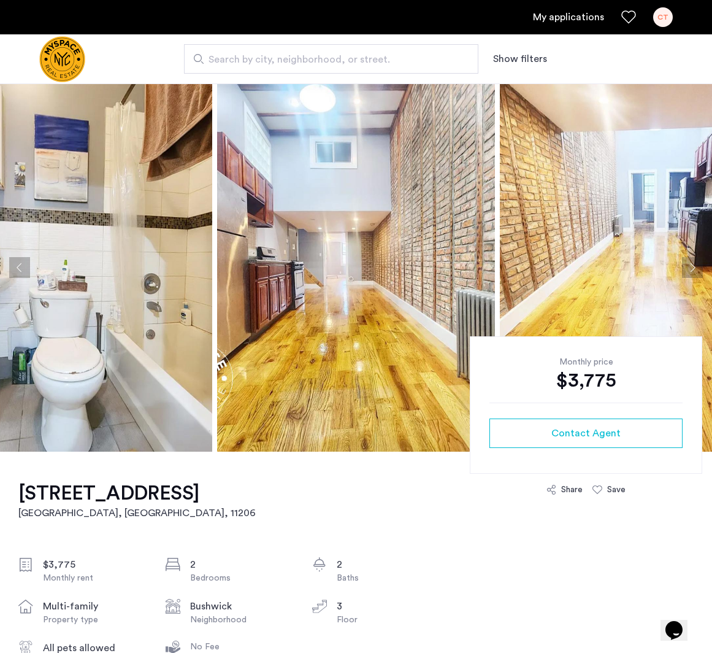
click at [346, 242] on img at bounding box center [356, 267] width 278 height 368
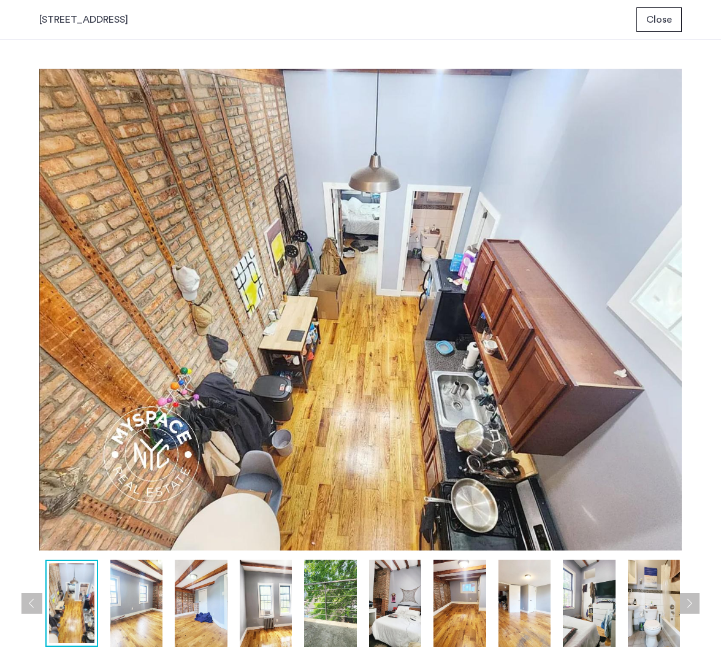
click at [658, 20] on span "Close" at bounding box center [660, 19] width 26 height 15
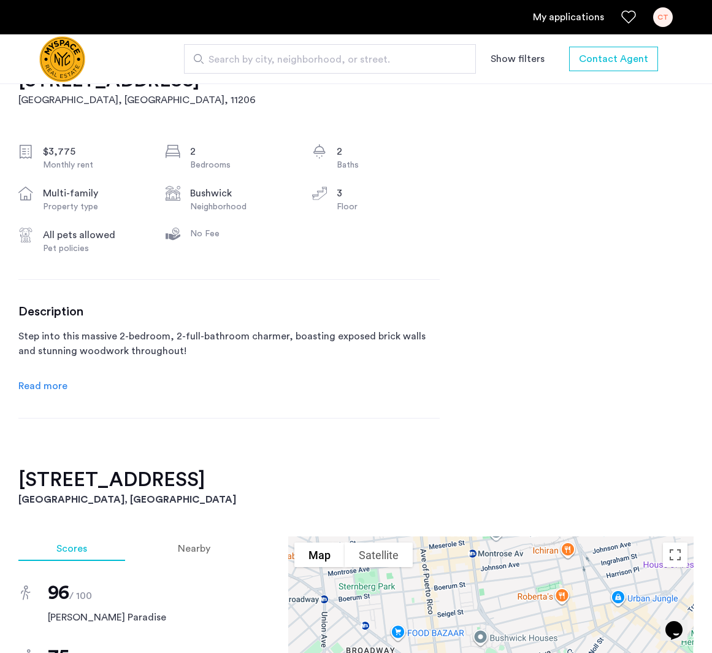
scroll to position [412, 0]
click at [55, 391] on span "Read more" at bounding box center [42, 387] width 49 height 10
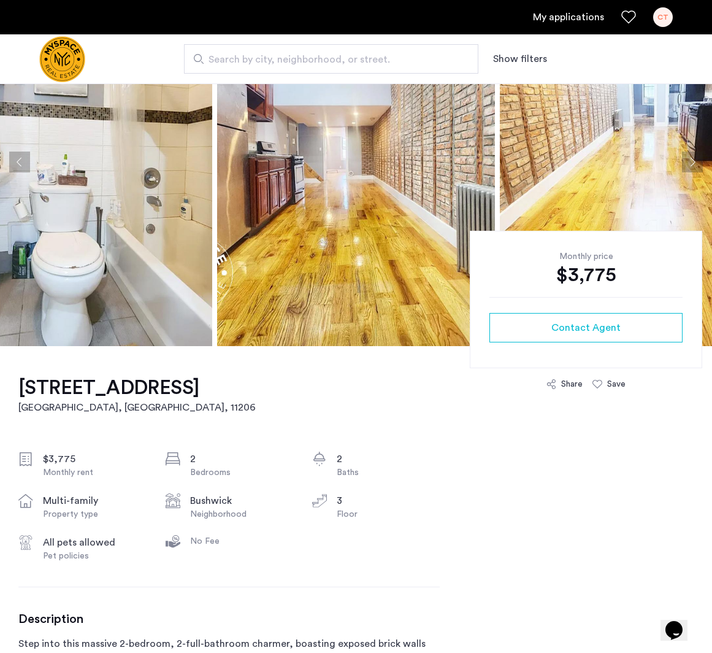
scroll to position [0, 0]
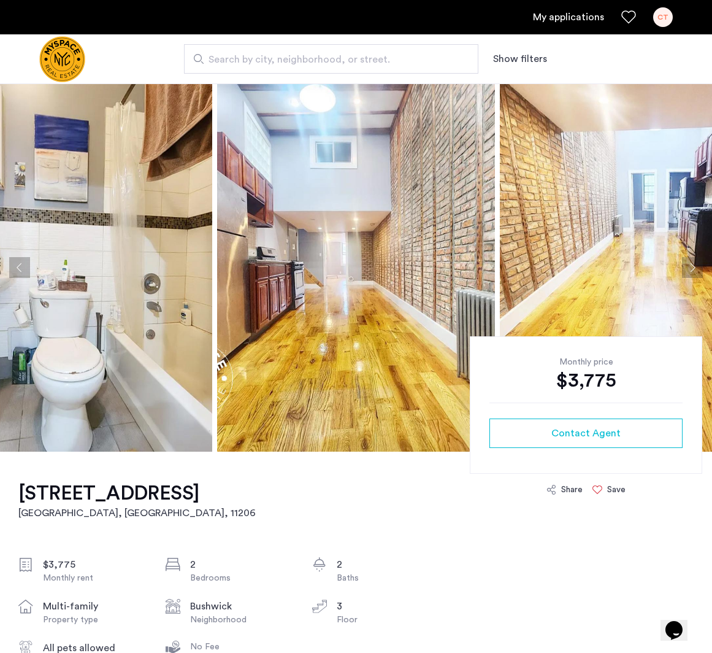
click at [605, 493] on div "Save" at bounding box center [609, 489] width 33 height 12
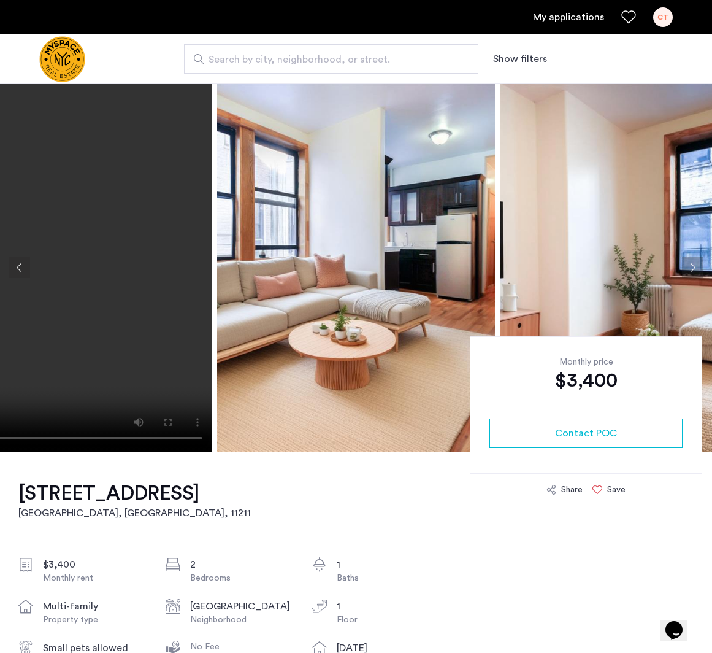
click at [374, 242] on img at bounding box center [356, 267] width 278 height 368
